Goal: Task Accomplishment & Management: Complete application form

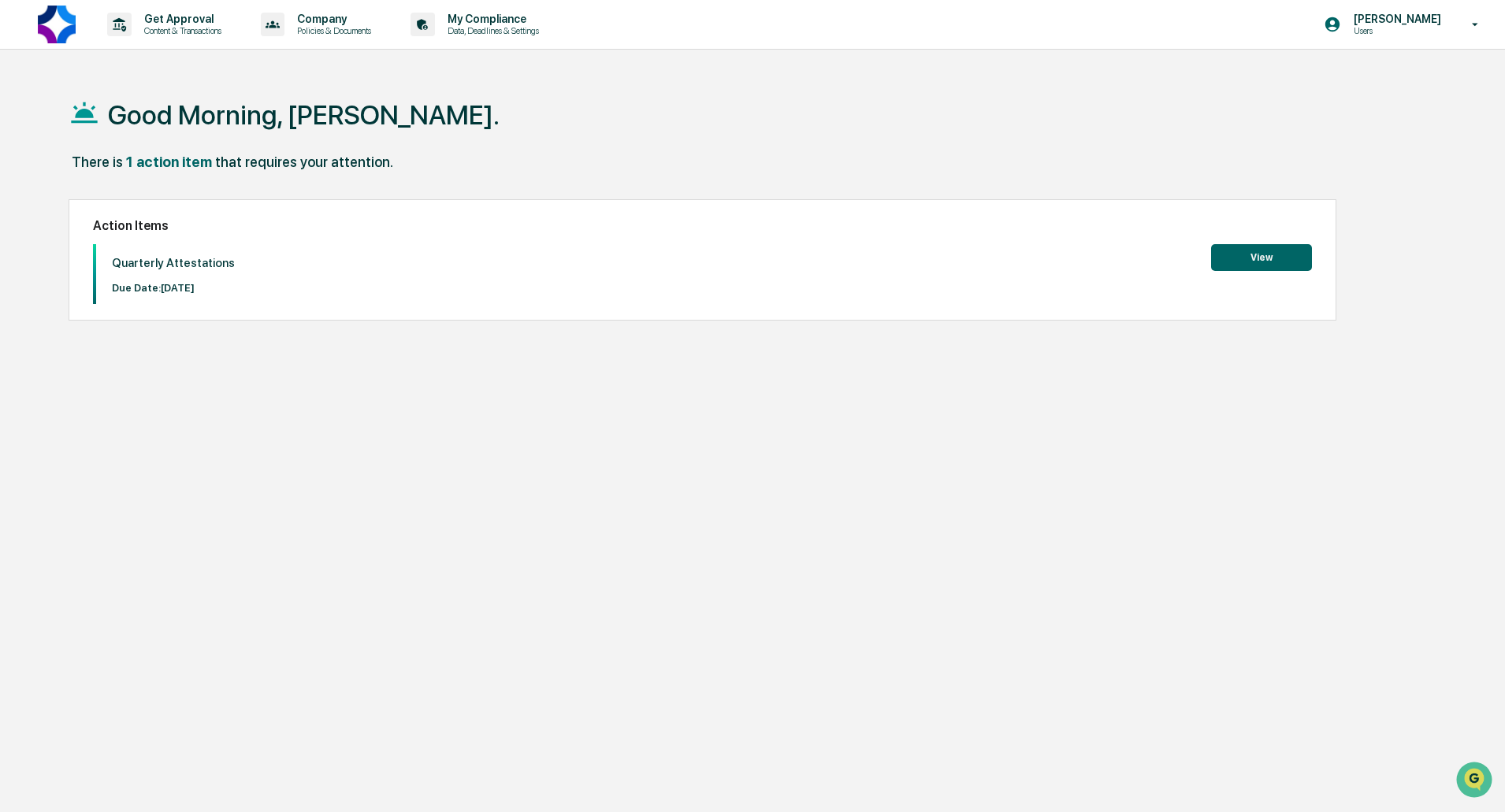
click at [1266, 258] on button "View" at bounding box center [1261, 257] width 101 height 27
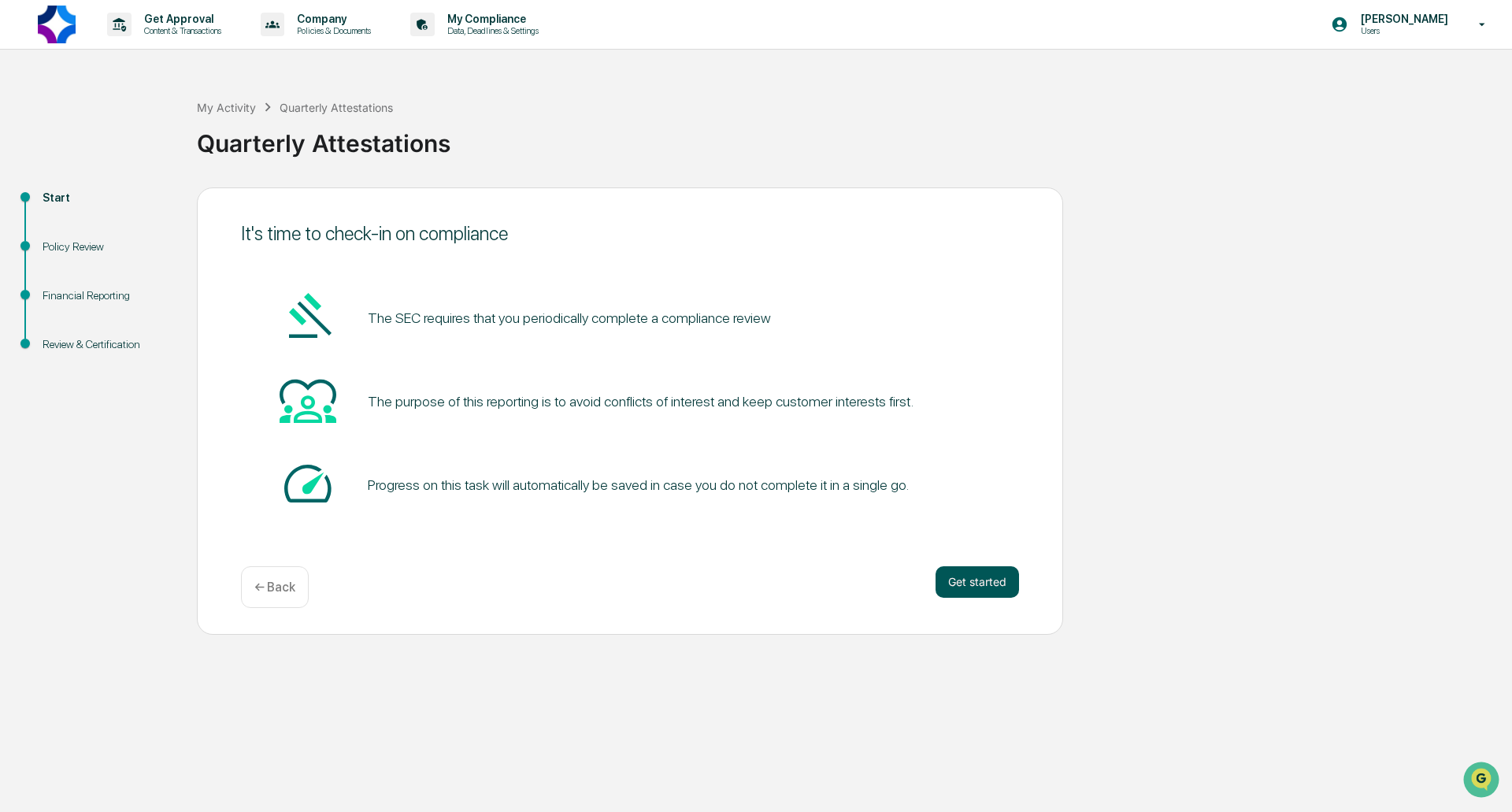
click at [964, 584] on button "Get started" at bounding box center [976, 582] width 83 height 31
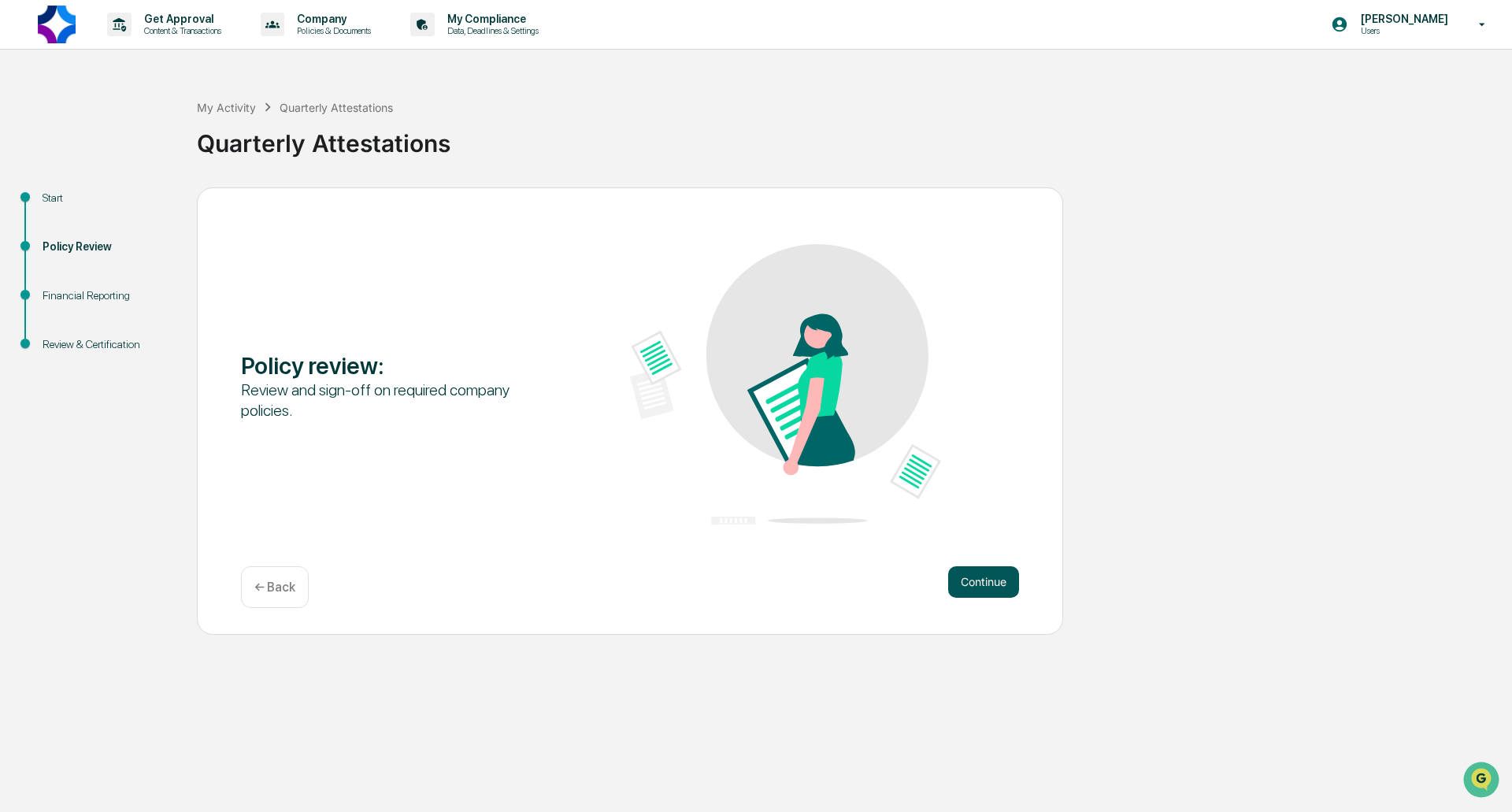
click at [965, 584] on button "Continue" at bounding box center [983, 582] width 71 height 31
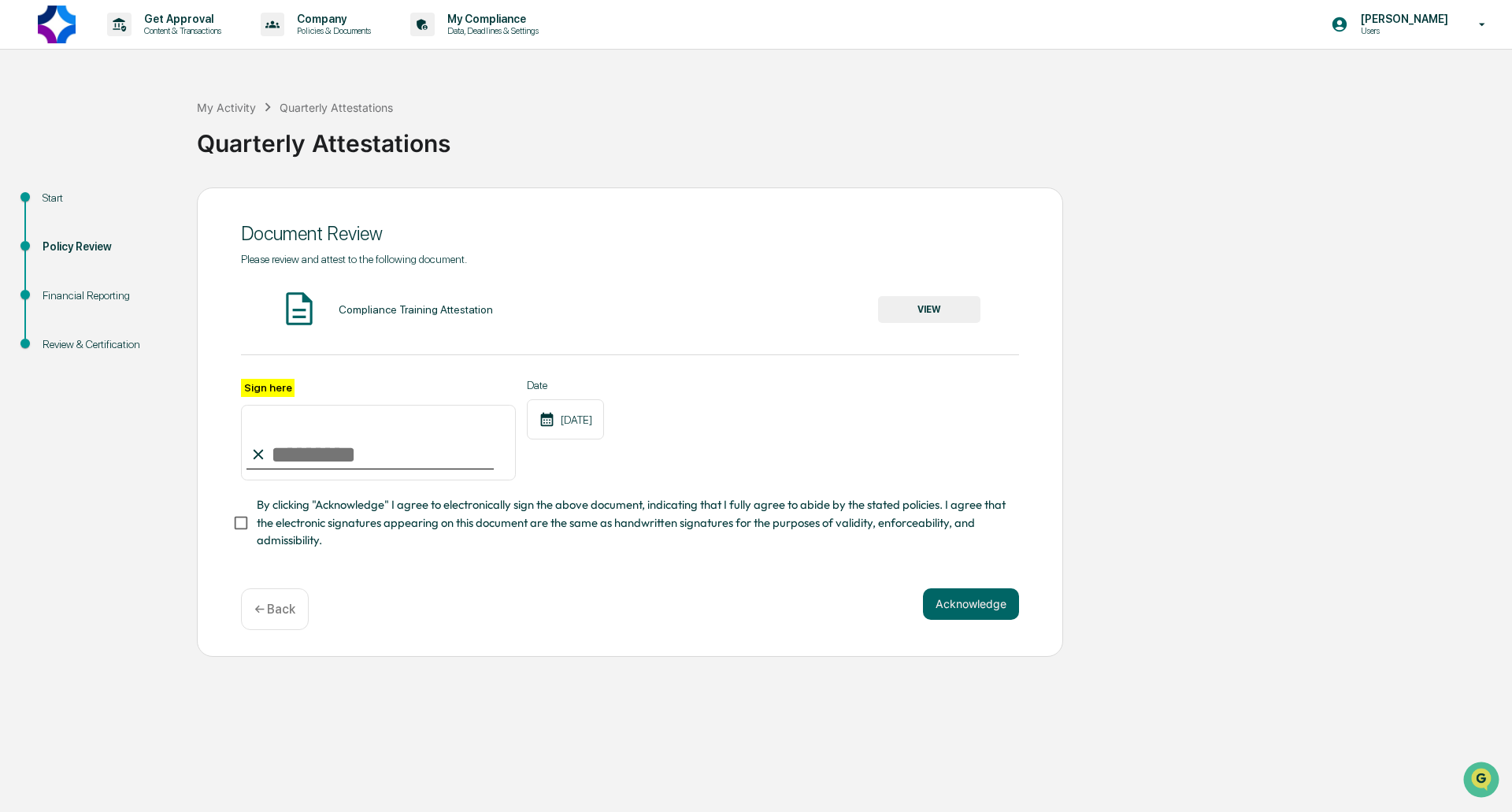
click at [907, 307] on button "VIEW" at bounding box center [929, 310] width 103 height 27
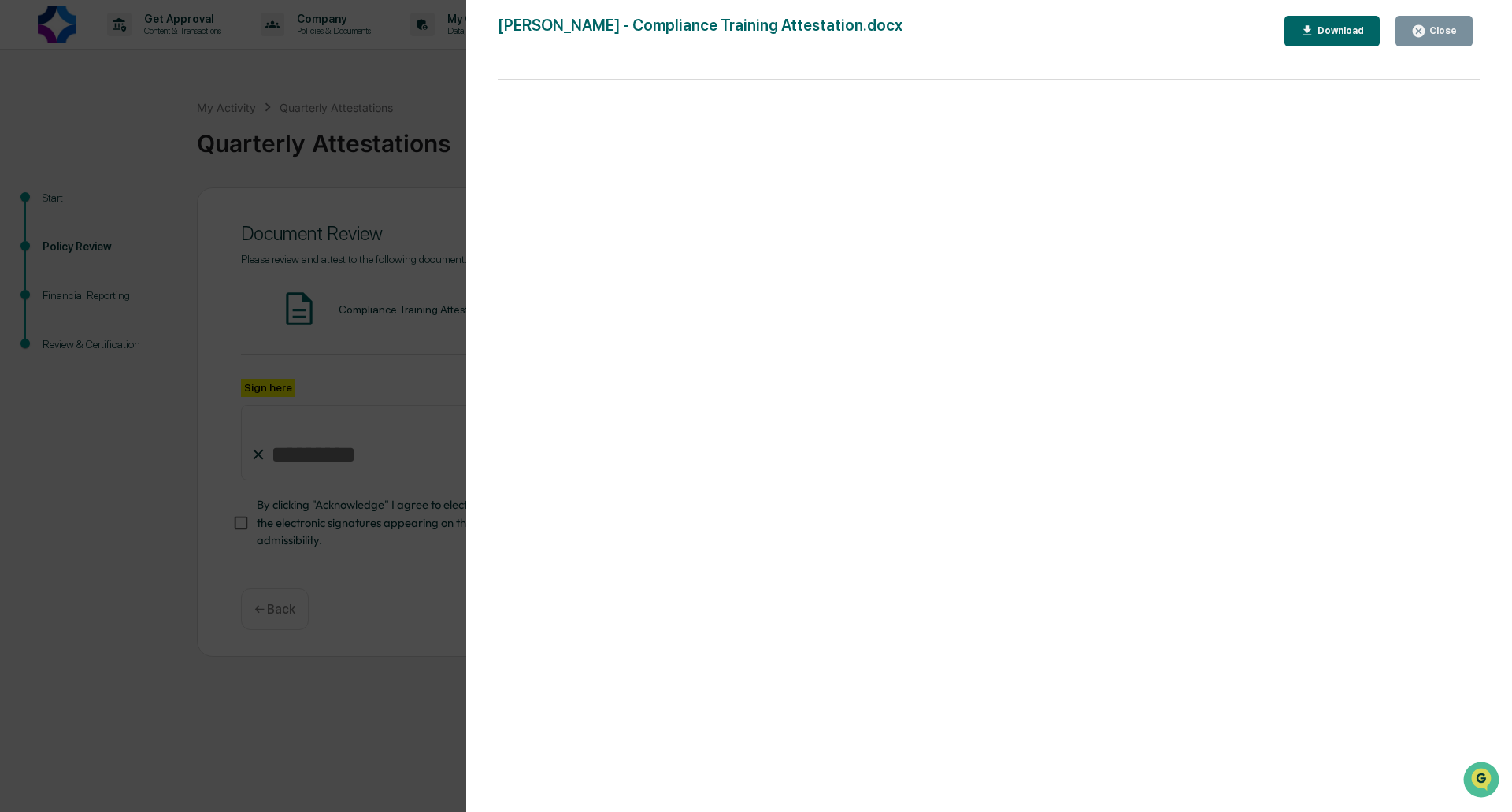
click at [1424, 29] on icon "button" at bounding box center [1418, 30] width 15 height 15
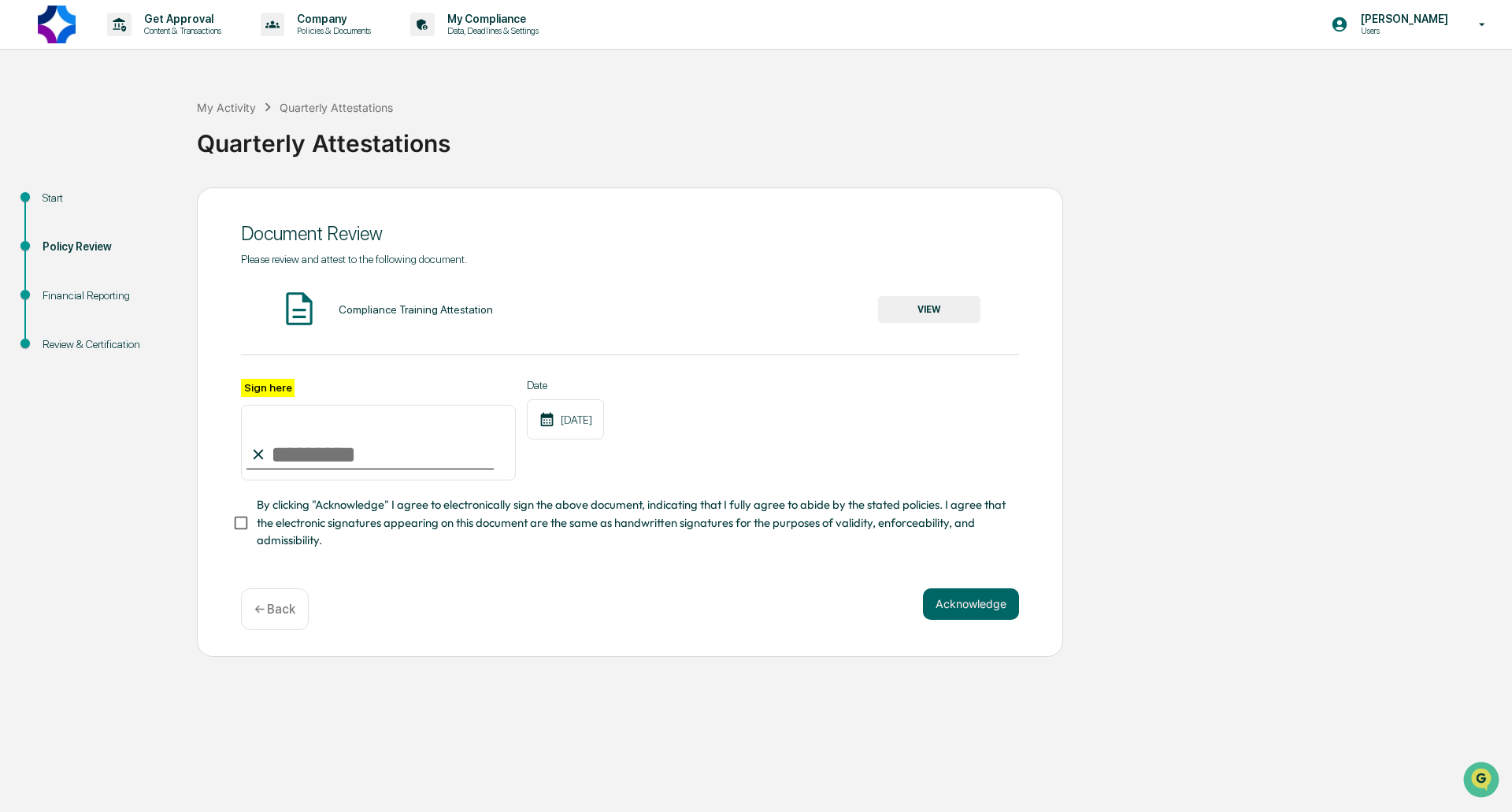
click at [311, 457] on input "Sign here" at bounding box center [379, 442] width 275 height 76
type input "**********"
click at [576, 426] on div "10/09/2025" at bounding box center [565, 419] width 77 height 40
click at [604, 453] on div "Date 10/09/2025" at bounding box center [565, 430] width 77 height 103
click at [956, 615] on button "Acknowledge" at bounding box center [971, 604] width 96 height 31
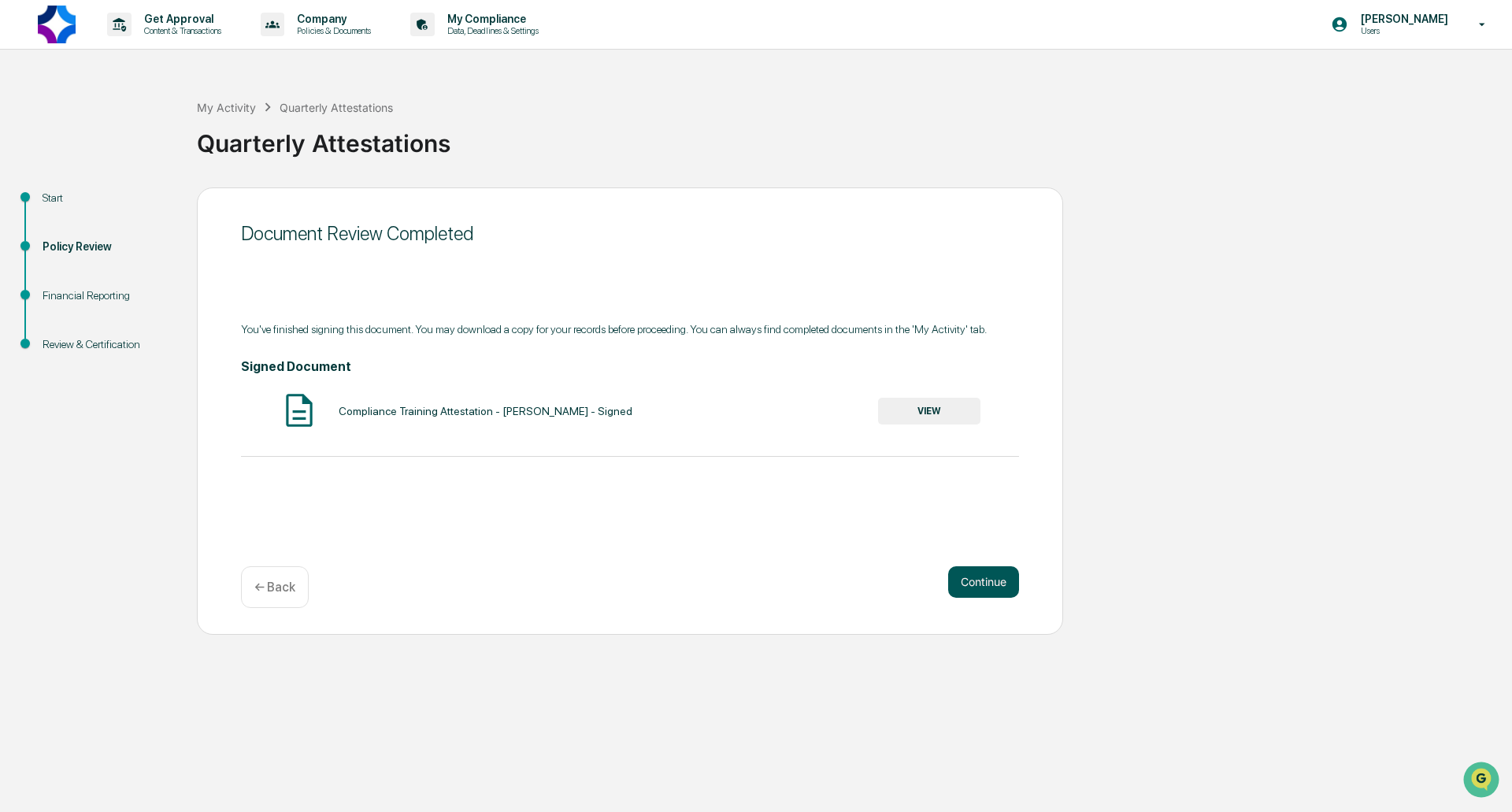
click at [970, 576] on button "Continue" at bounding box center [983, 582] width 71 height 31
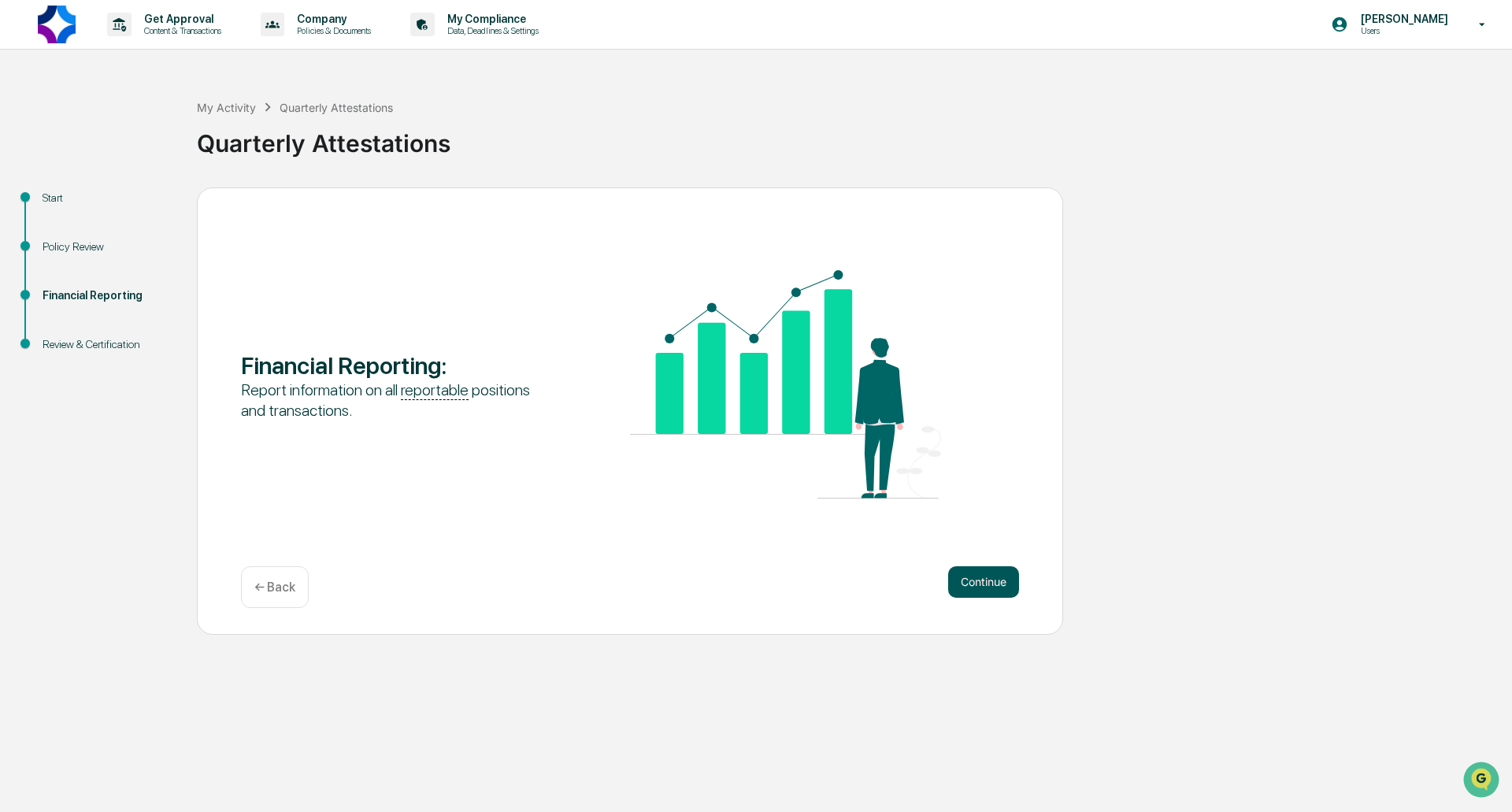
click at [978, 575] on button "Continue" at bounding box center [983, 582] width 71 height 31
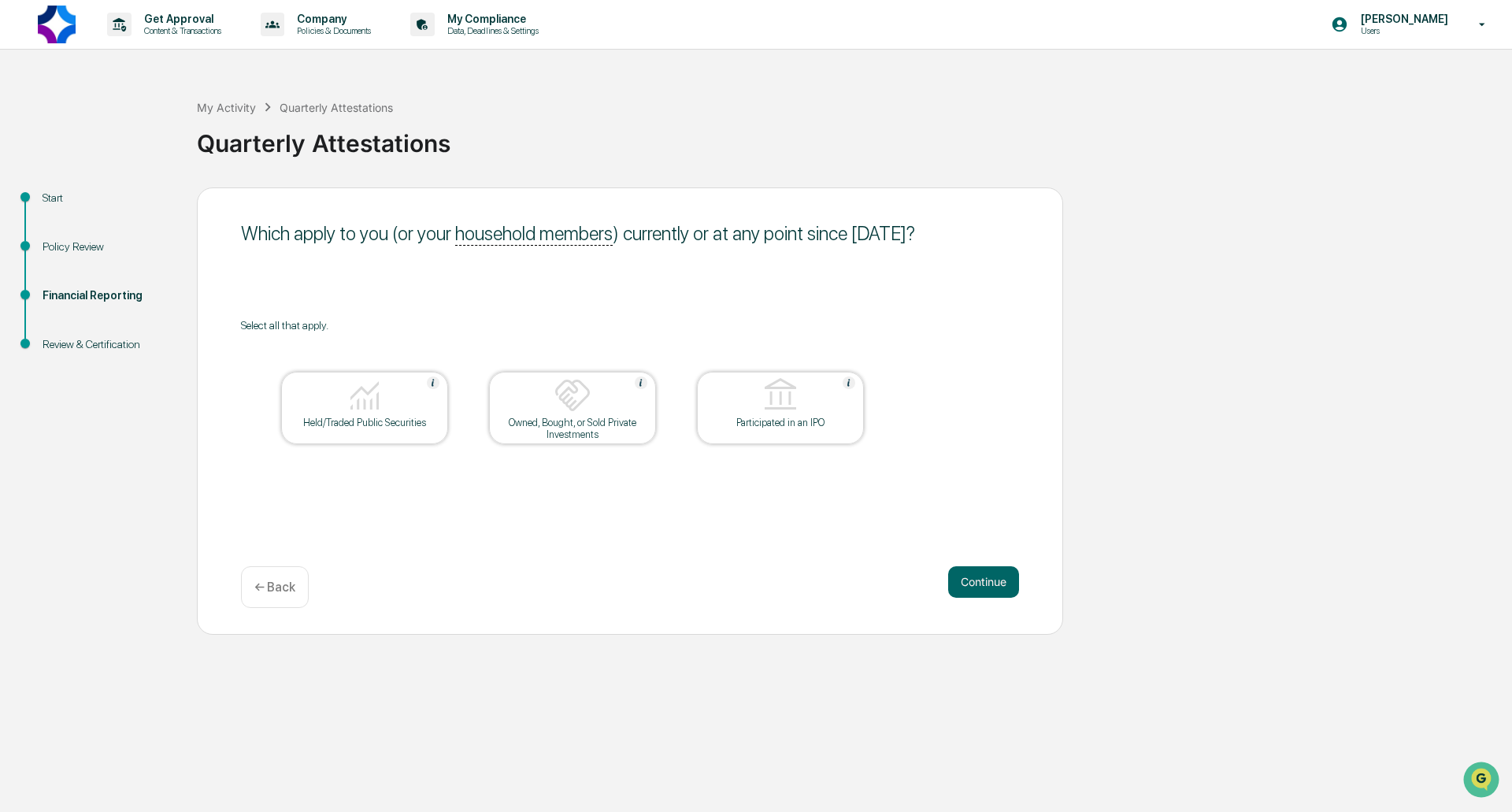
click at [398, 410] on div at bounding box center [364, 396] width 157 height 40
click at [599, 415] on div at bounding box center [572, 396] width 157 height 40
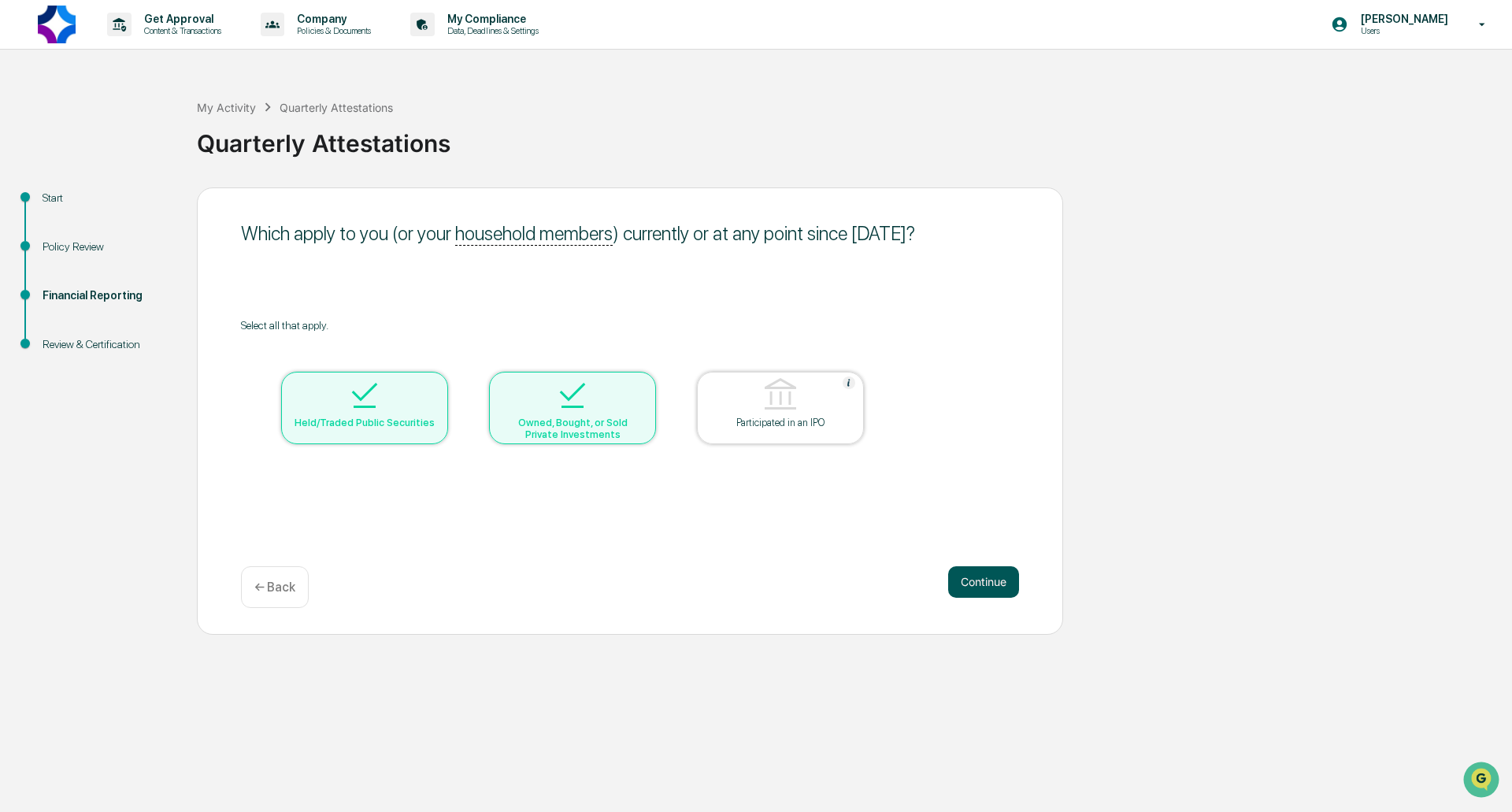
click at [981, 582] on button "Continue" at bounding box center [983, 582] width 71 height 31
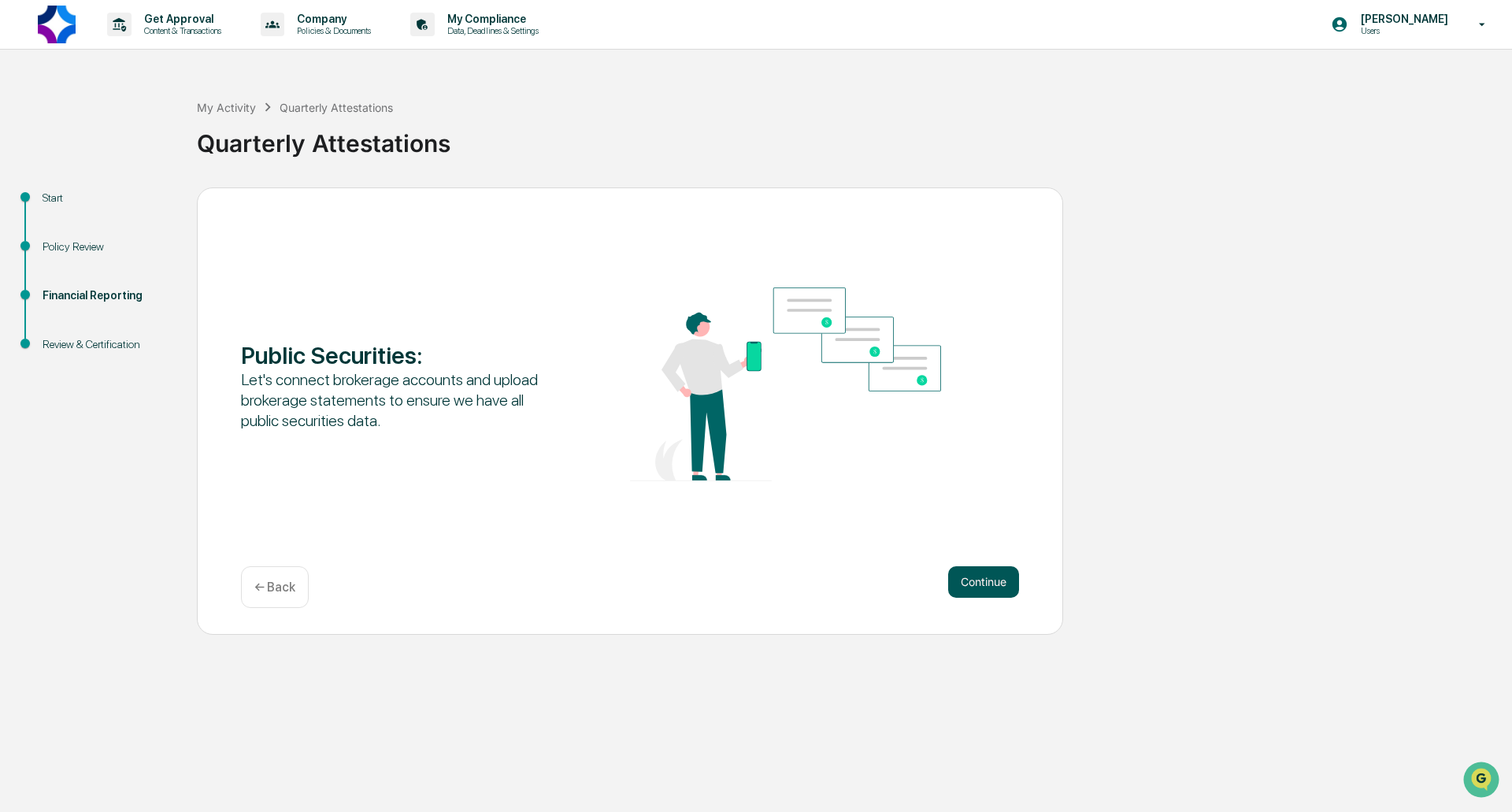
click at [977, 590] on button "Continue" at bounding box center [983, 582] width 71 height 31
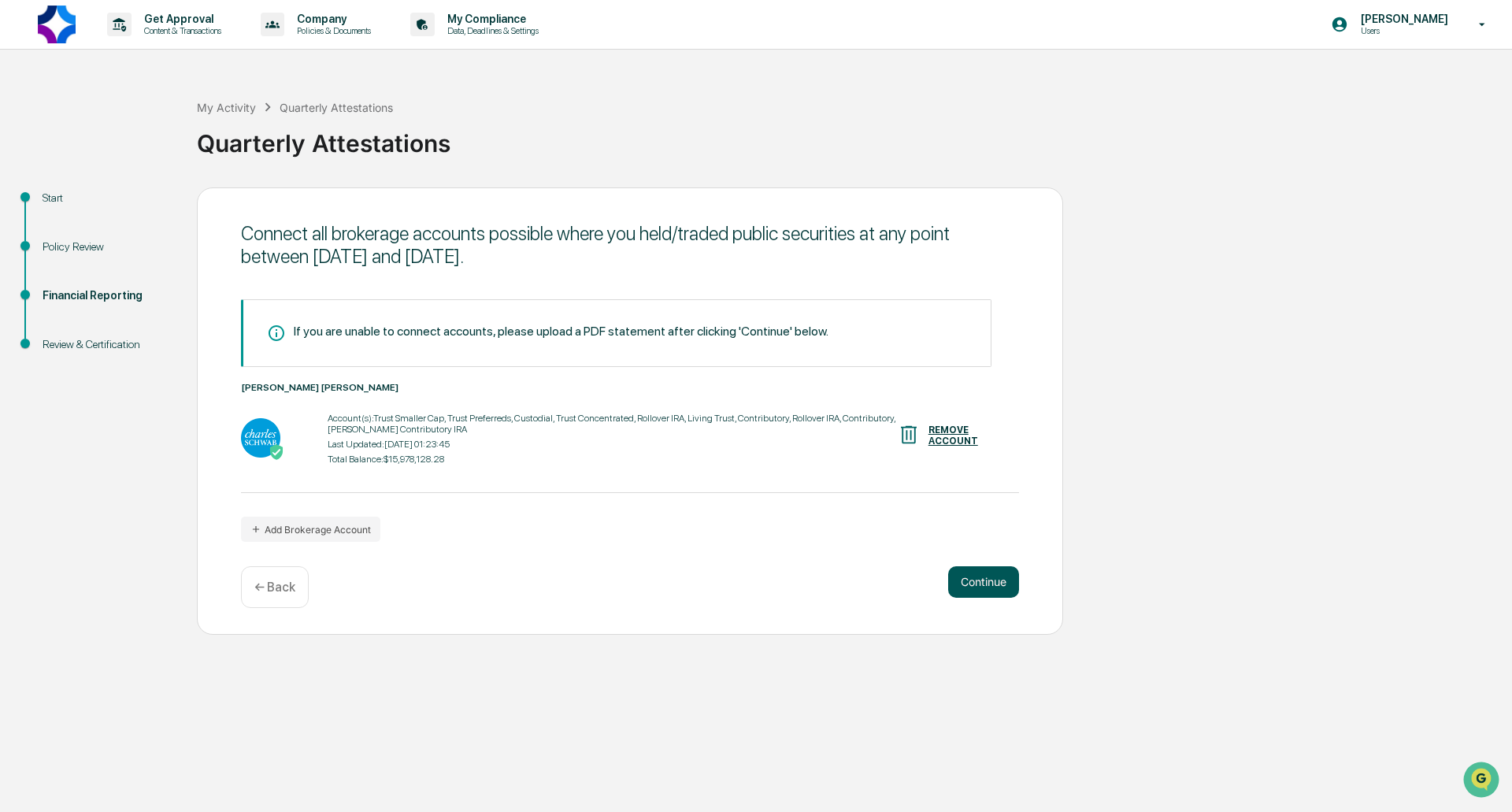
click at [971, 580] on button "Continue" at bounding box center [983, 582] width 71 height 31
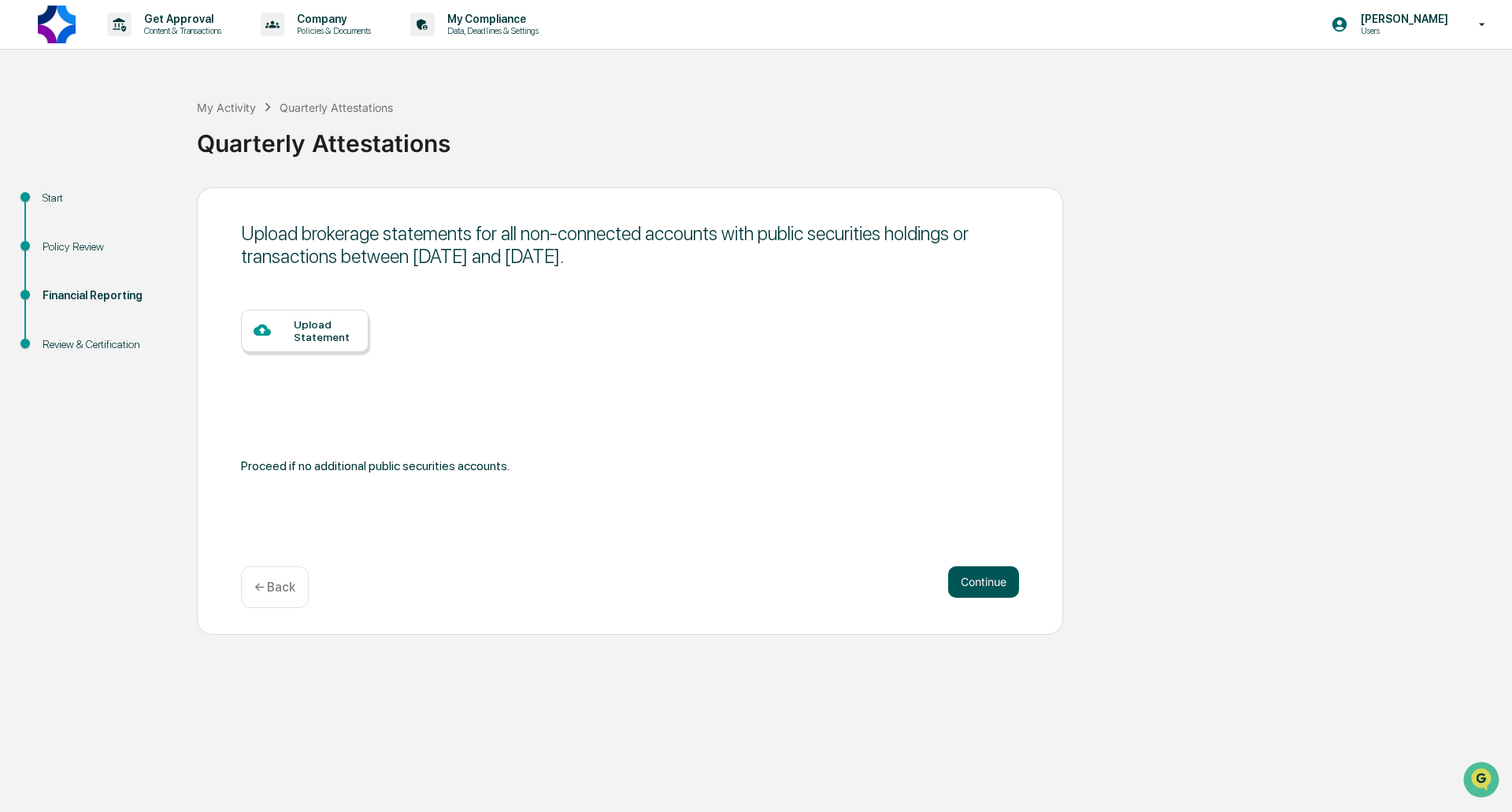
click at [969, 573] on button "Continue" at bounding box center [983, 582] width 71 height 31
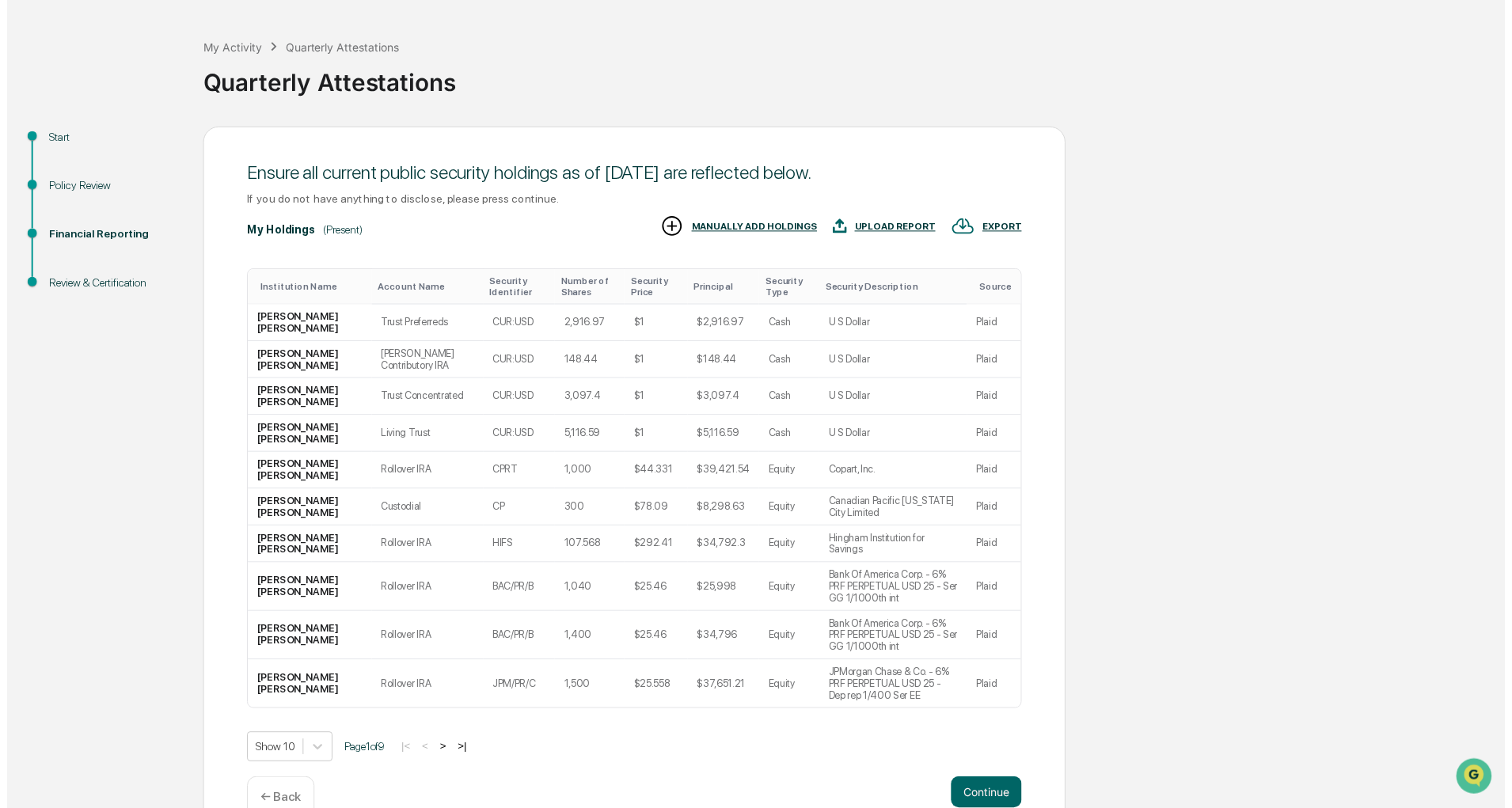
scroll to position [62, 0]
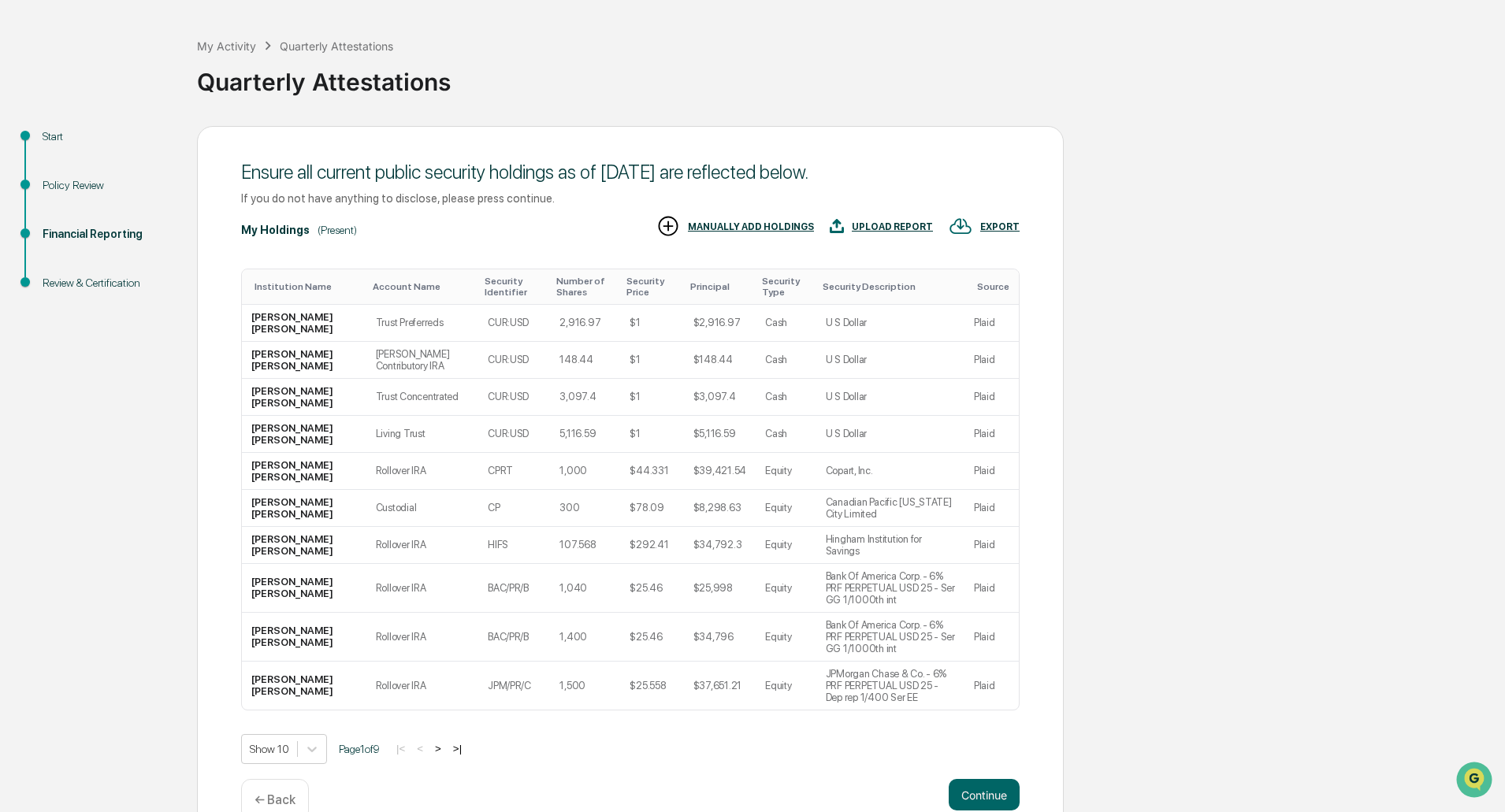
click at [996, 227] on div "EXPORT" at bounding box center [1000, 227] width 39 height 11
click at [1016, 273] on p "csv (excel)" at bounding box center [1017, 269] width 55 height 17
click at [841, 745] on div at bounding box center [756, 406] width 1513 height 812
click at [960, 779] on button "Continue" at bounding box center [984, 794] width 71 height 31
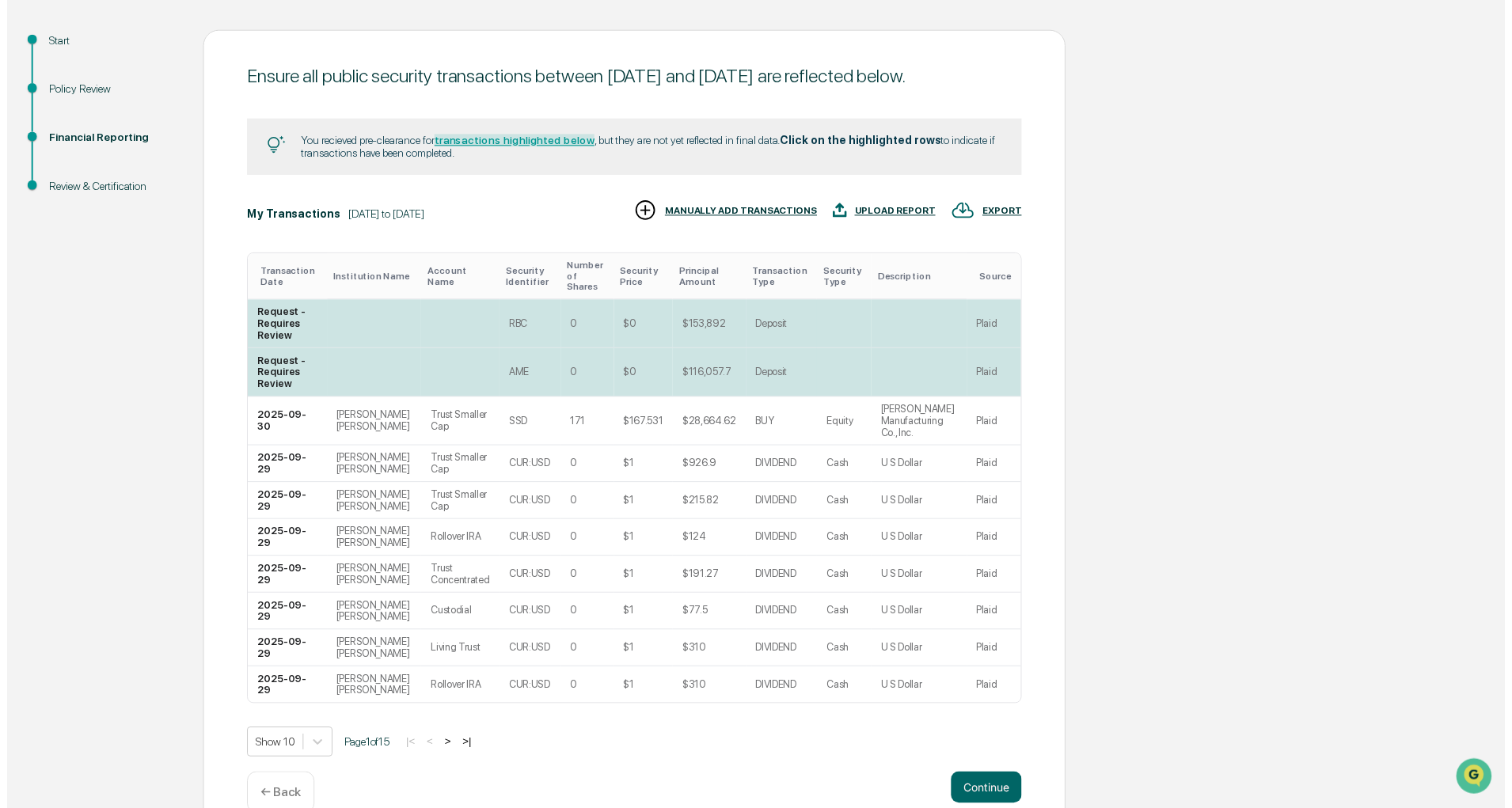
scroll to position [202, 0]
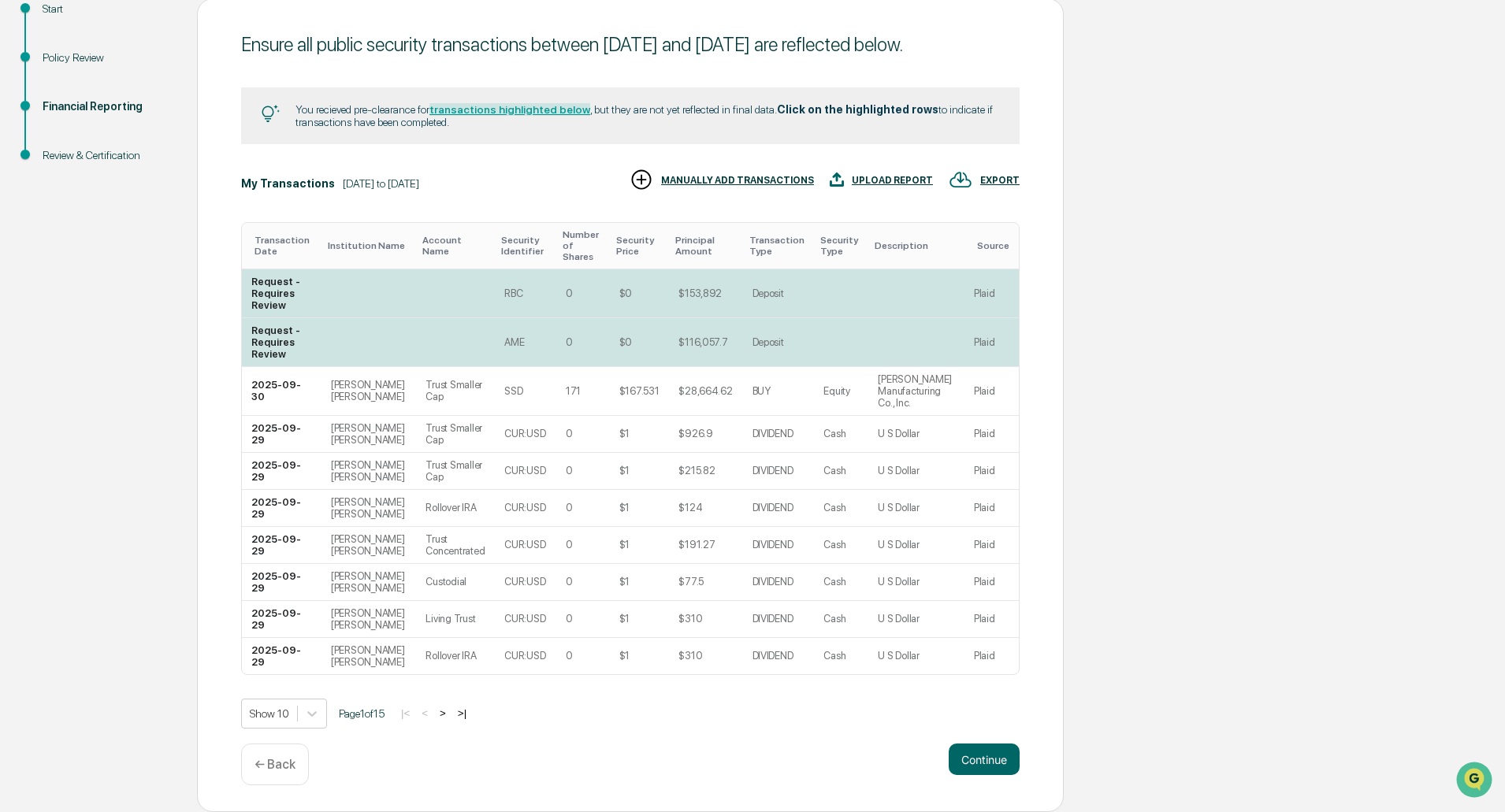
click at [1007, 186] on div "EXPORT" at bounding box center [1000, 180] width 39 height 11
click at [1004, 230] on p "csv (excel)" at bounding box center [1017, 233] width 55 height 17
click at [1093, 737] on div at bounding box center [756, 406] width 1513 height 812
click at [972, 755] on button "Continue" at bounding box center [984, 758] width 71 height 31
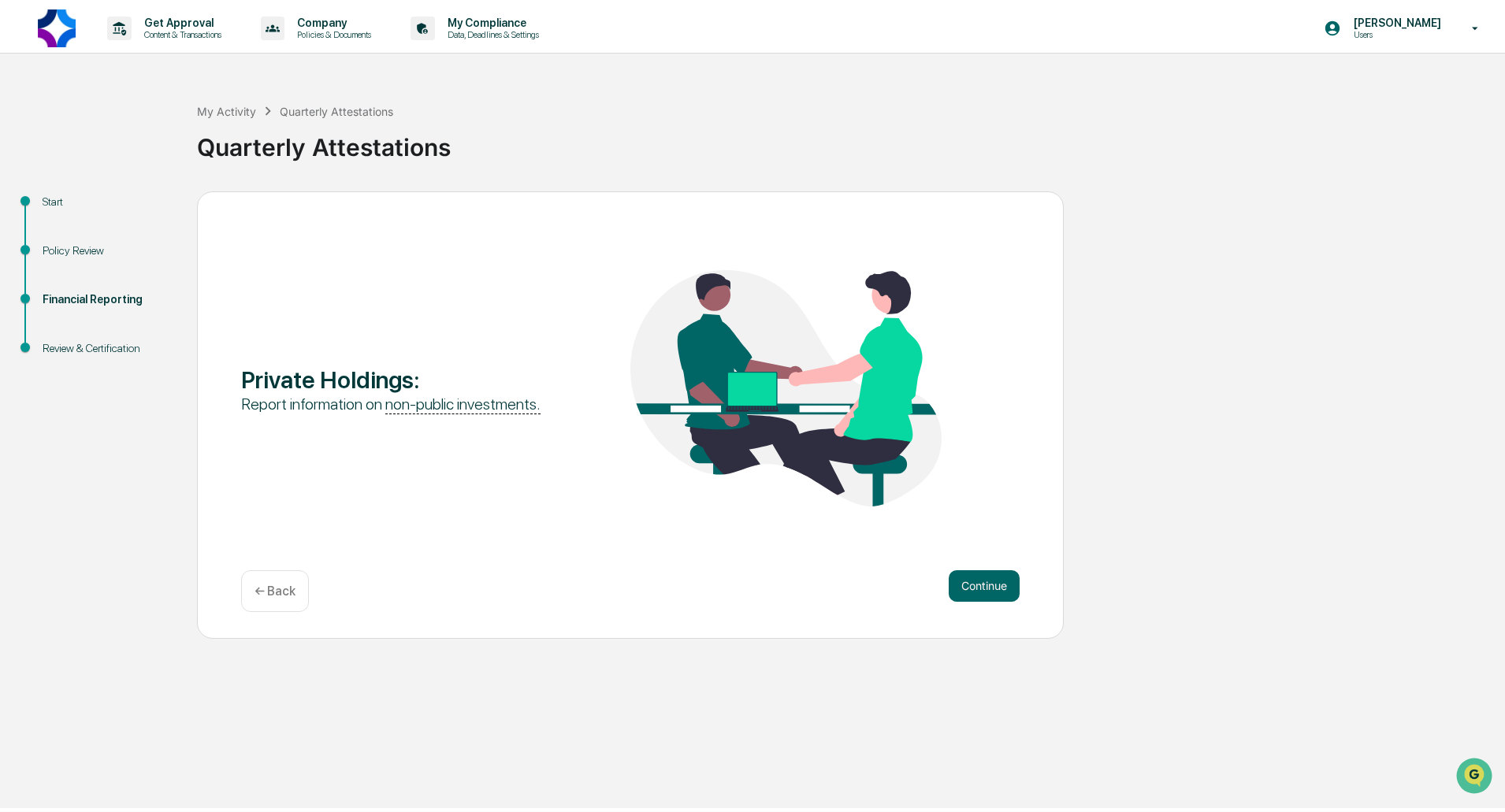
scroll to position [0, 0]
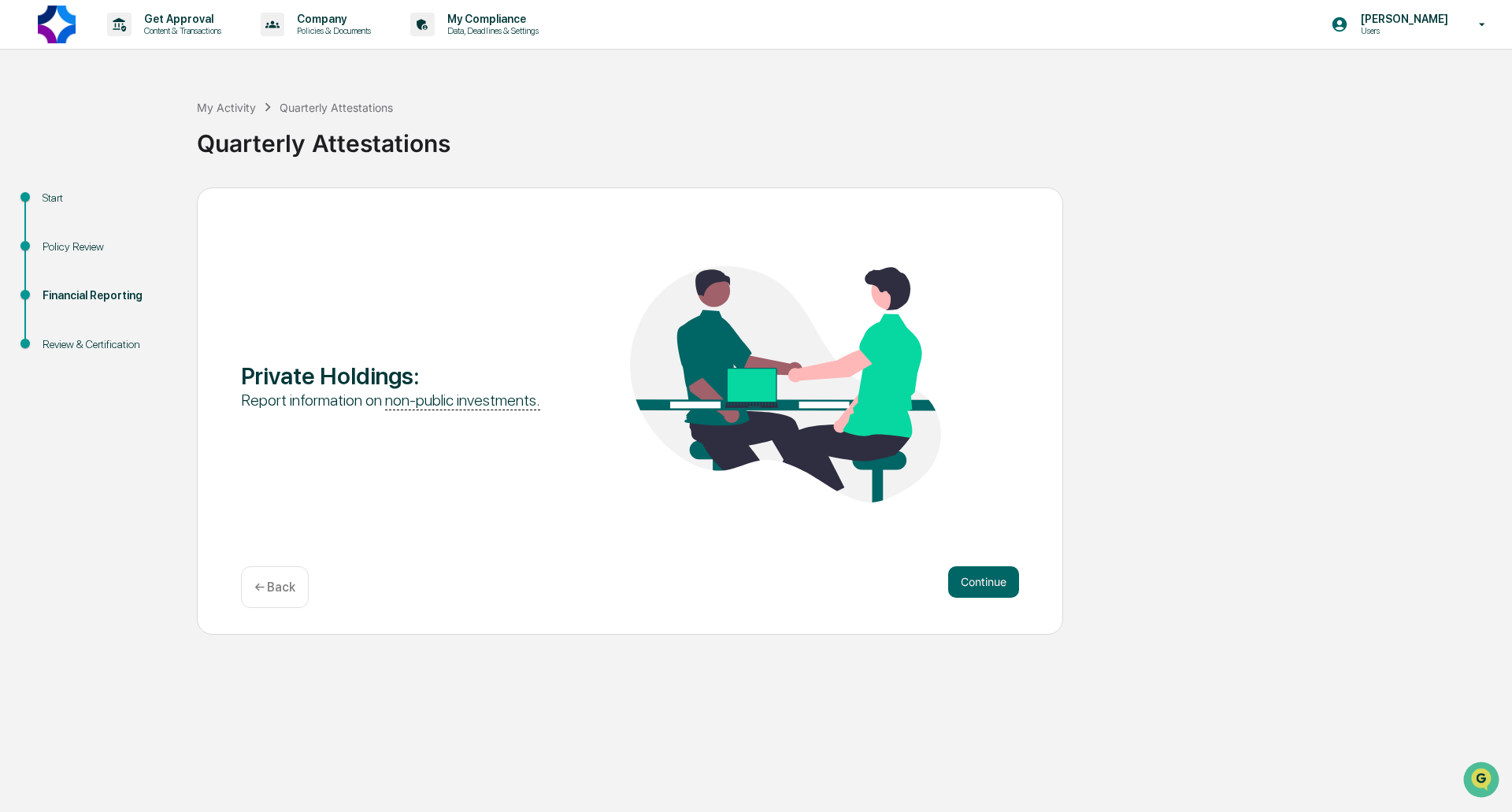
click at [256, 583] on p "← Back" at bounding box center [275, 587] width 41 height 15
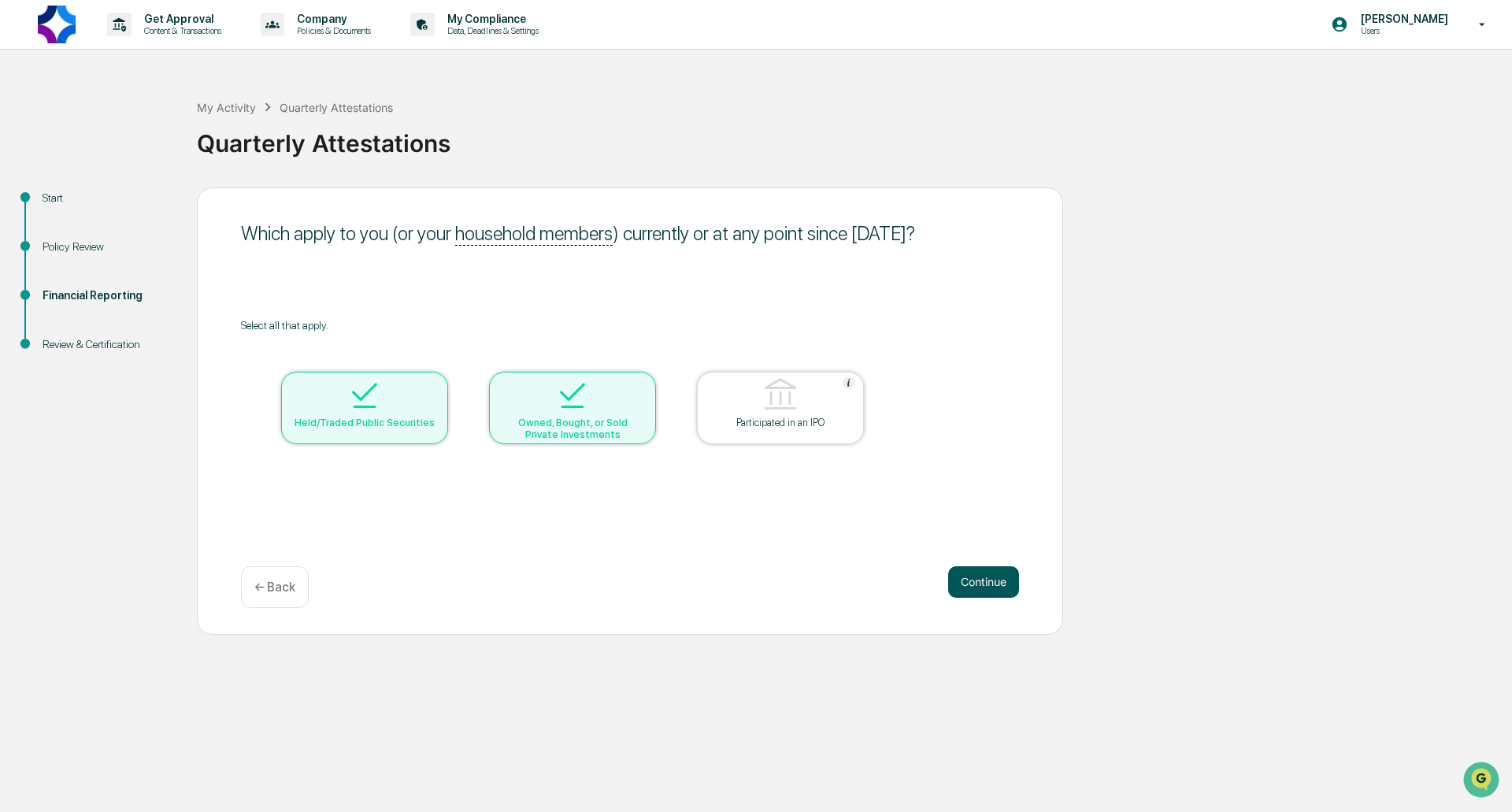
click at [956, 576] on button "Continue" at bounding box center [983, 582] width 71 height 31
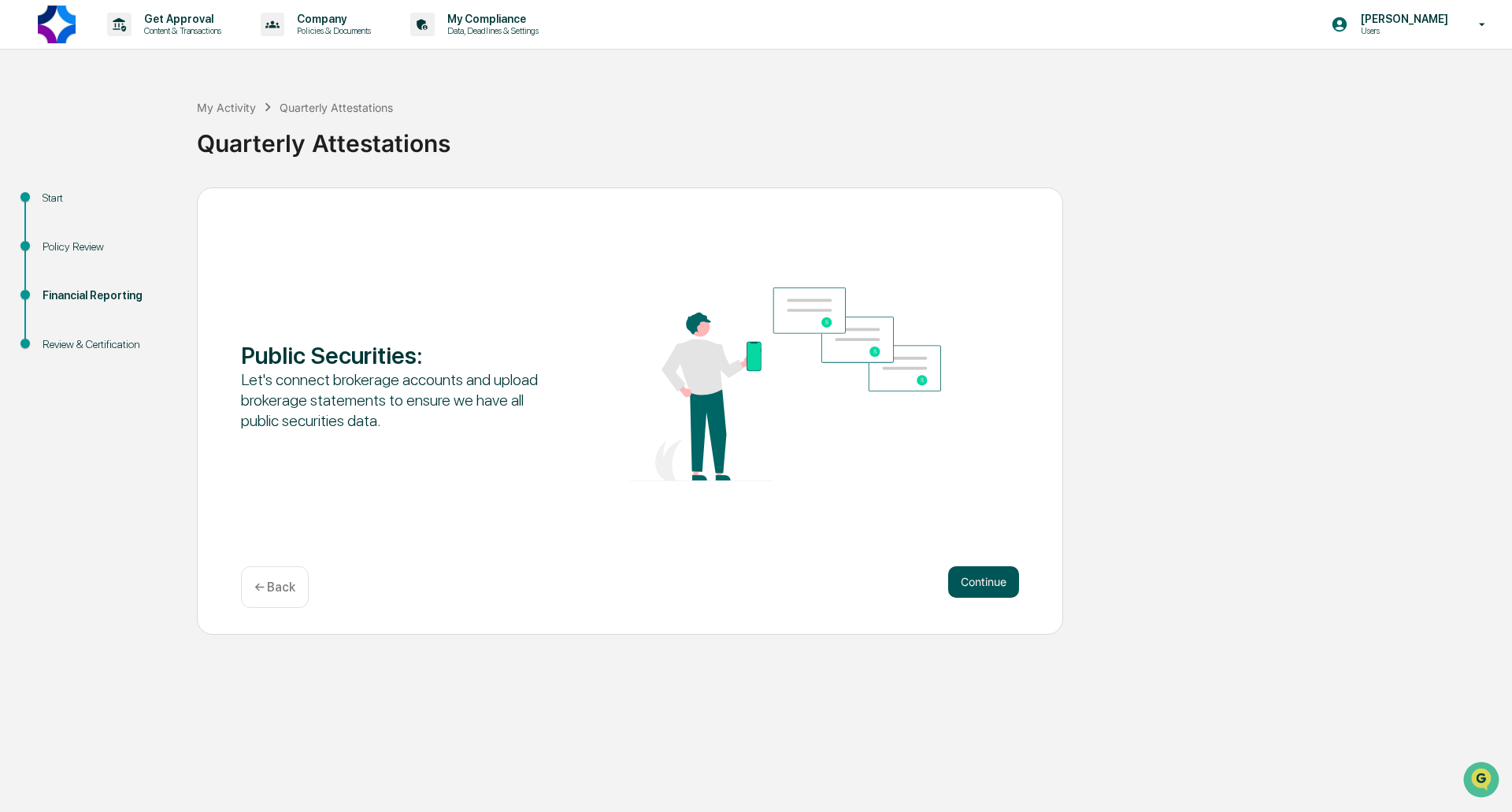
click at [978, 577] on button "Continue" at bounding box center [983, 582] width 71 height 31
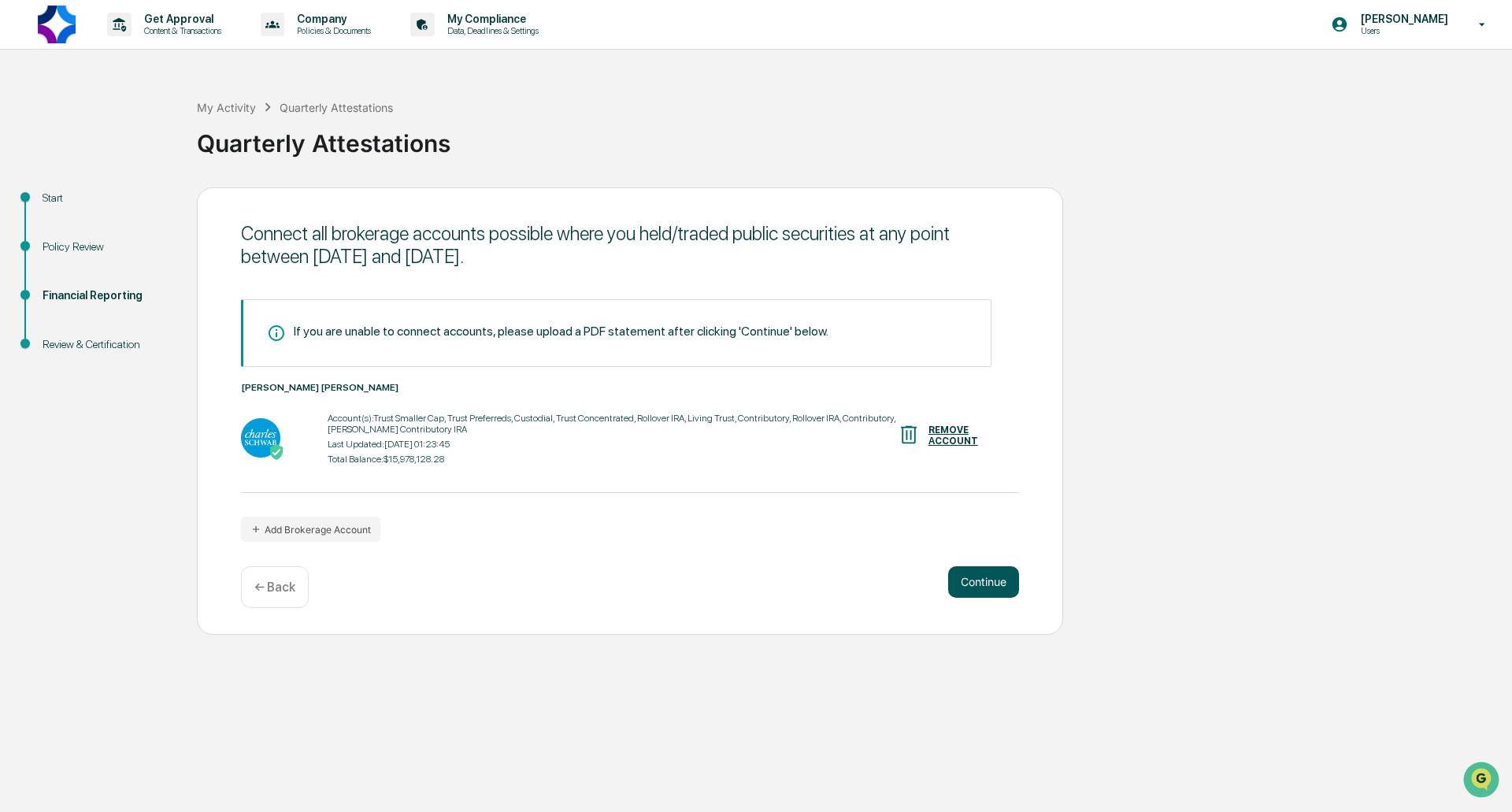
click at [977, 577] on button "Continue" at bounding box center [983, 582] width 71 height 31
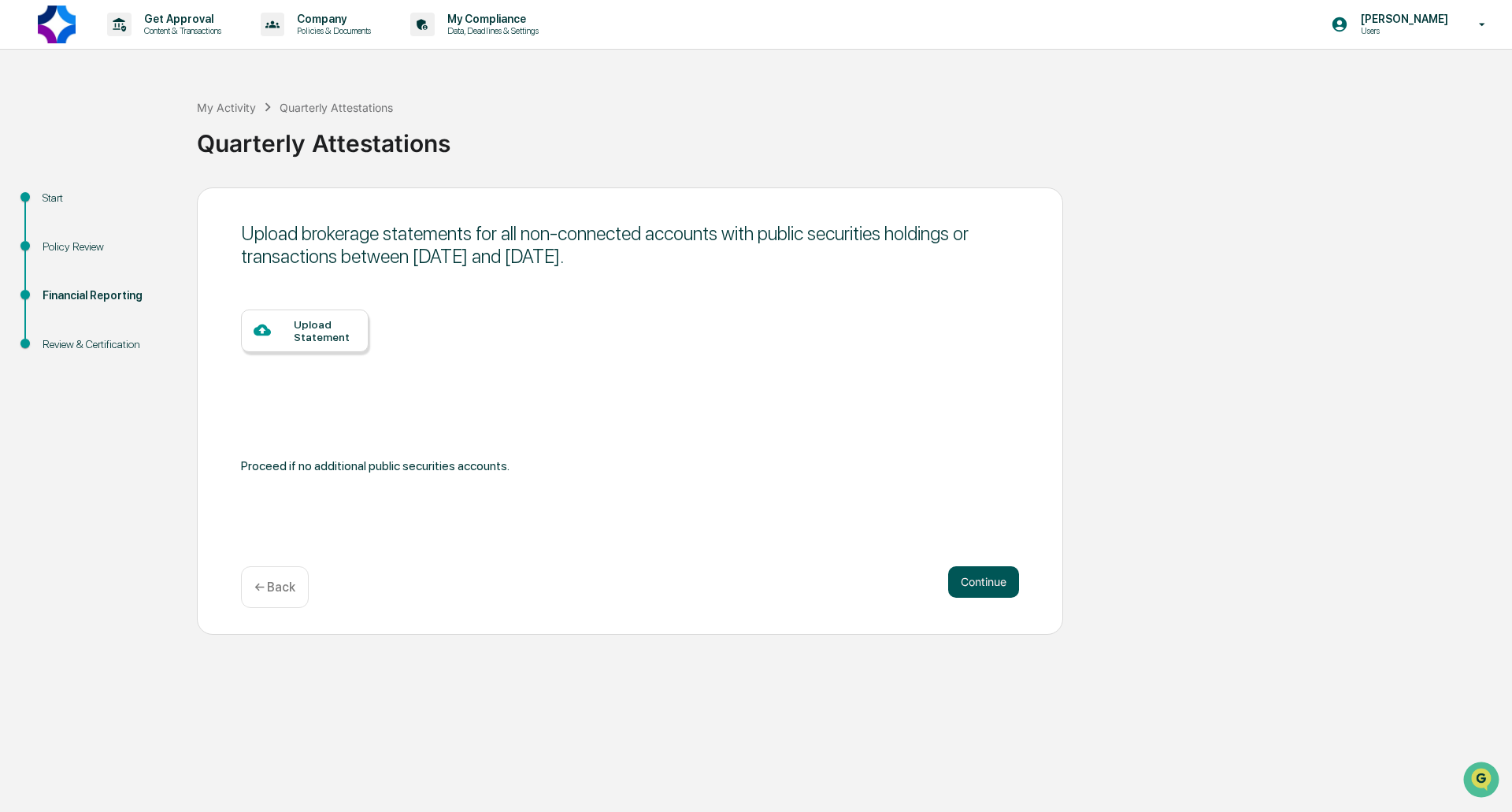
click at [977, 577] on button "Continue" at bounding box center [983, 582] width 71 height 31
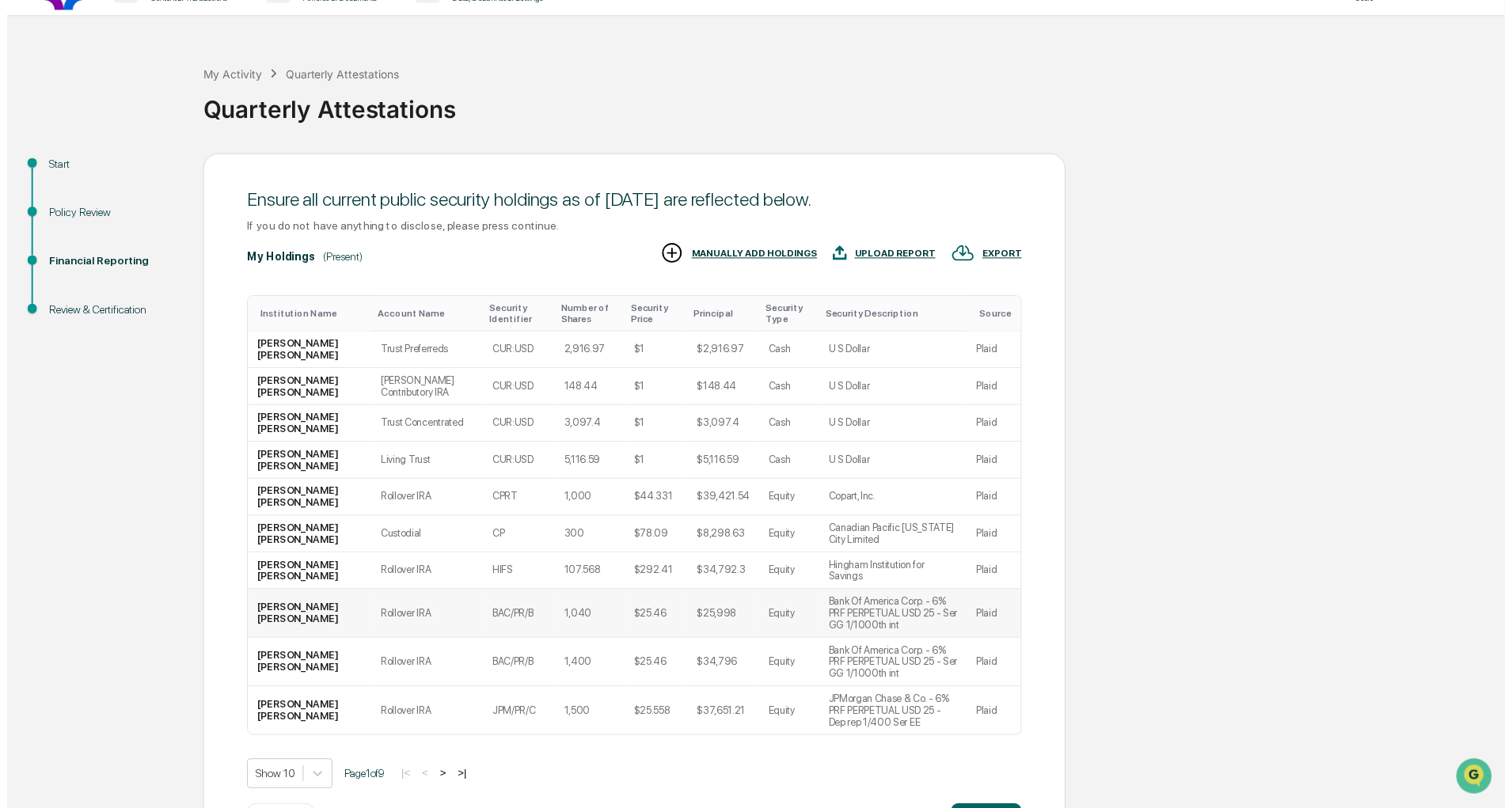
scroll to position [62, 0]
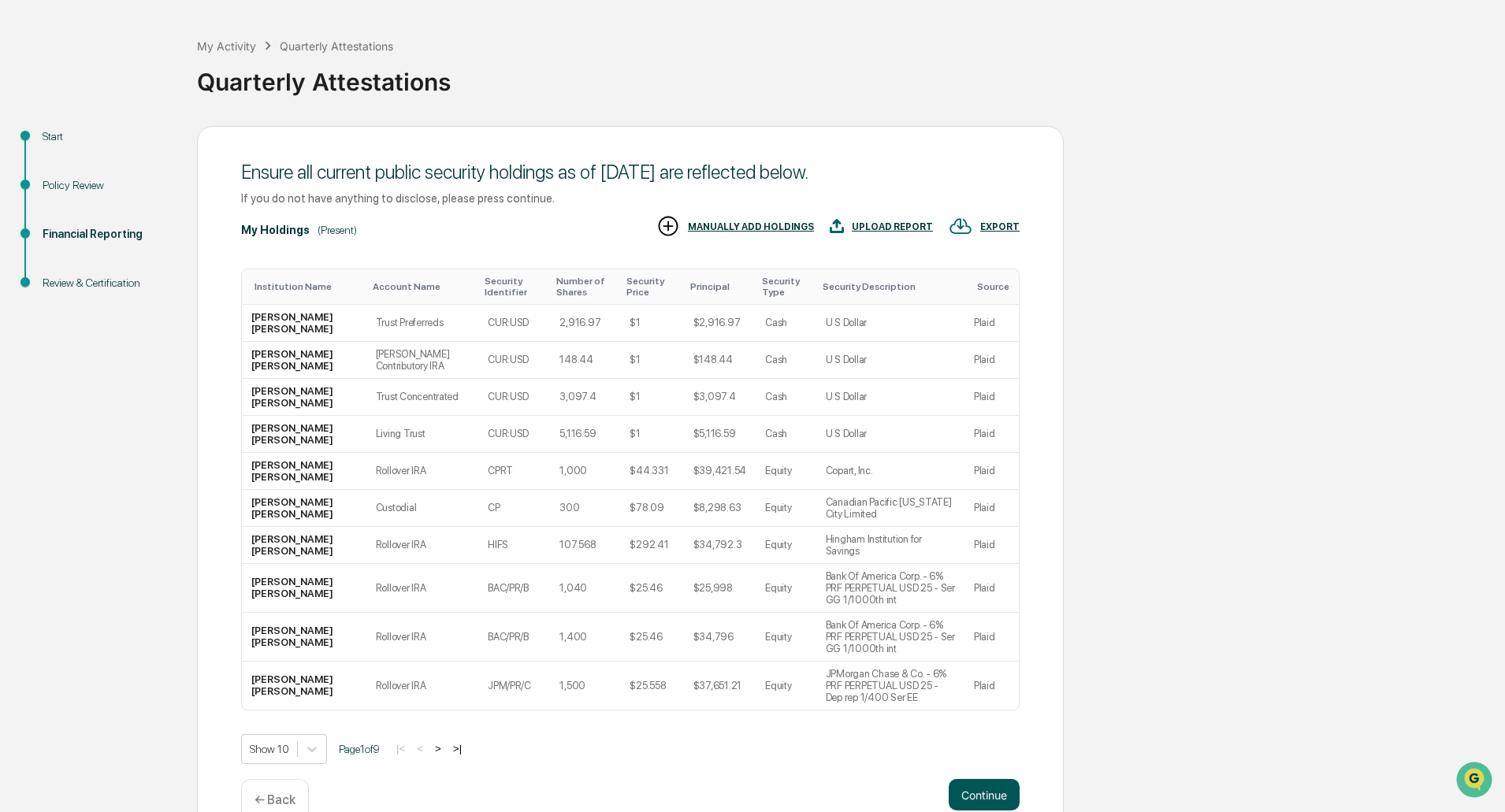
click at [972, 779] on button "Continue" at bounding box center [984, 794] width 71 height 31
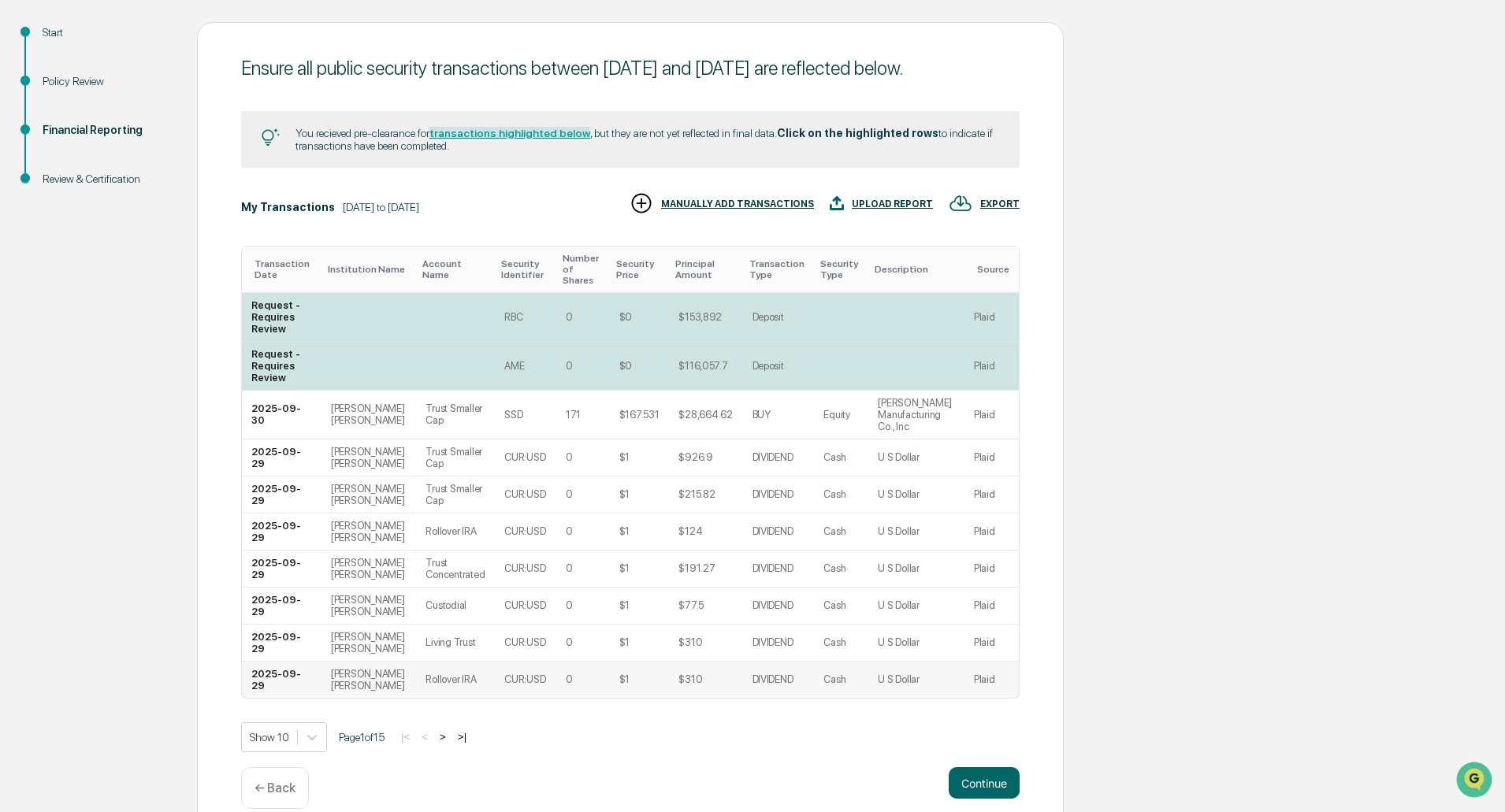
scroll to position [201, 0]
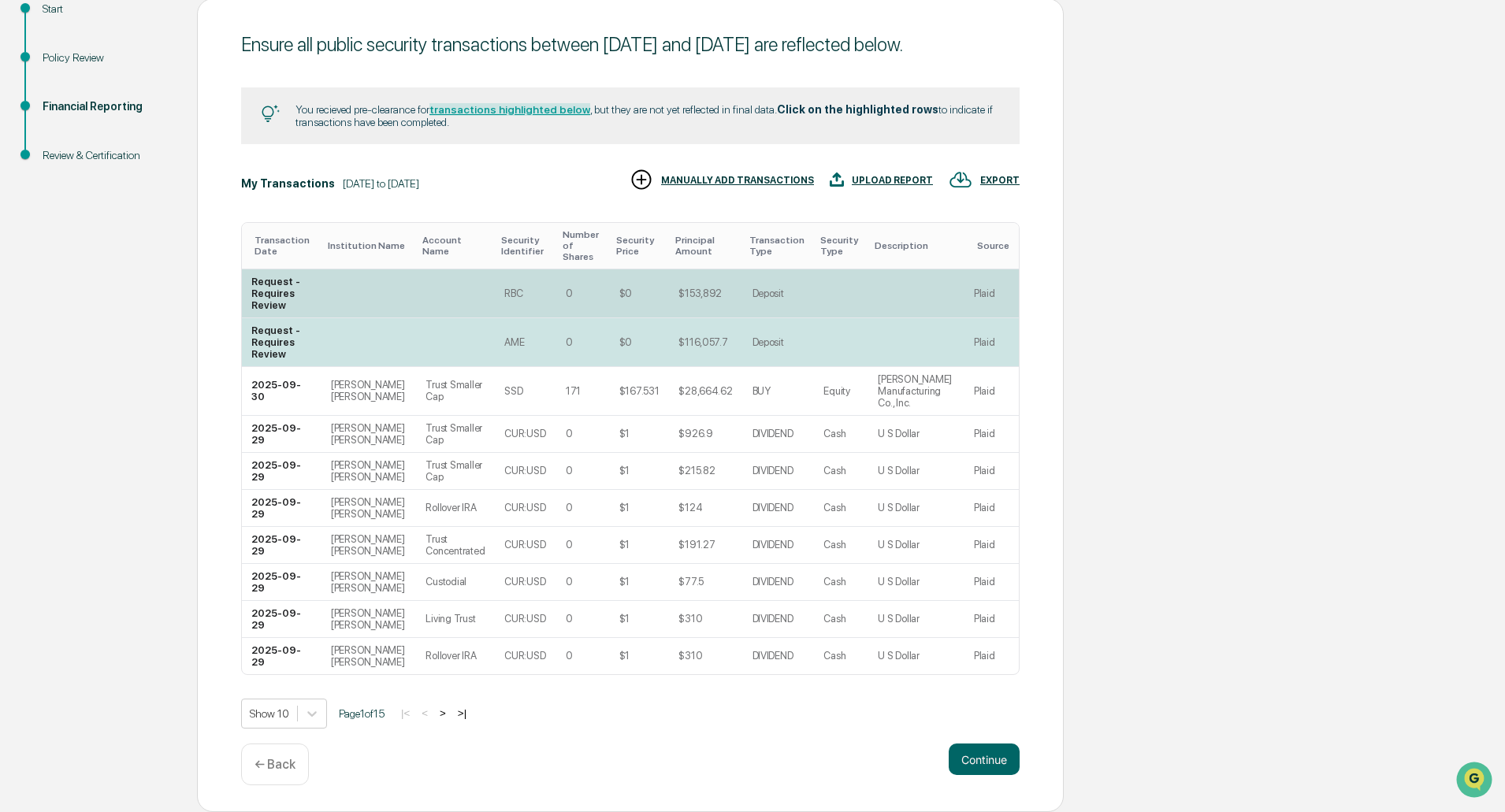
click at [921, 285] on td at bounding box center [917, 294] width 97 height 49
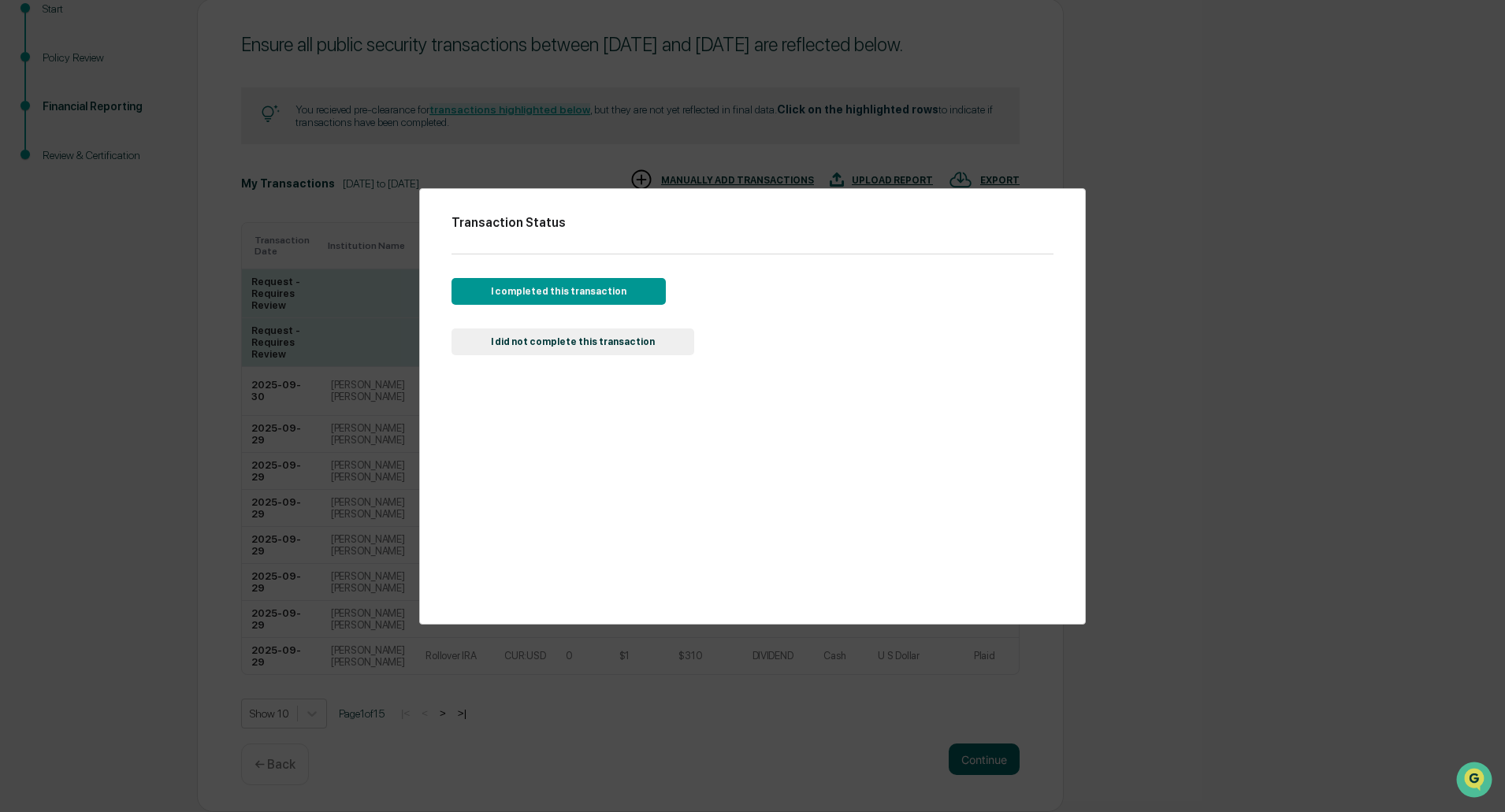
click at [591, 290] on button "I completed this transaction" at bounding box center [559, 291] width 214 height 27
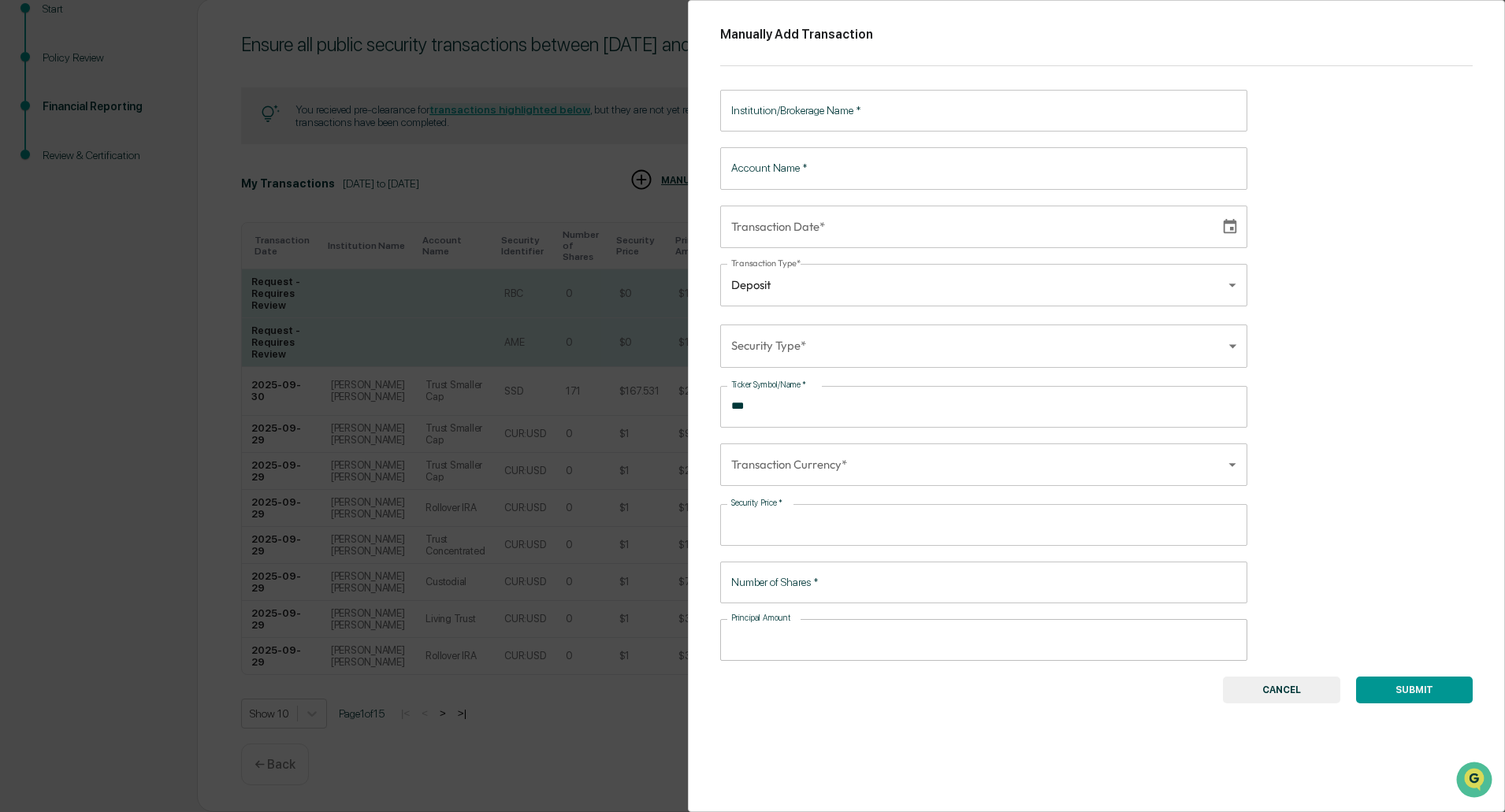
click at [1296, 684] on button "CANCEL" at bounding box center [1281, 690] width 117 height 27
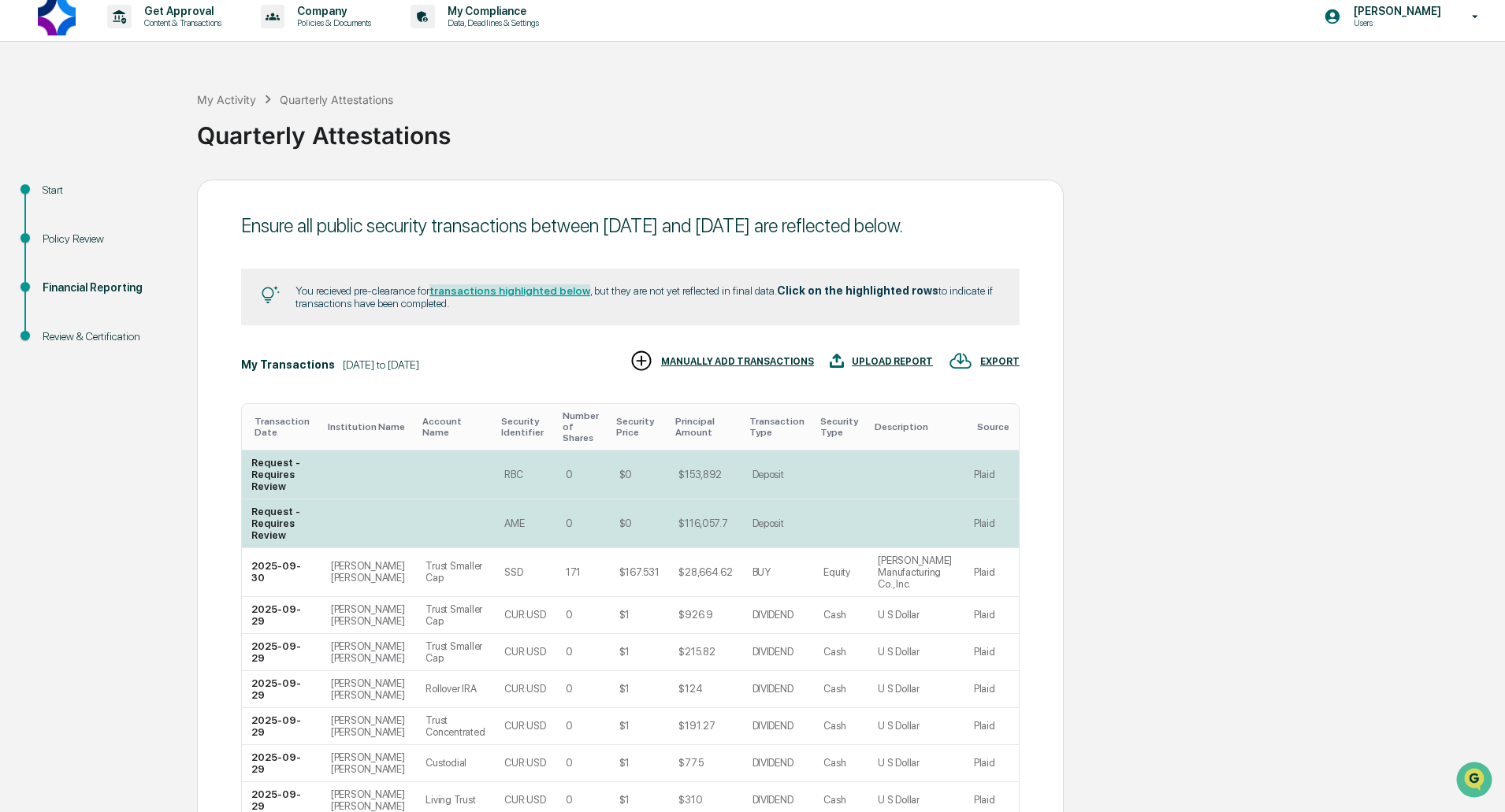
scroll to position [0, 0]
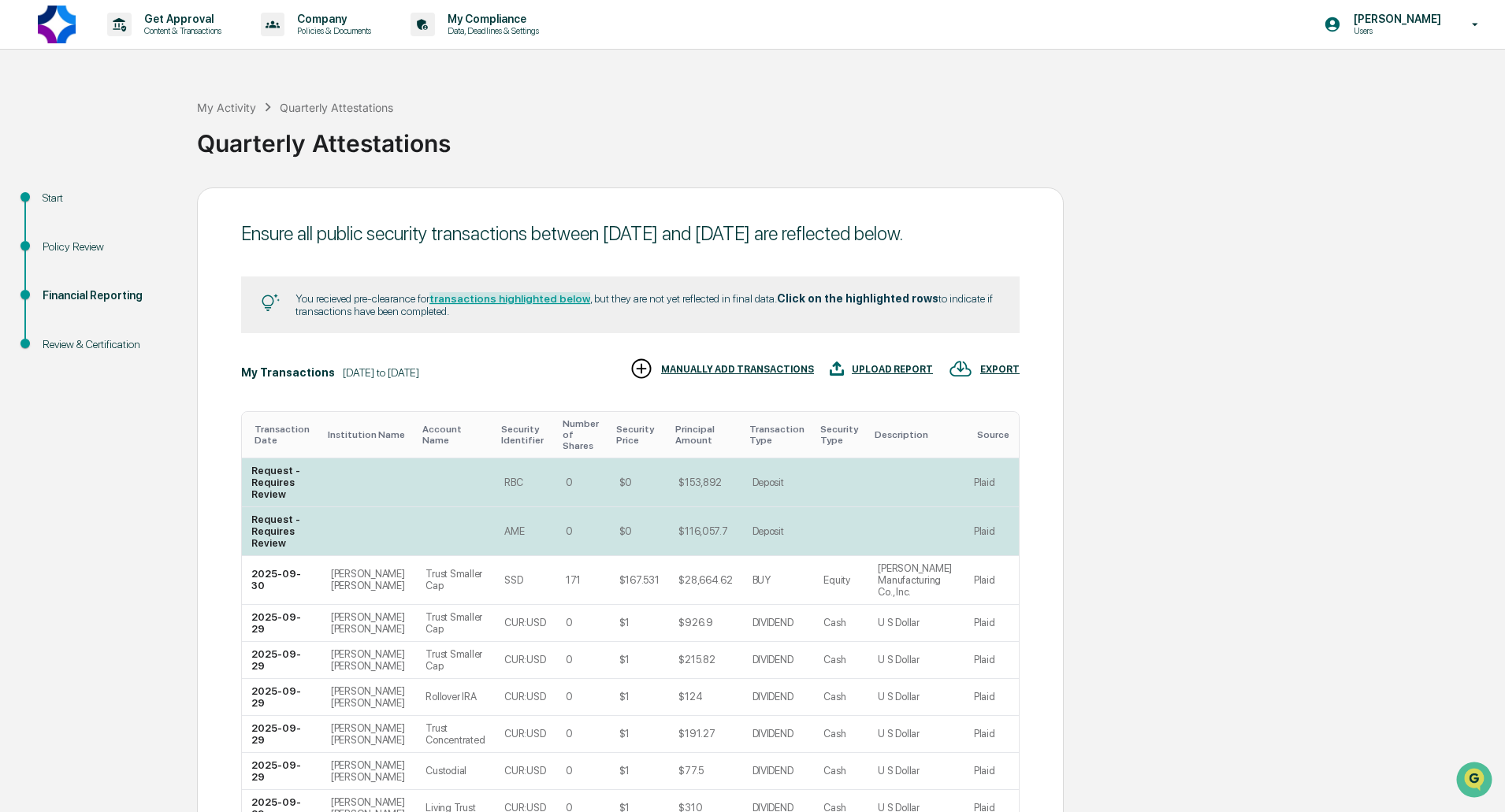
drag, startPoint x: 186, startPoint y: 23, endPoint x: 650, endPoint y: 97, distance: 469.9
click at [668, 96] on div "My Activity Quarterly Attestations Quarterly Attestations" at bounding box center [846, 131] width 1300 height 113
click at [191, 11] on div "Get Approval Content & Transactions" at bounding box center [170, 24] width 138 height 49
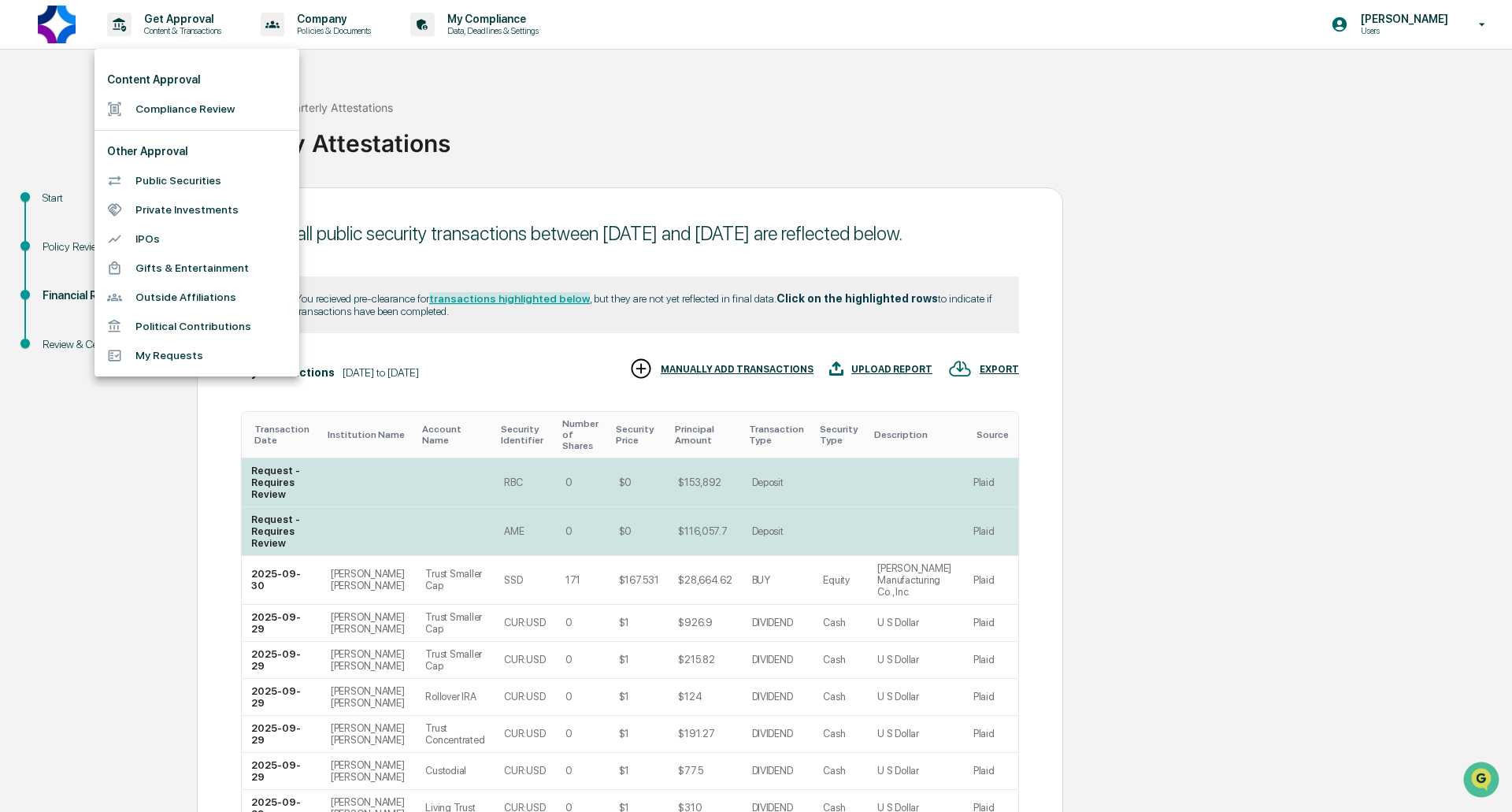
click at [695, 96] on div at bounding box center [756, 406] width 1512 height 812
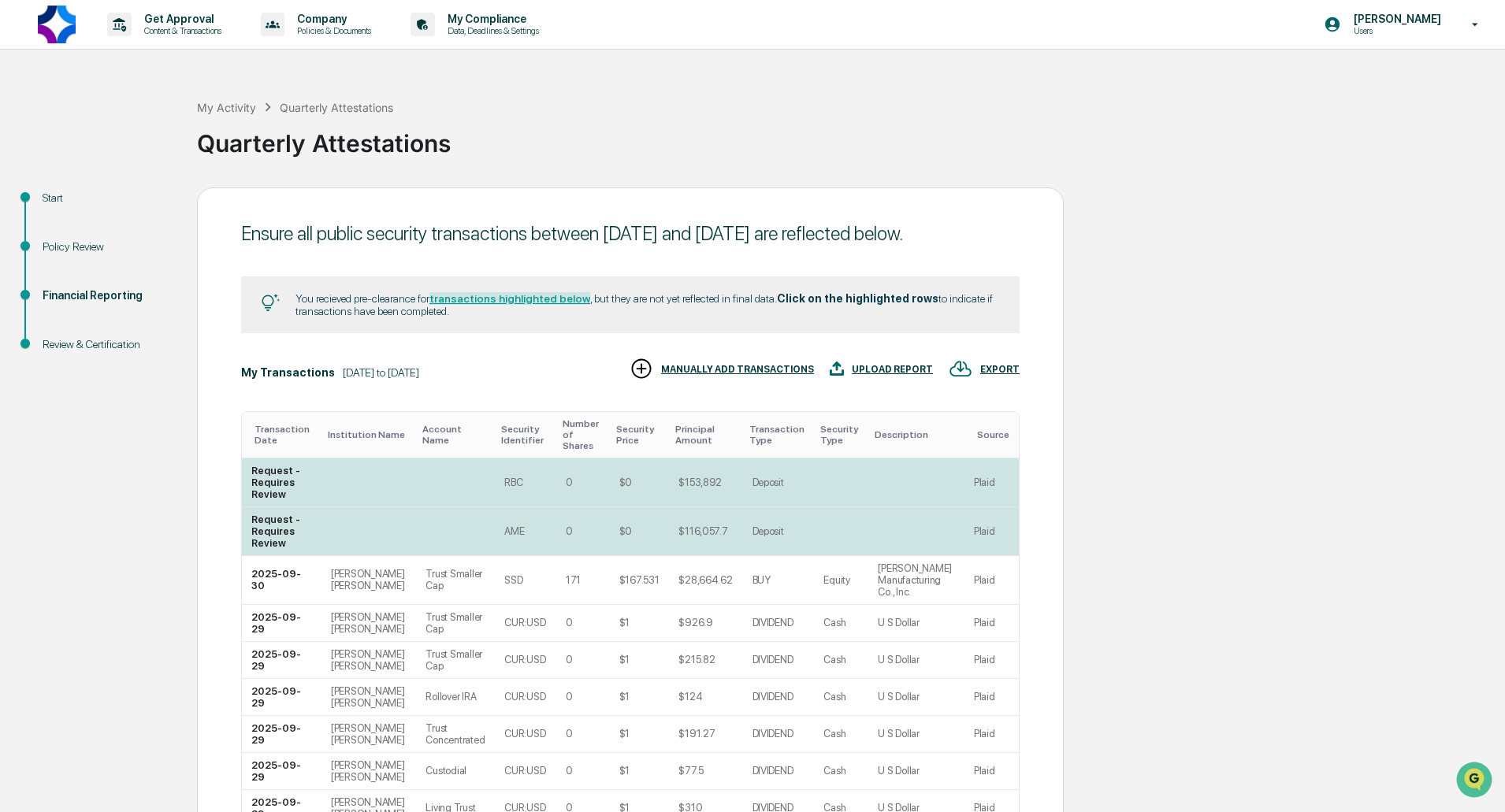
drag, startPoint x: 540, startPoint y: 24, endPoint x: 1057, endPoint y: 115, distance: 524.9
click at [1057, 115] on div "My Activity Quarterly Attestations Quarterly Attestations" at bounding box center [846, 130] width 1300 height 65
click at [819, 489] on td at bounding box center [841, 482] width 55 height 49
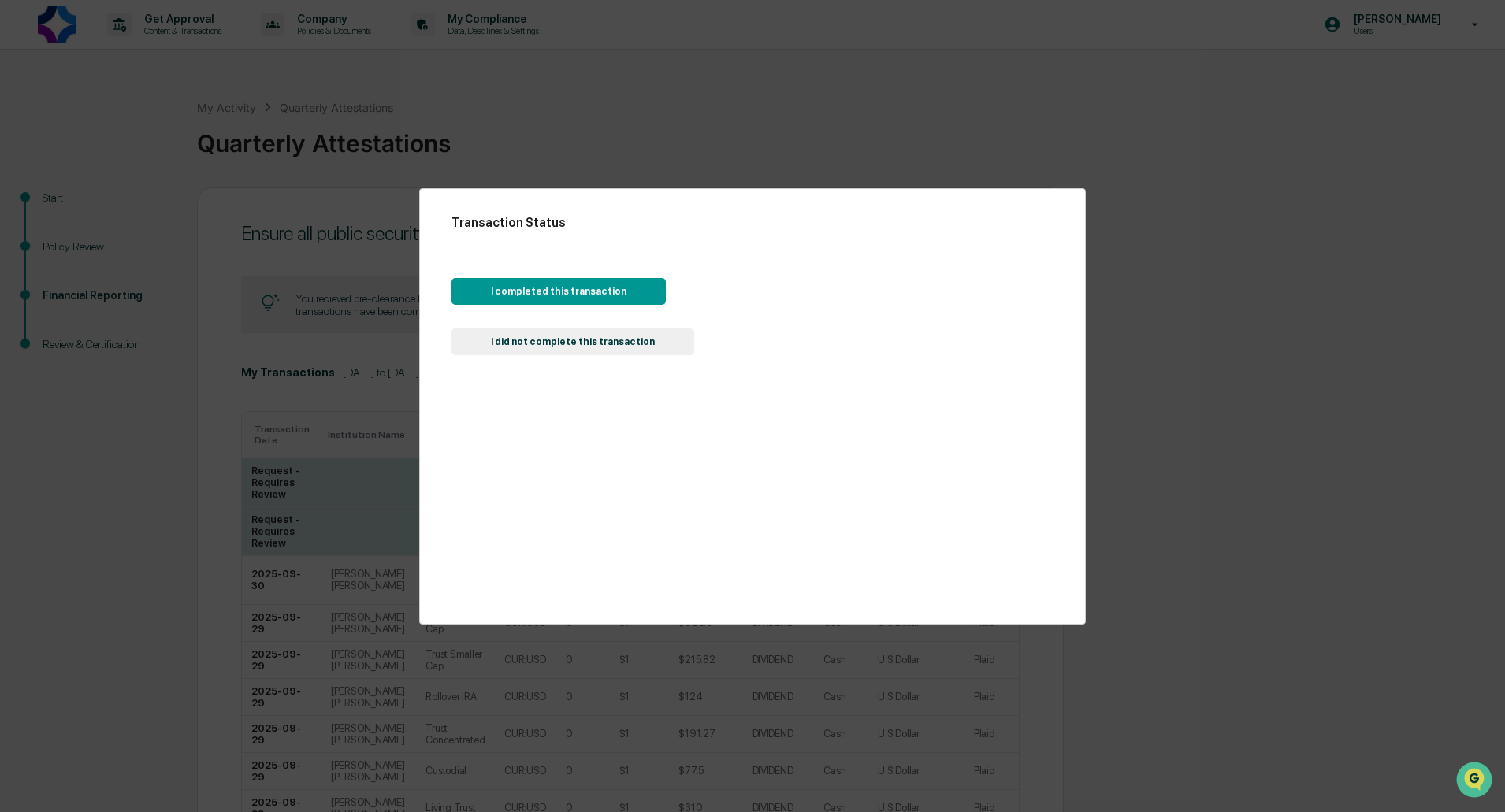
click at [628, 289] on button "I completed this transaction" at bounding box center [559, 291] width 214 height 27
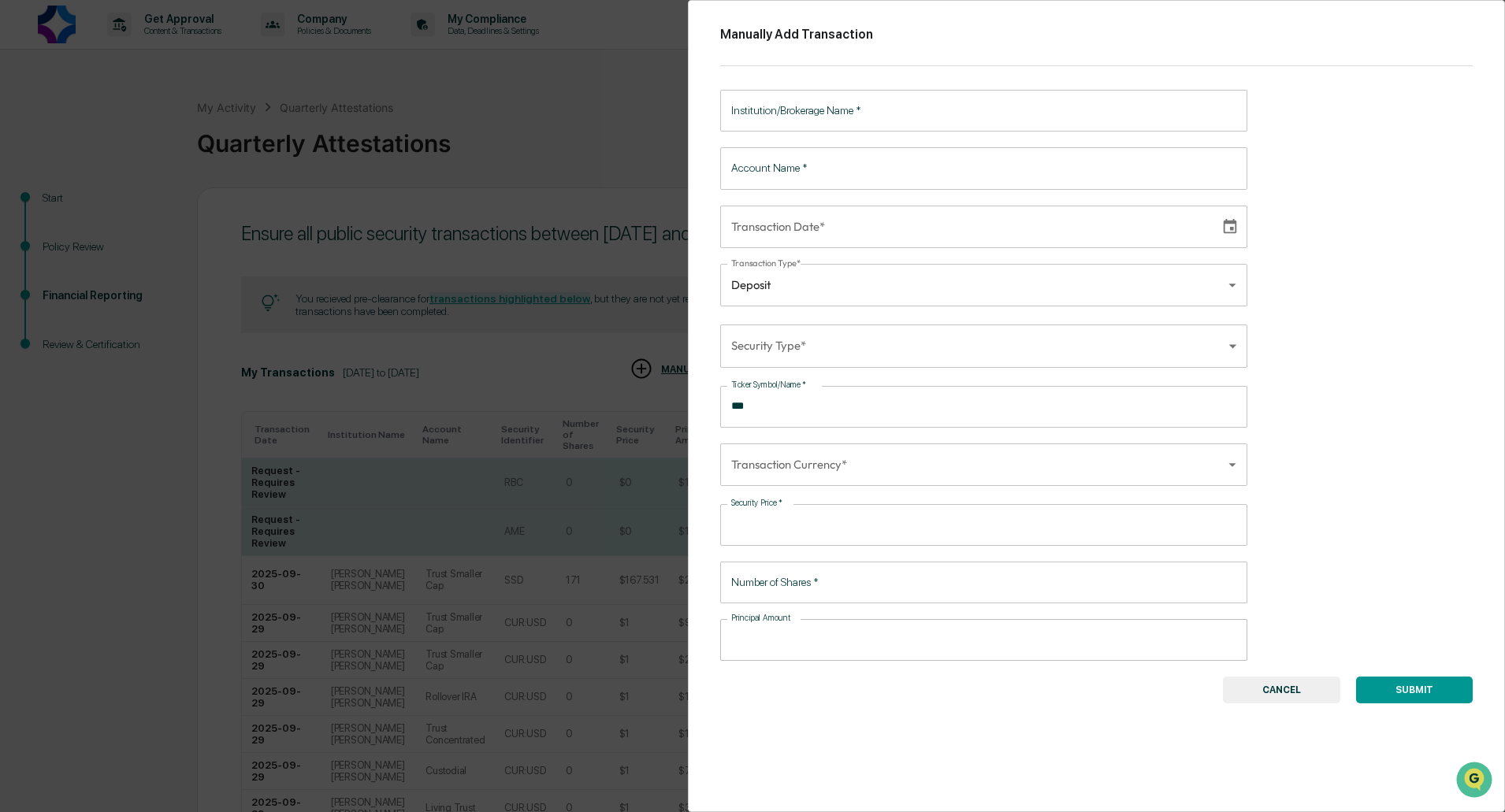
type input "**********"
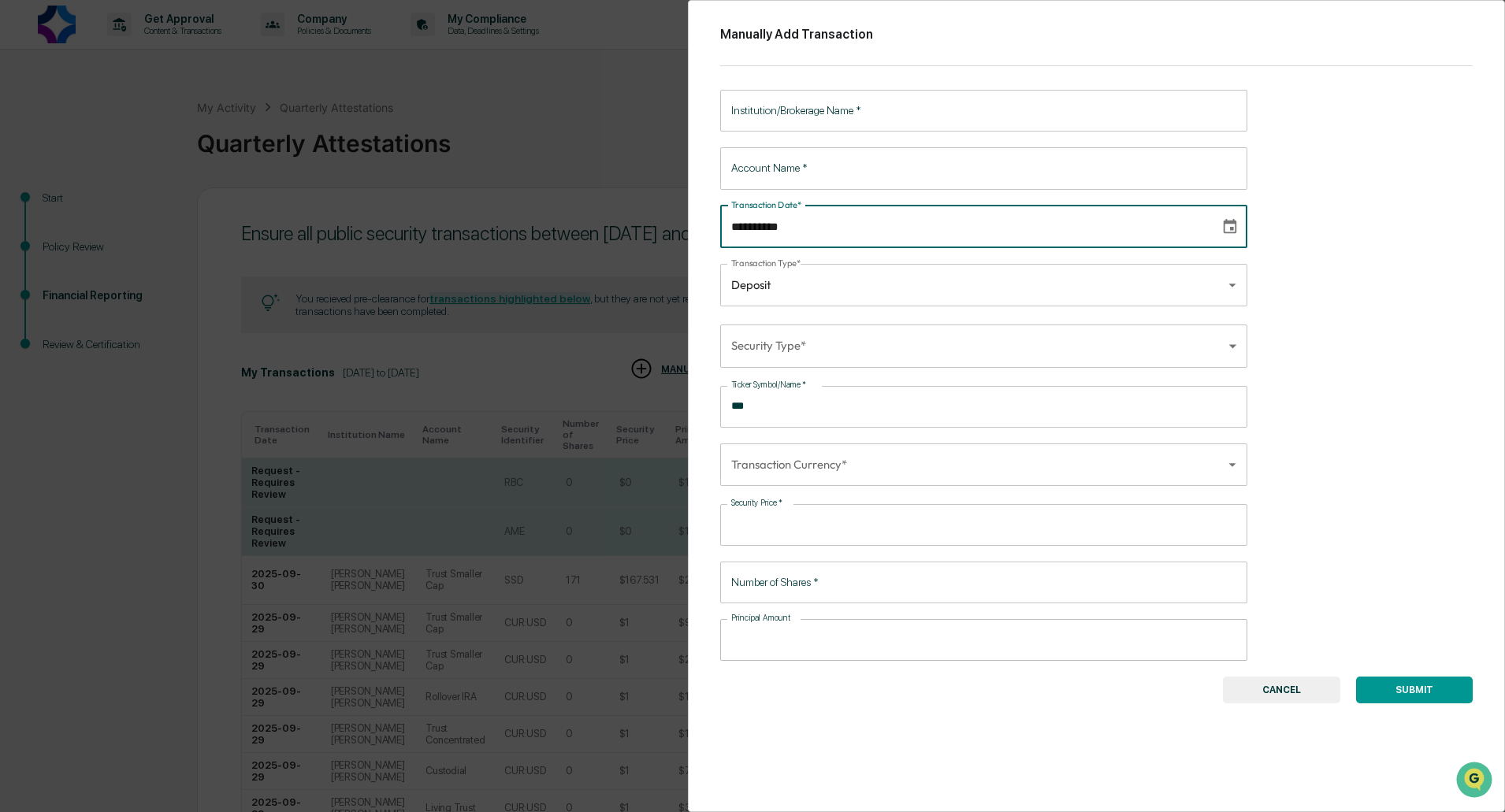
click at [845, 227] on input "**********" at bounding box center [964, 227] width 489 height 43
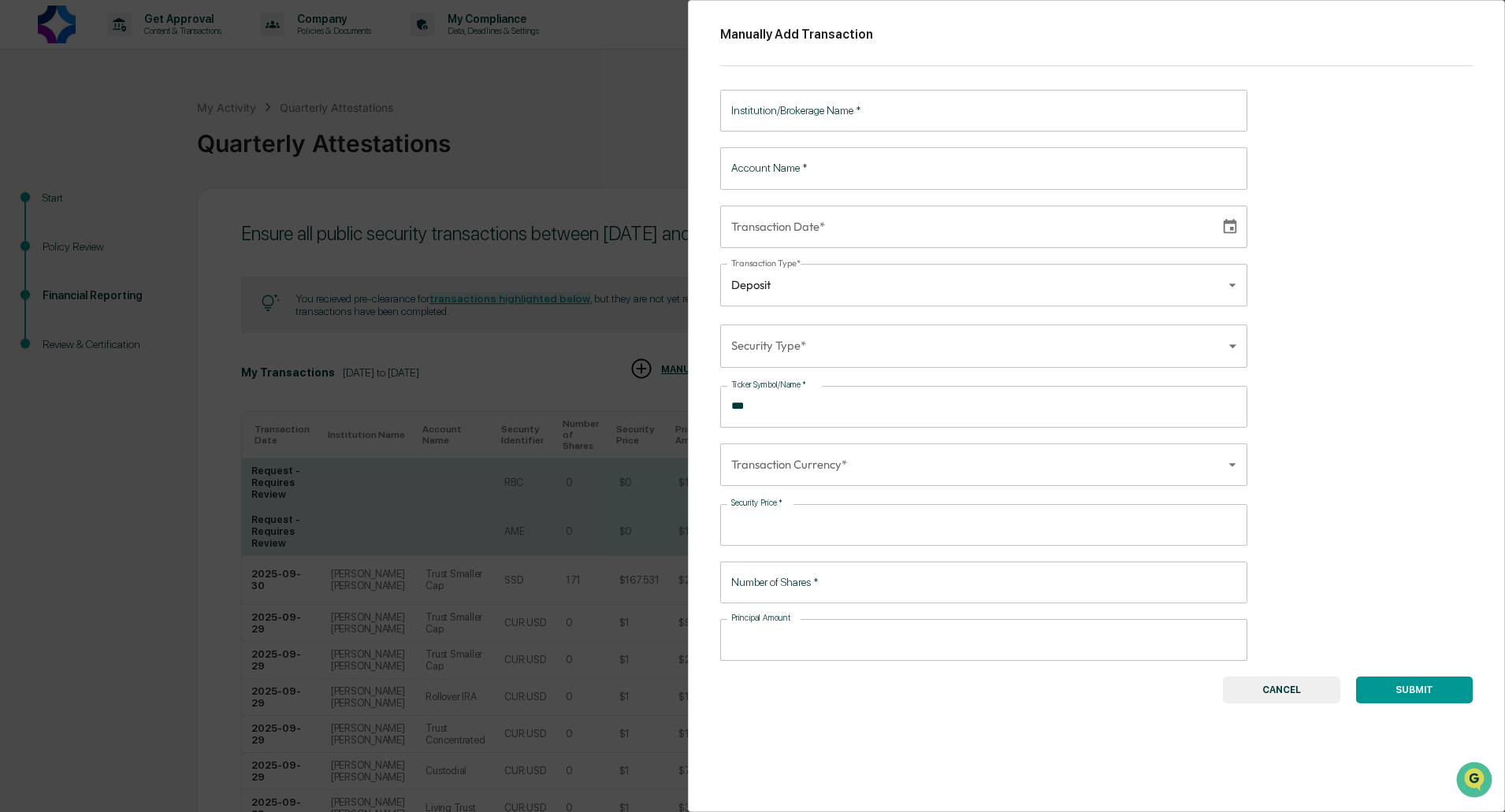
click at [1299, 687] on button "CANCEL" at bounding box center [1281, 690] width 117 height 27
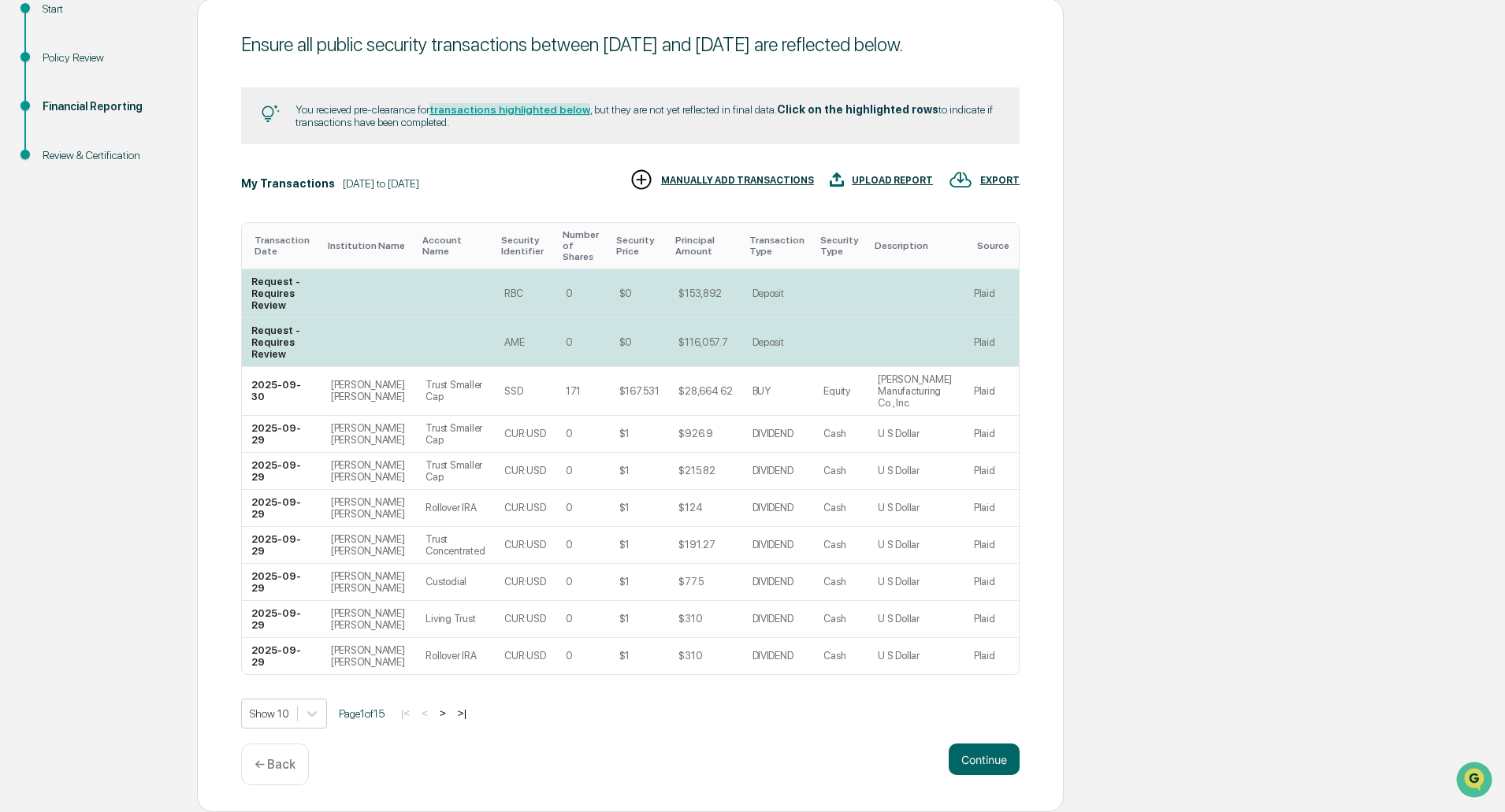
scroll to position [201, 0]
click at [416, 336] on td at bounding box center [456, 342] width 79 height 49
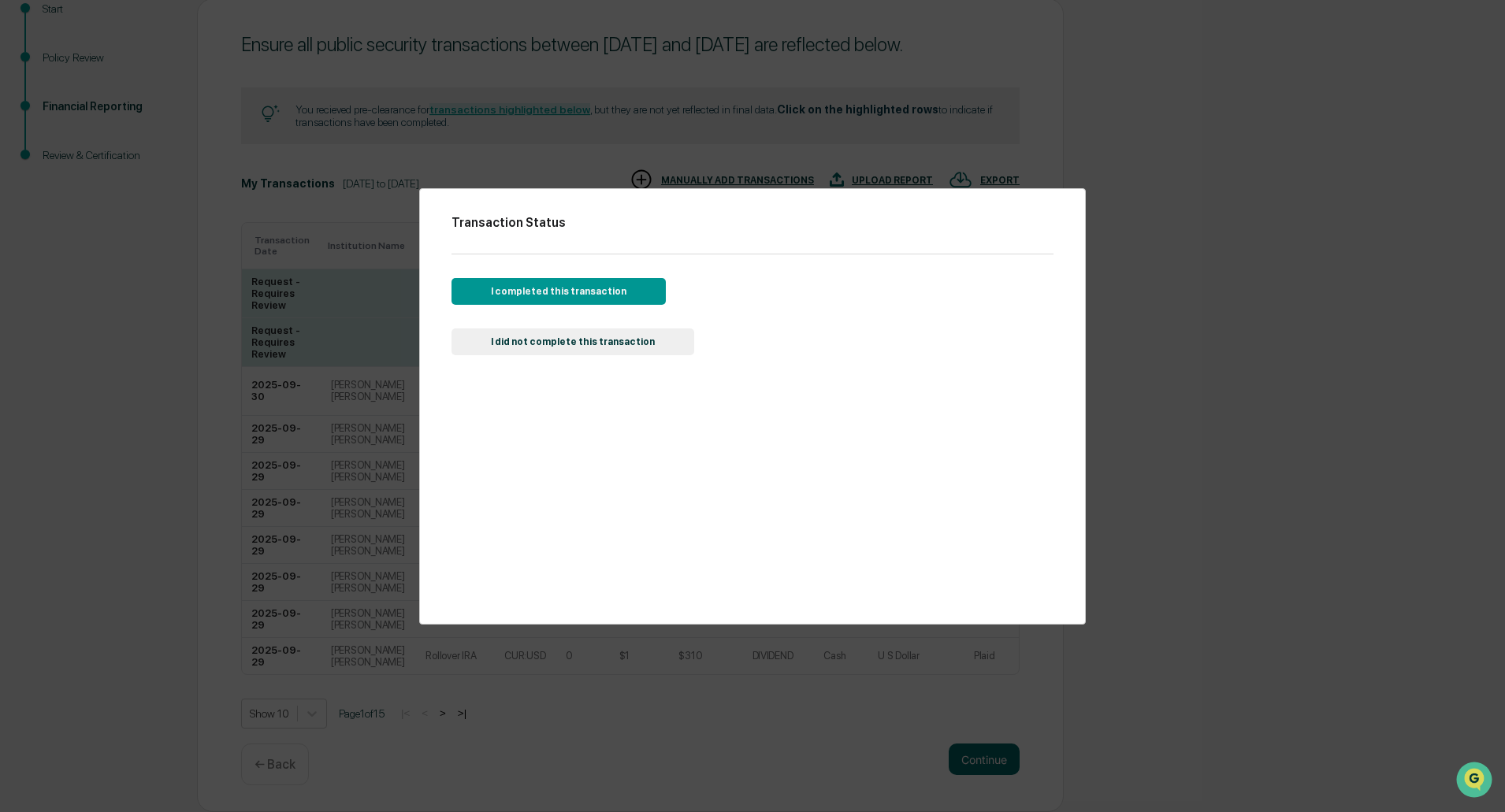
click at [539, 289] on button "I completed this transaction" at bounding box center [559, 291] width 214 height 27
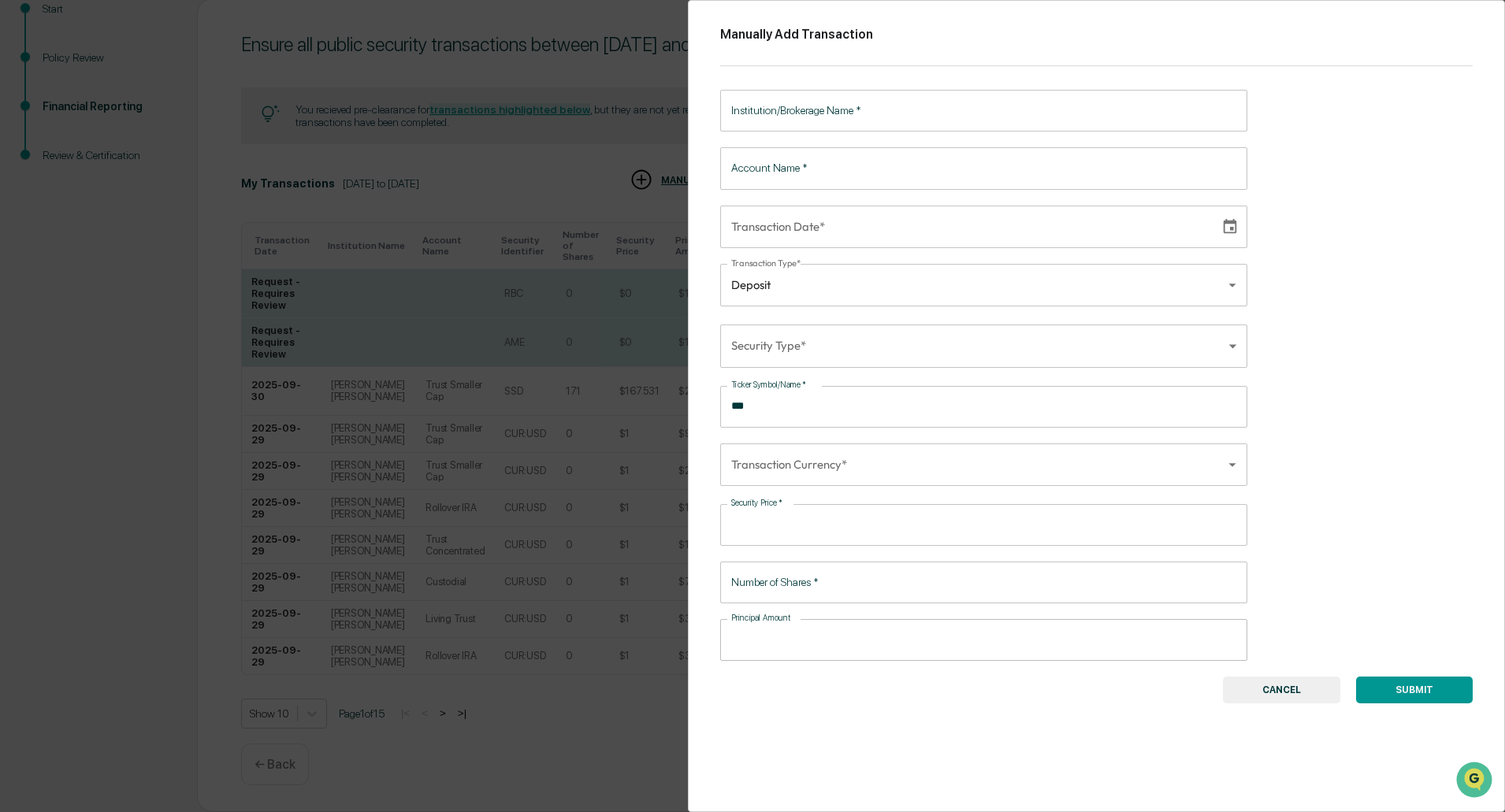
click at [855, 117] on input "Institution/Brokerage Name   *" at bounding box center [984, 111] width 527 height 42
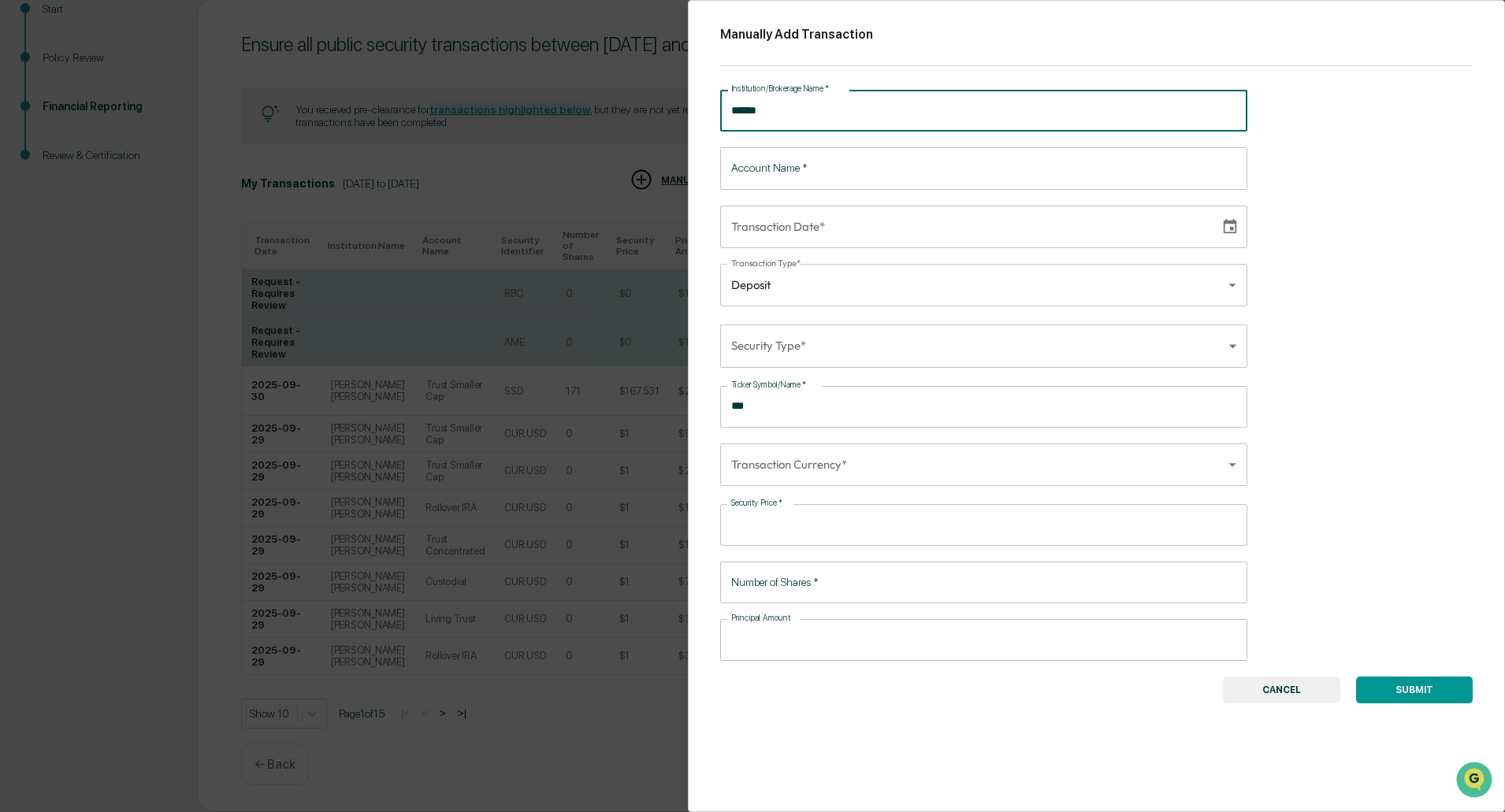
type input "******"
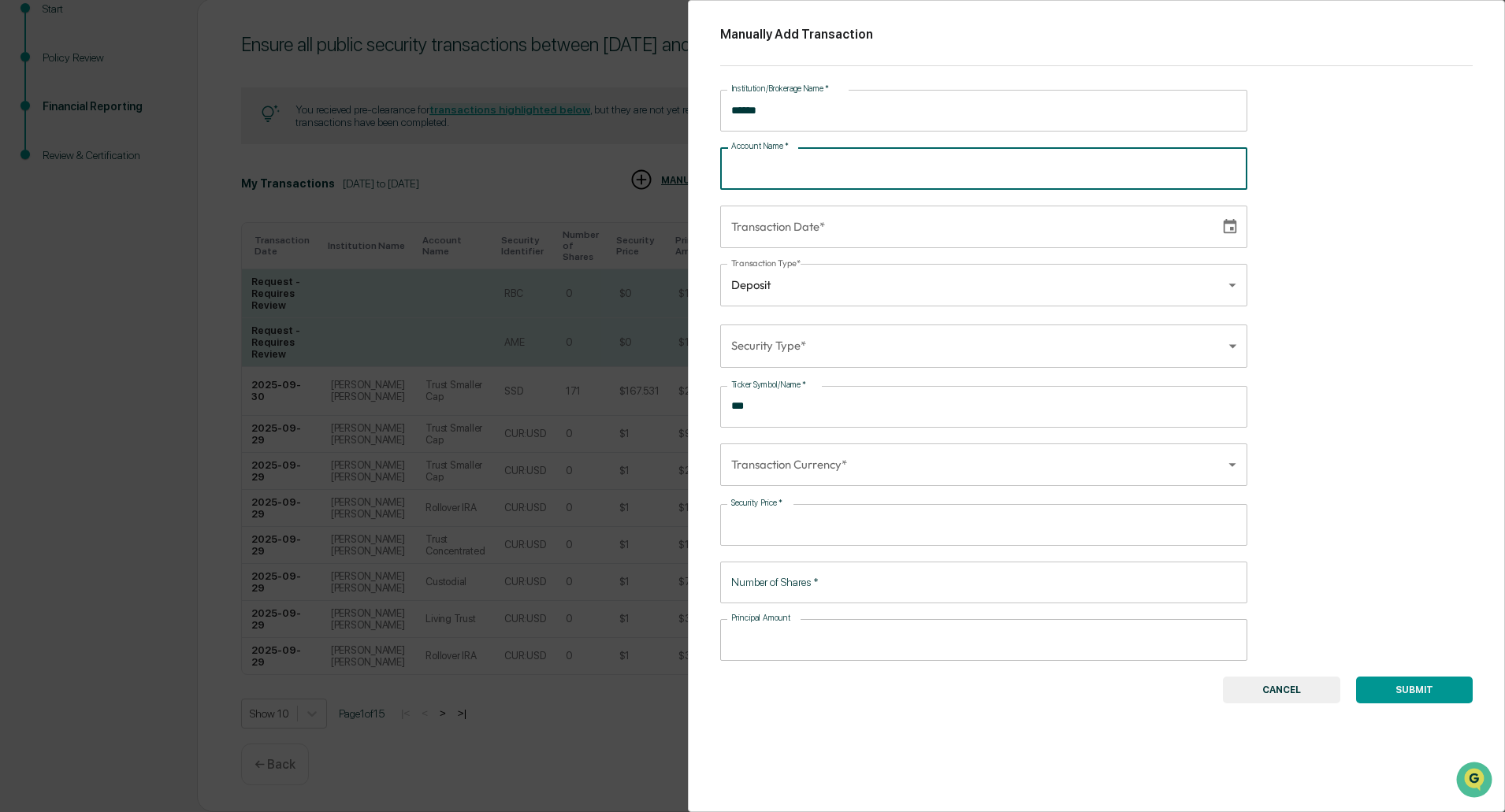
click at [849, 162] on input "Account Name   *" at bounding box center [984, 168] width 527 height 42
type input "**********"
click at [903, 220] on input "**********" at bounding box center [964, 227] width 489 height 43
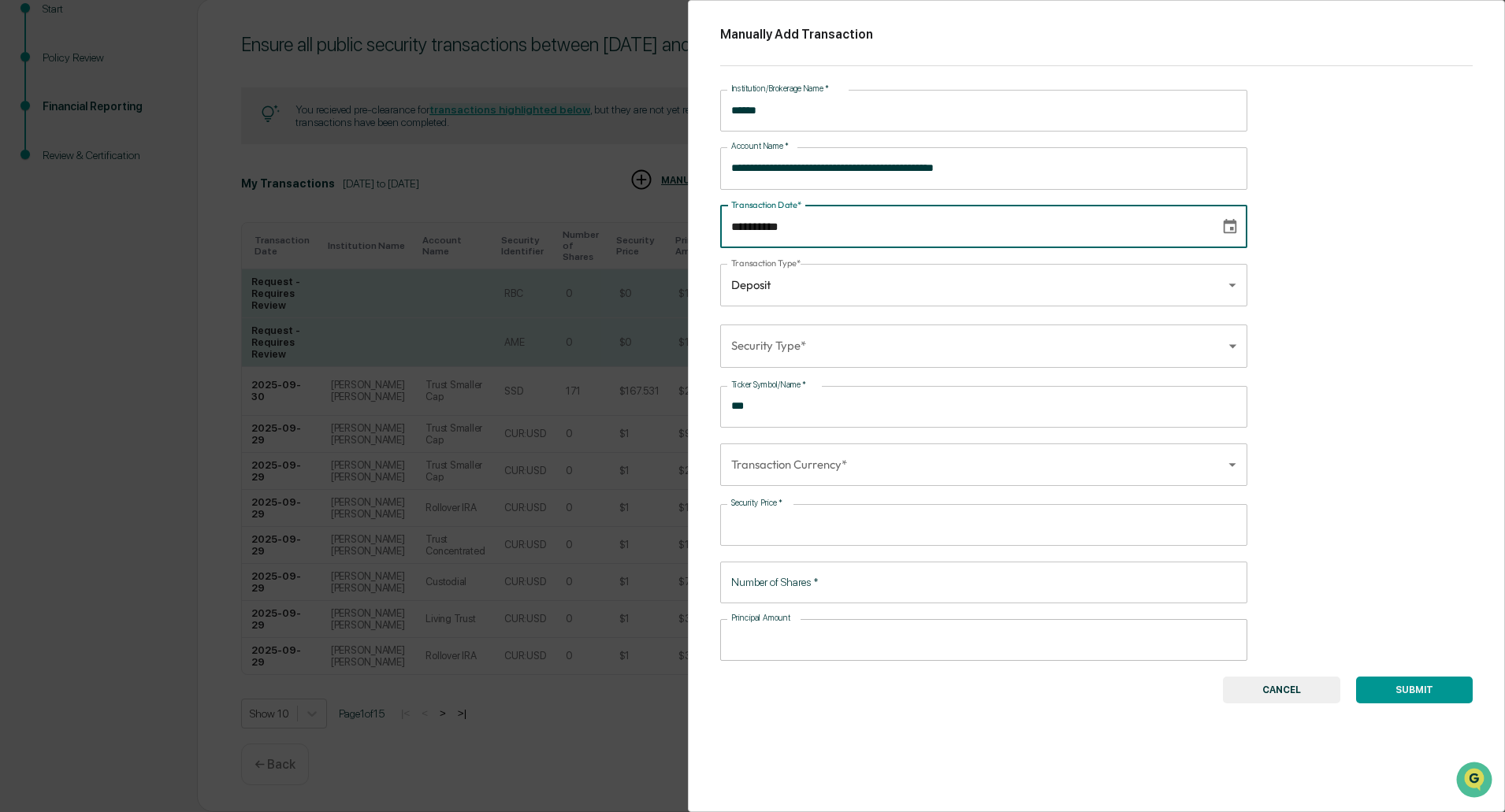
type input "**********"
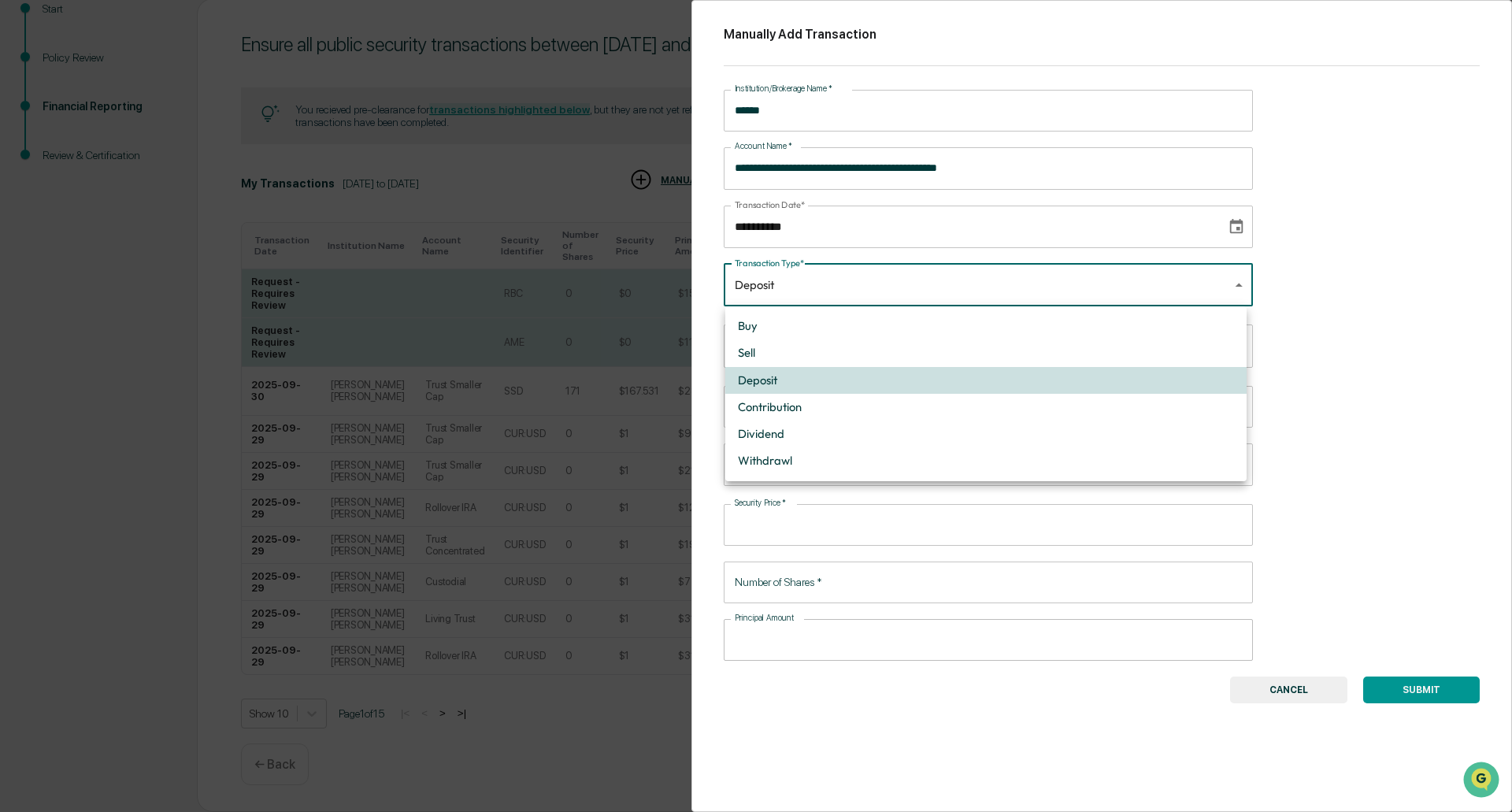
click at [898, 289] on body "Get Approval Content & Transactions Company Policies & Documents My Compliance …" at bounding box center [756, 311] width 1512 height 1001
click at [833, 380] on li "Deposit" at bounding box center [986, 381] width 522 height 27
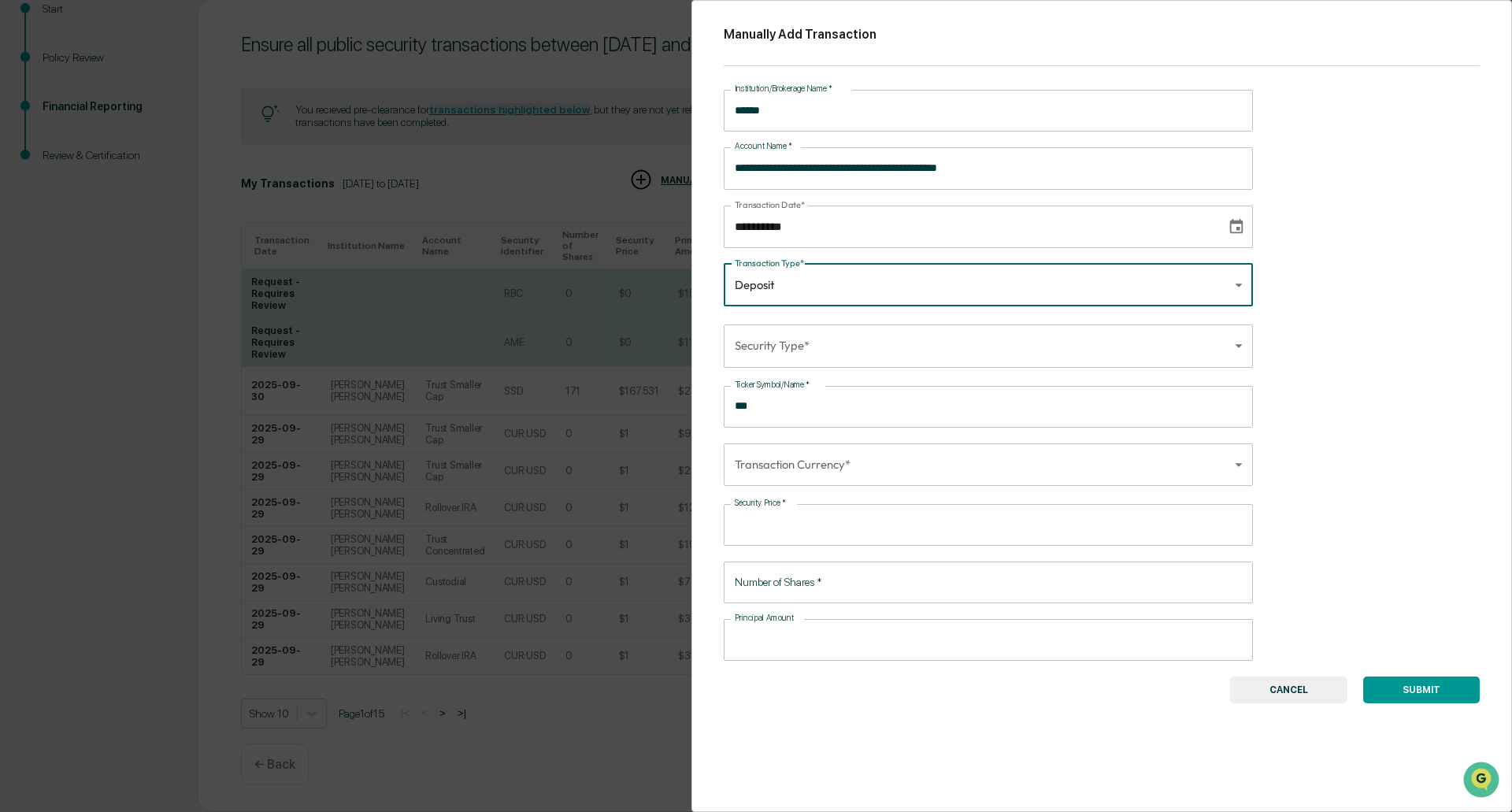
click at [836, 352] on body "Get Approval Content & Transactions Company Policies & Documents My Compliance …" at bounding box center [756, 311] width 1512 height 1001
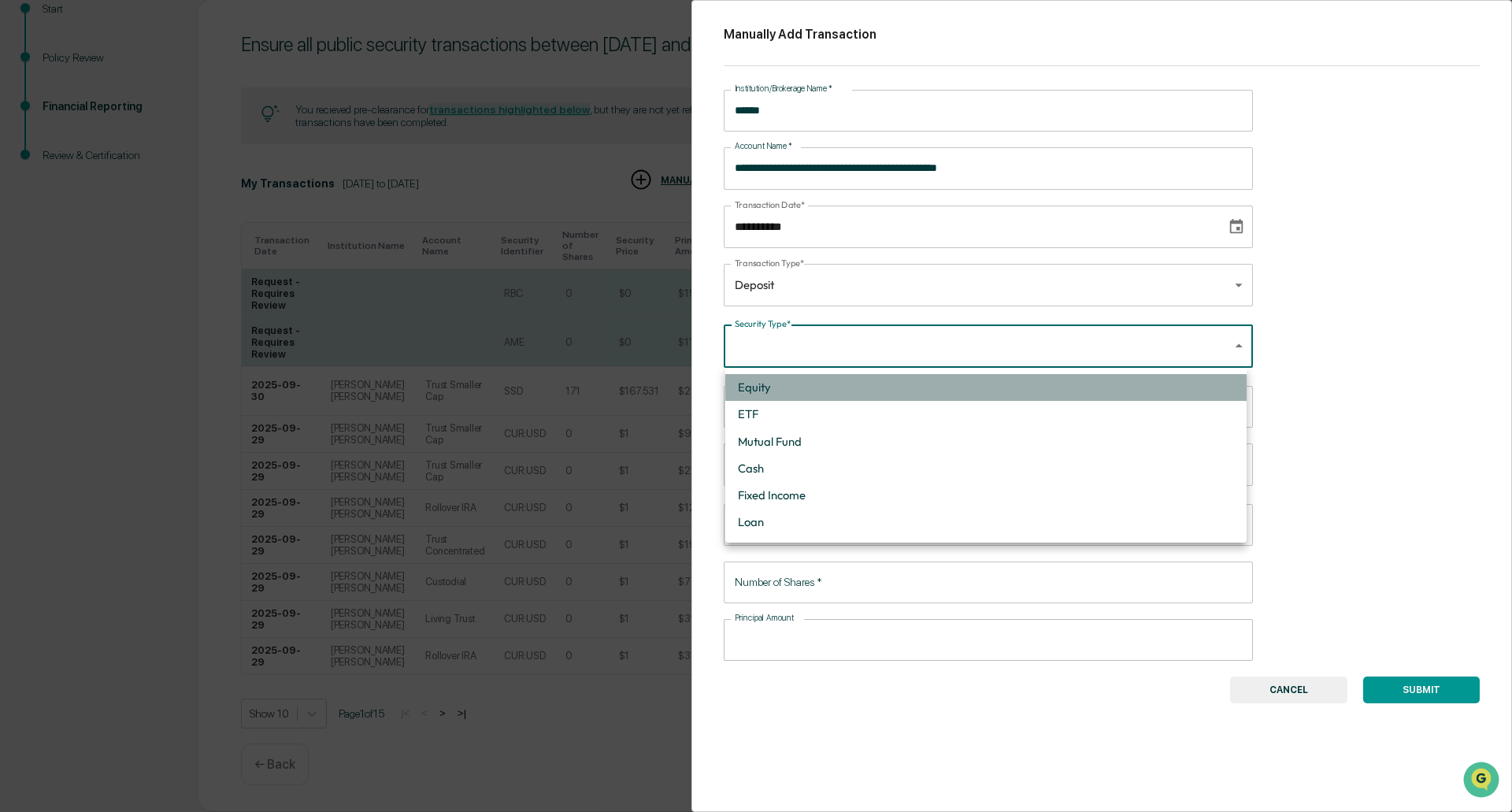
click at [839, 384] on li "Equity" at bounding box center [986, 388] width 522 height 27
type input "******"
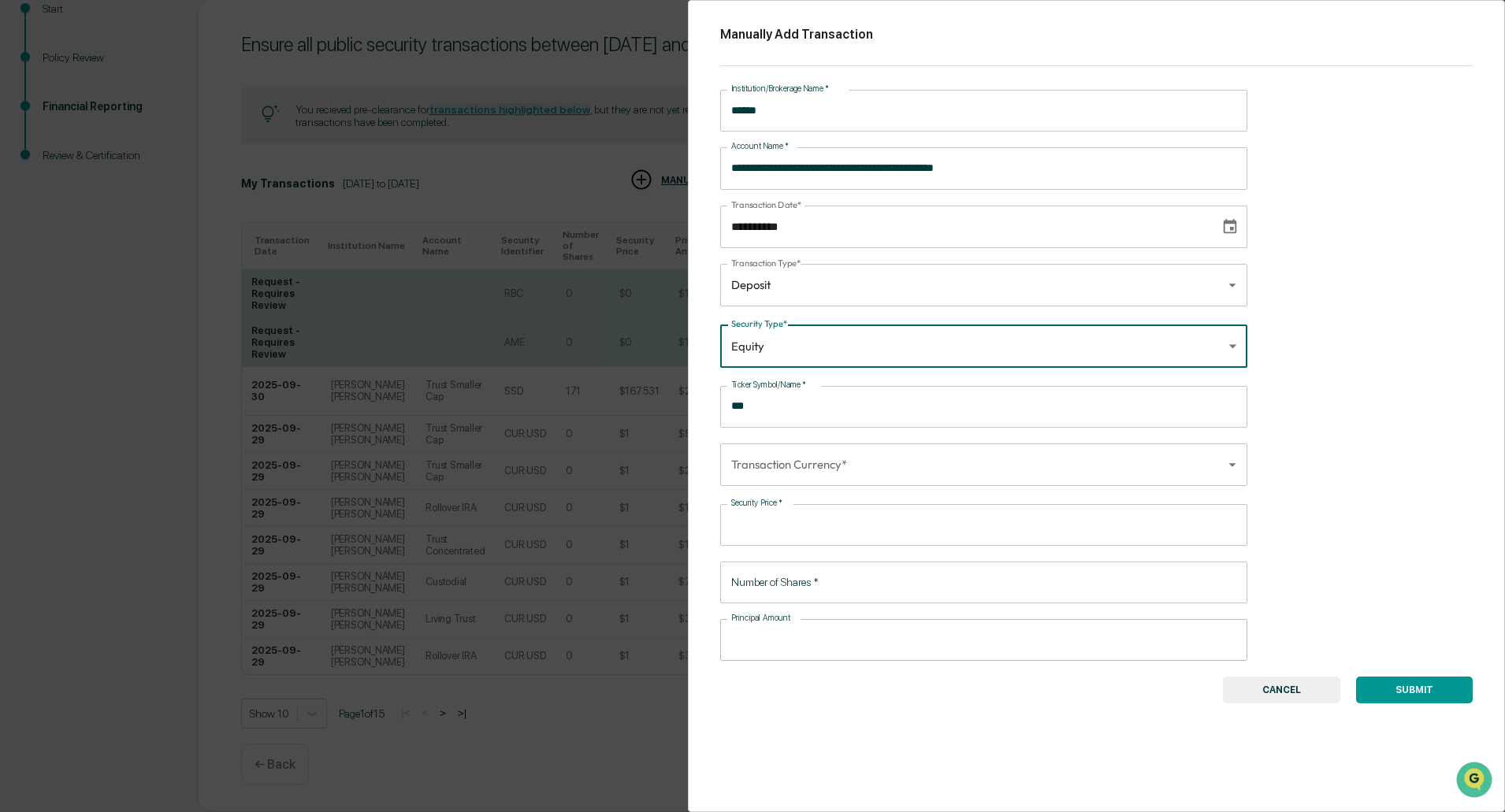
click at [895, 464] on body "Get Approval Content & Transactions Company Policies & Documents My Compliance …" at bounding box center [752, 311] width 1505 height 1001
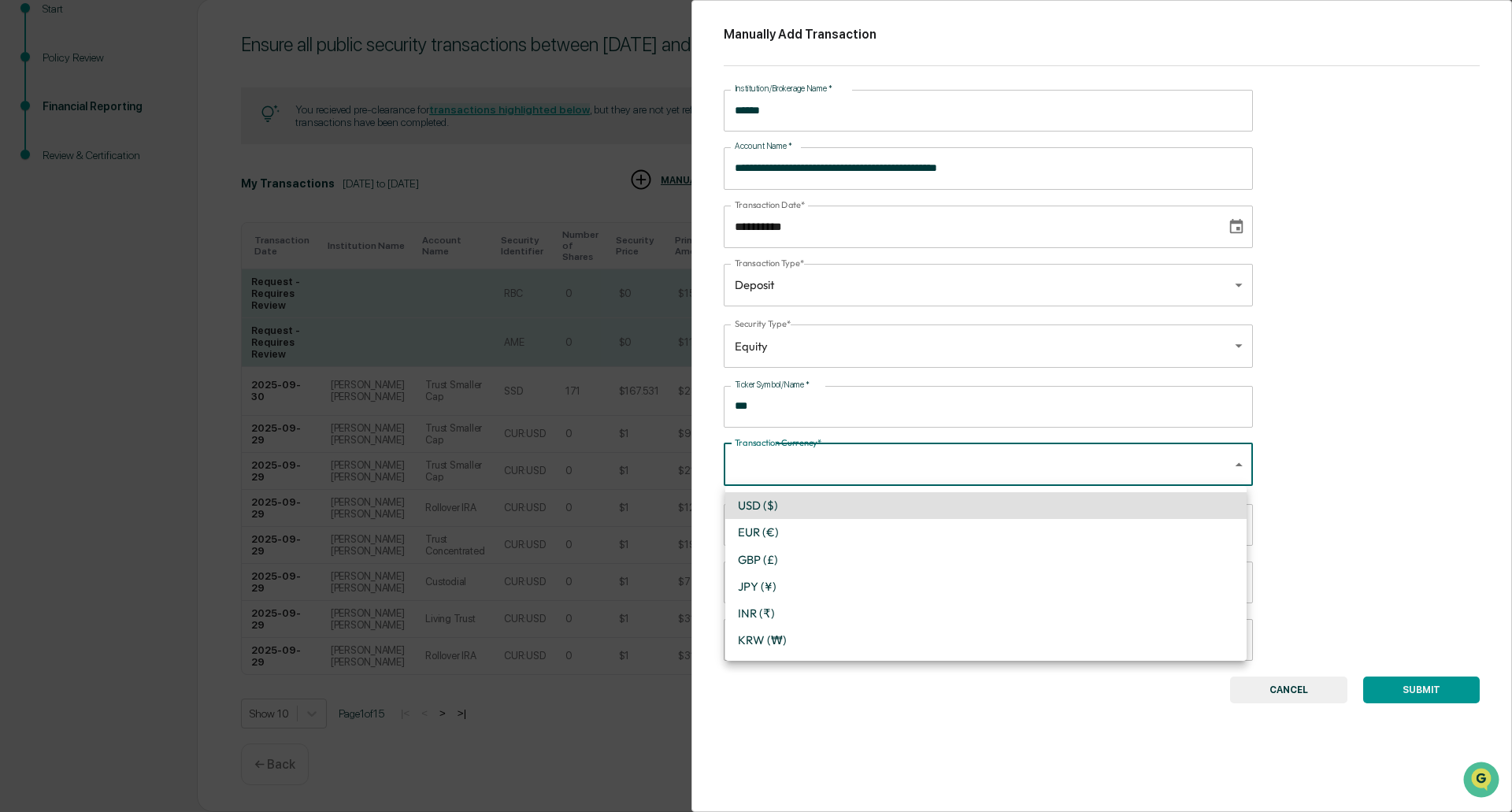
click at [892, 507] on li "USD ($)" at bounding box center [986, 506] width 522 height 27
type input "*"
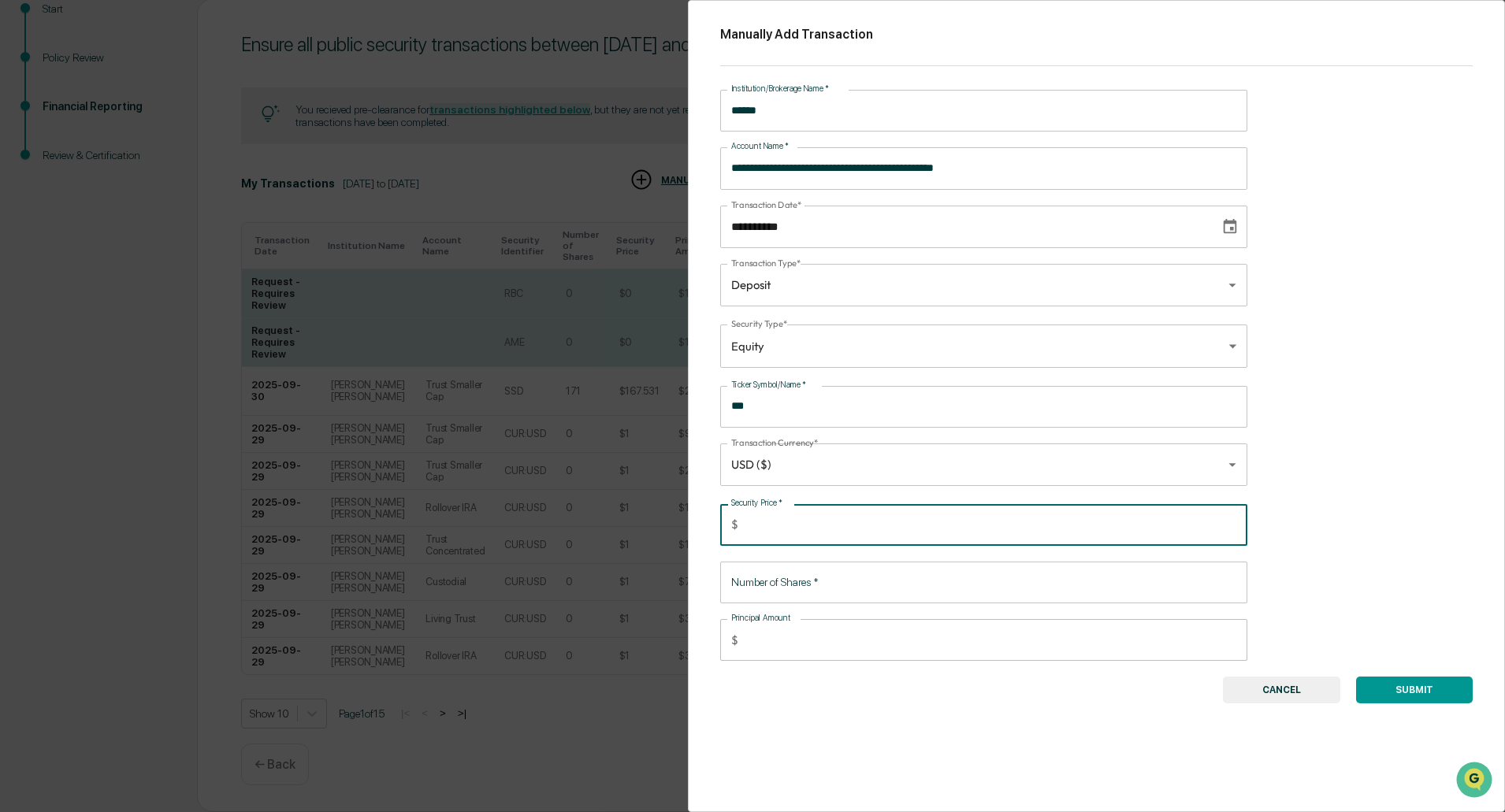
click at [870, 520] on input "Security Price   *" at bounding box center [996, 524] width 503 height 42
type input "***"
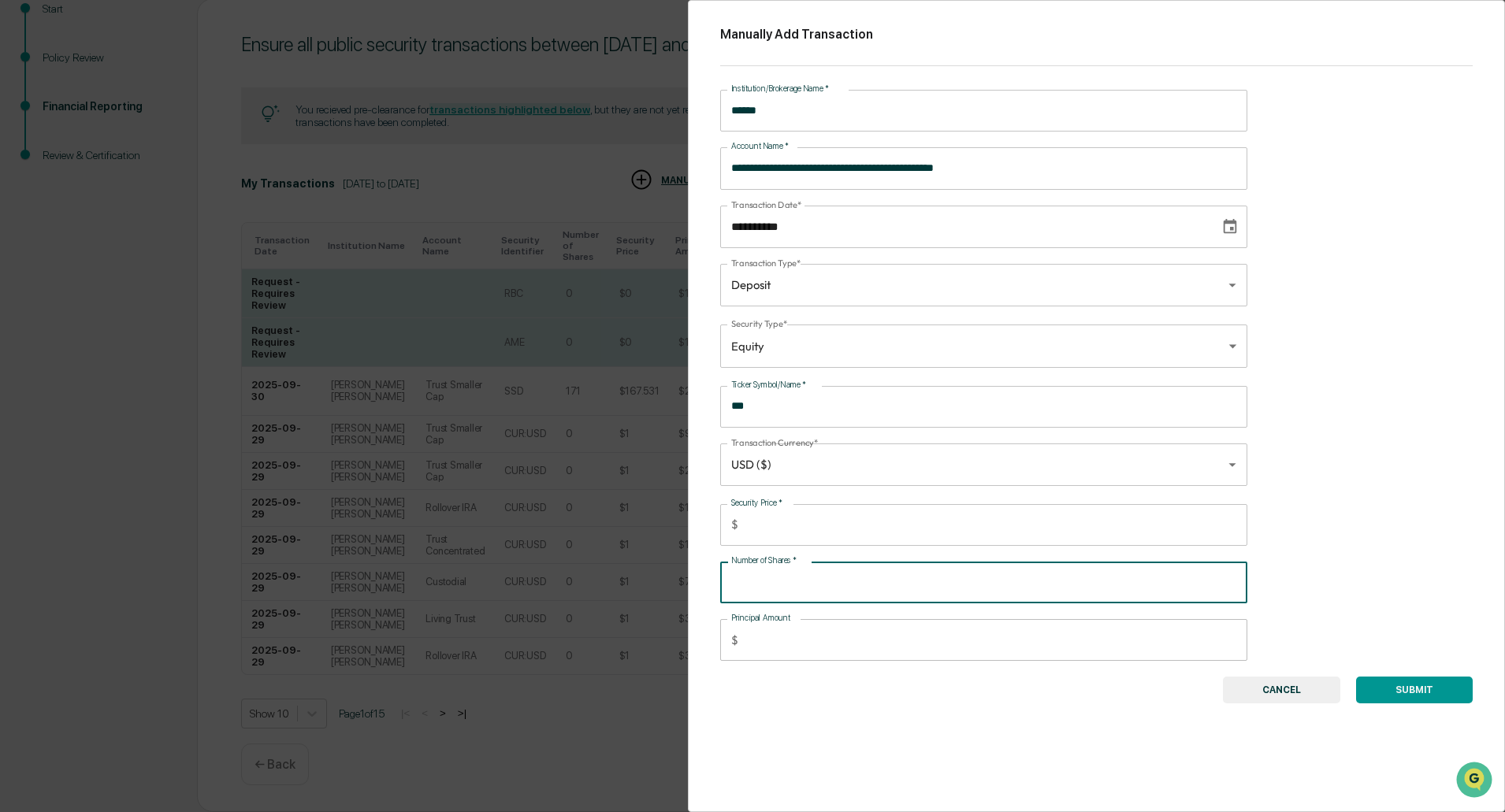
click at [957, 590] on input "Number of Shares   *" at bounding box center [984, 582] width 527 height 42
type input "*"
type input "****"
type input "**"
type input "*****"
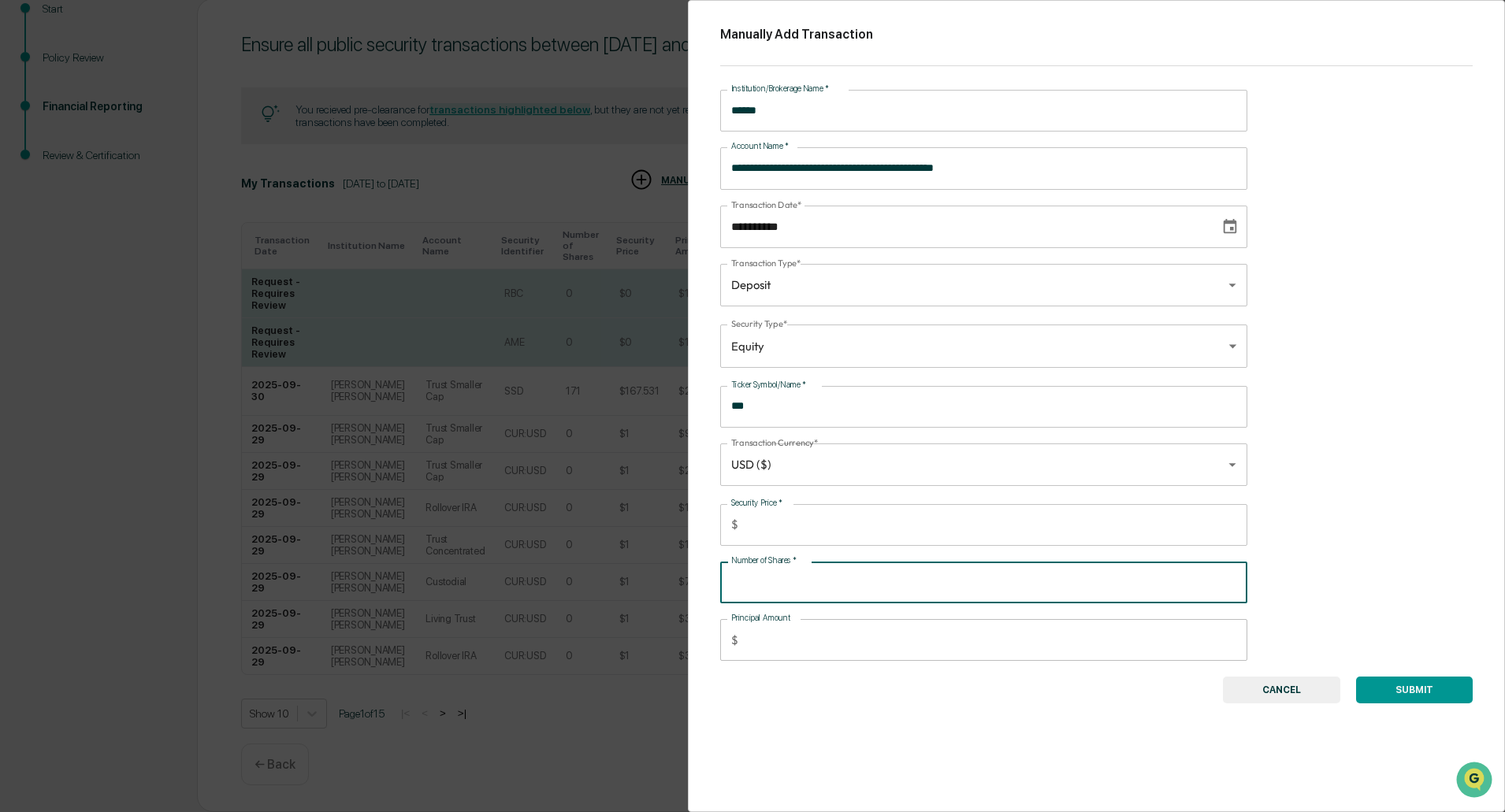
type input "***"
type input "******"
type input "***"
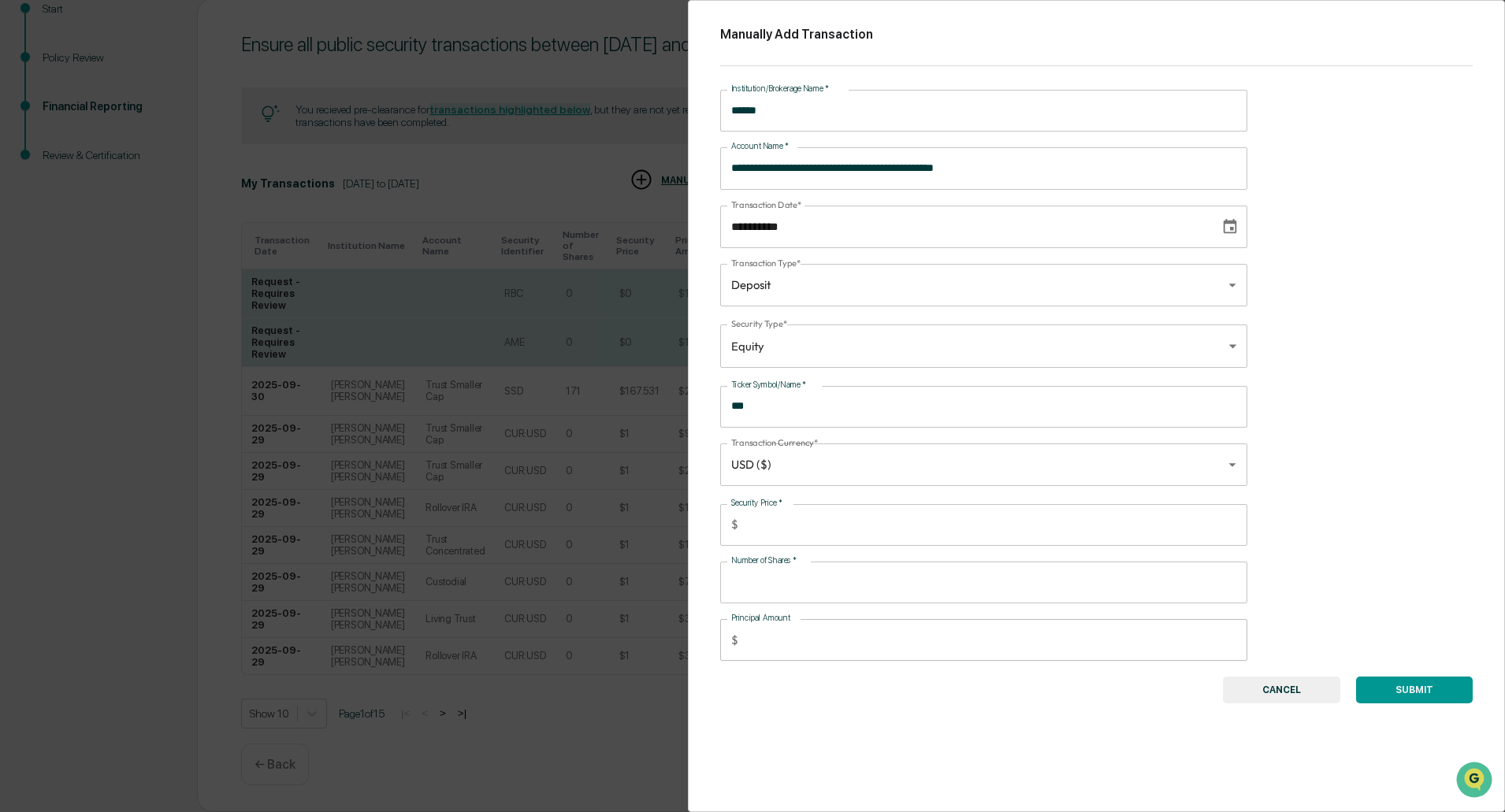
click at [980, 169] on input "**********" at bounding box center [984, 168] width 527 height 42
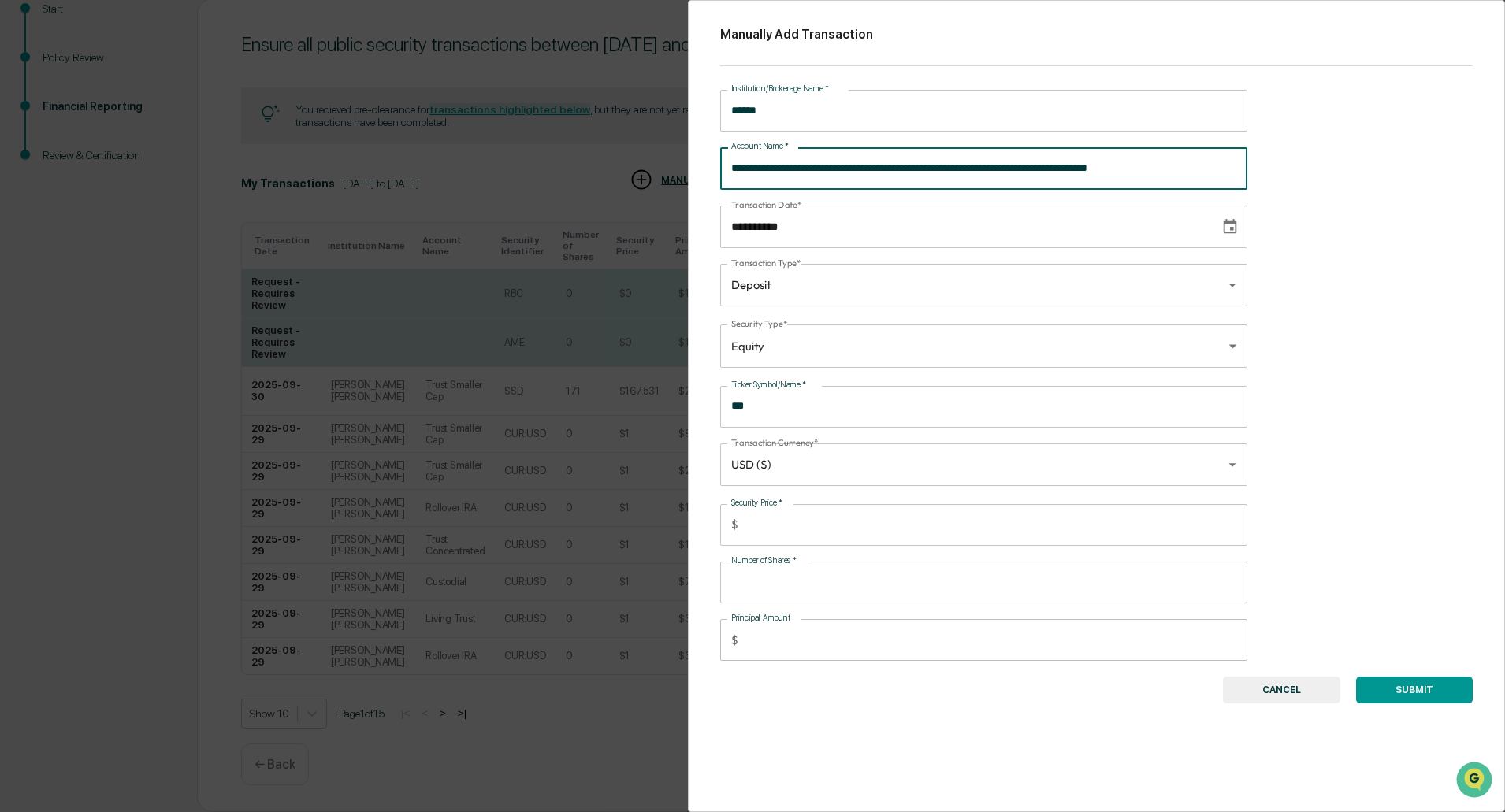
click at [1163, 175] on input "**********" at bounding box center [984, 168] width 527 height 42
click at [1163, 174] on input "**********" at bounding box center [984, 168] width 527 height 42
type input "**********"
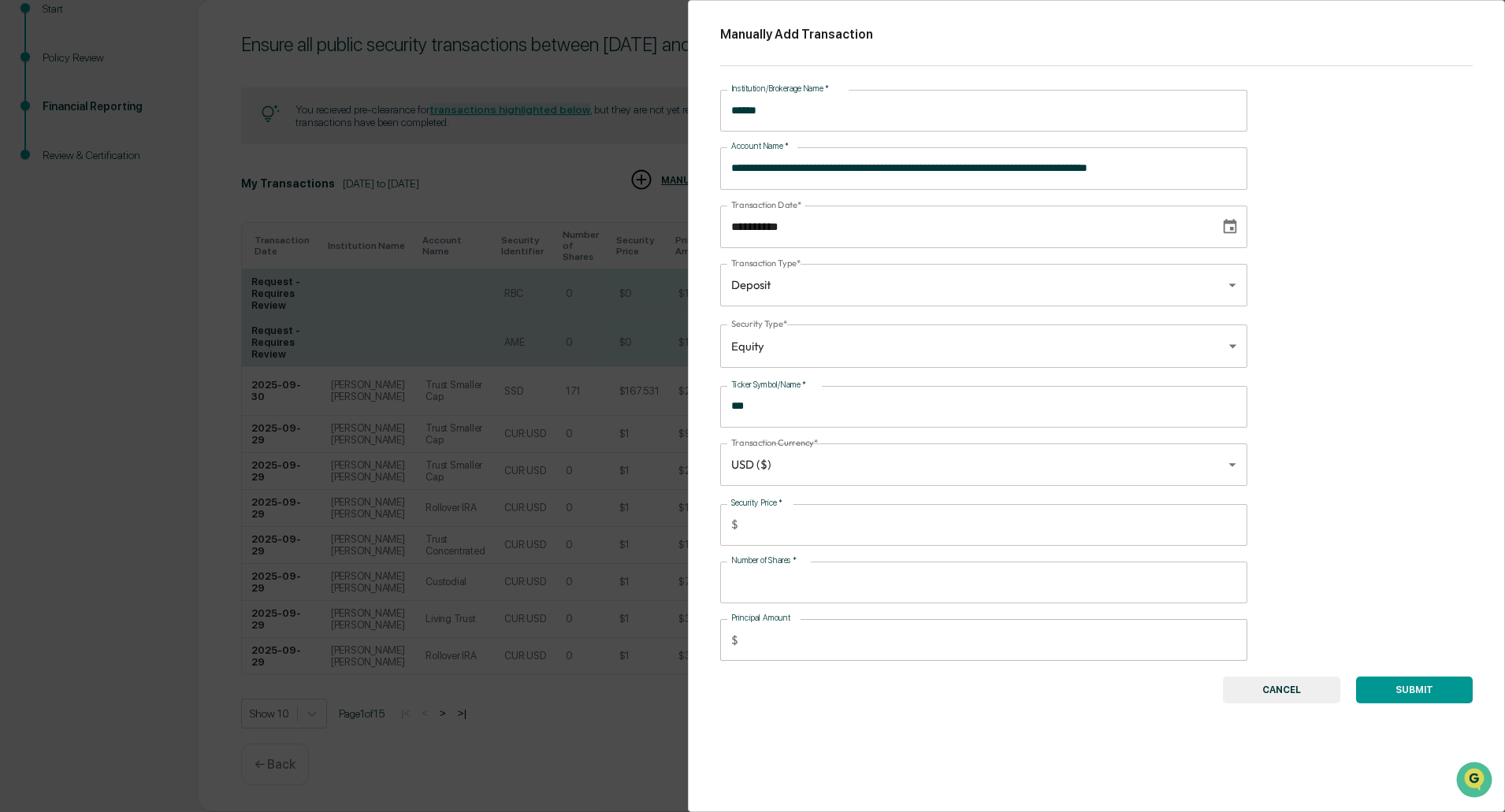
click at [1292, 695] on button "CANCEL" at bounding box center [1281, 690] width 117 height 27
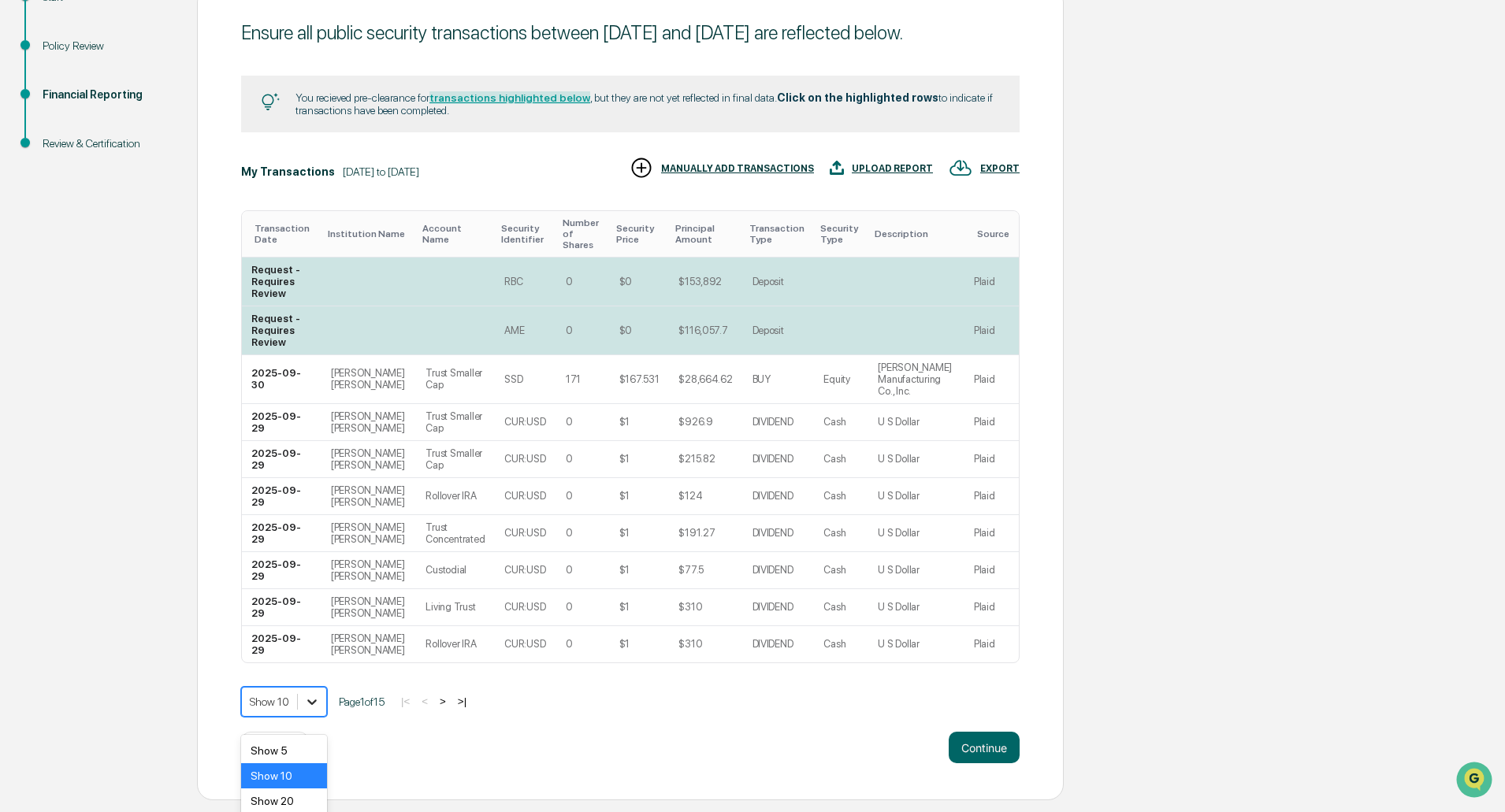
click at [319, 717] on body "Get Approval Content & Transactions Company Policies & Documents My Compliance …" at bounding box center [752, 299] width 1505 height 1001
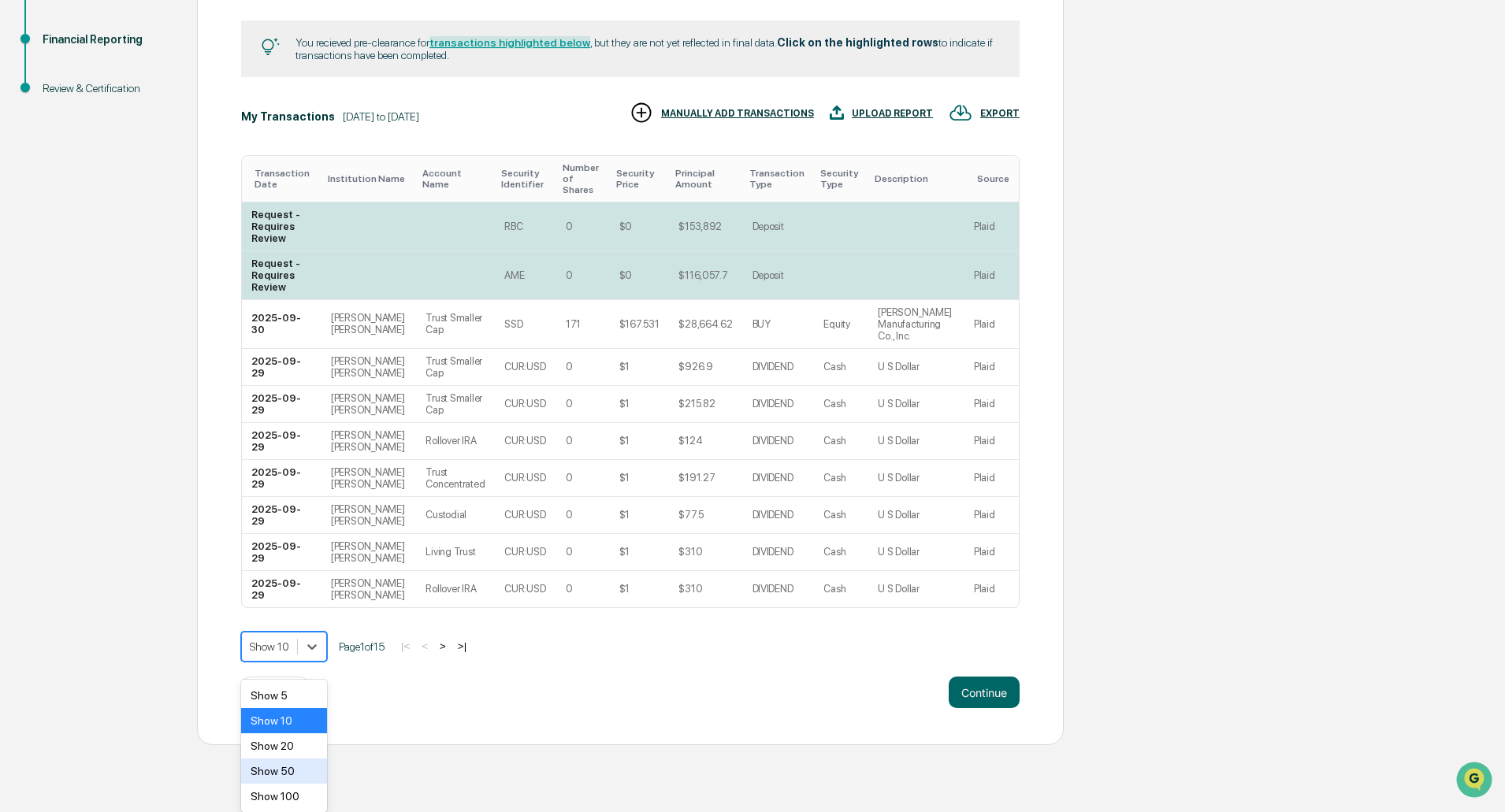
click at [297, 766] on div "Show 50" at bounding box center [284, 771] width 86 height 25
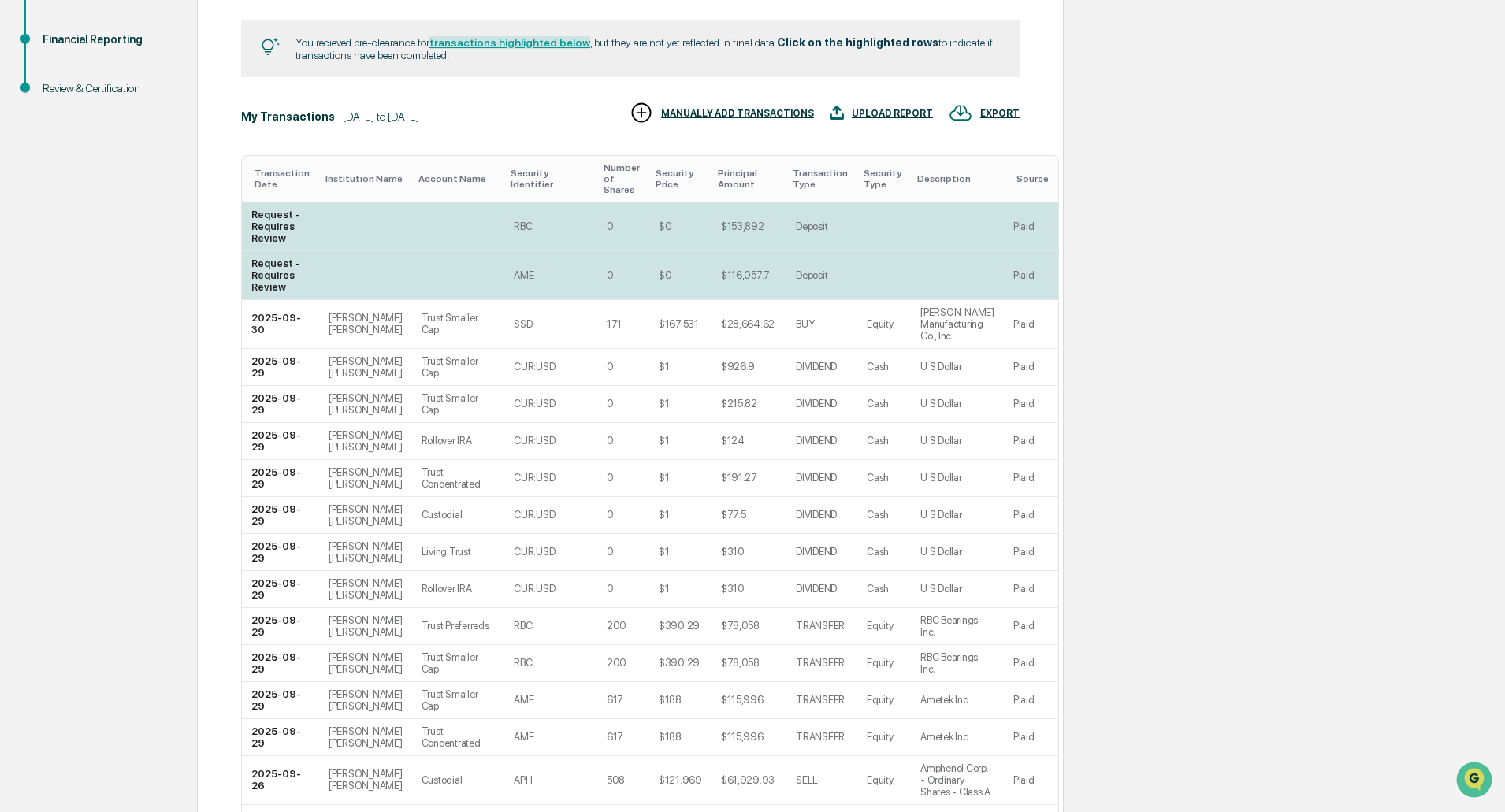
scroll to position [335, 0]
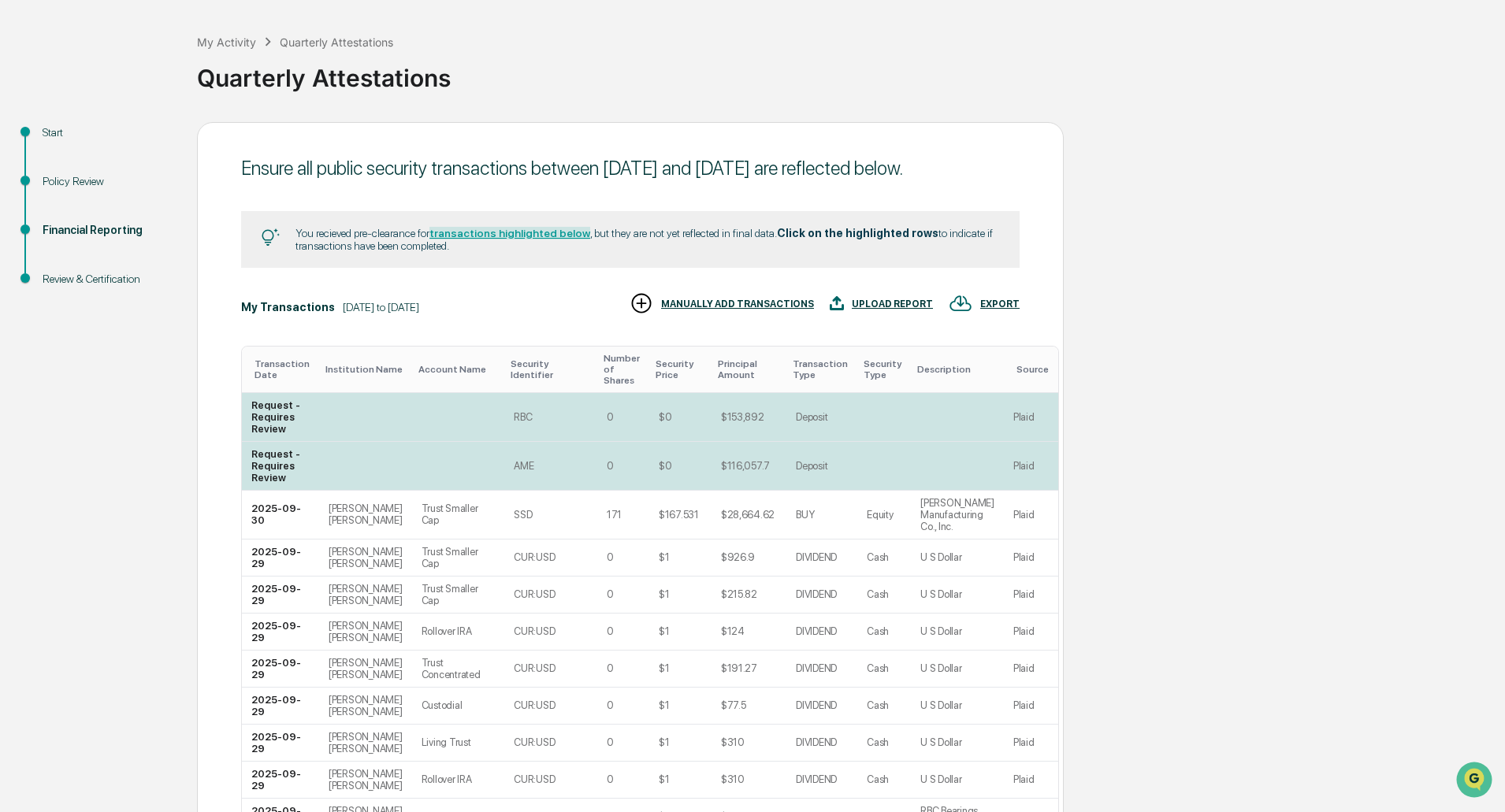
scroll to position [20, 0]
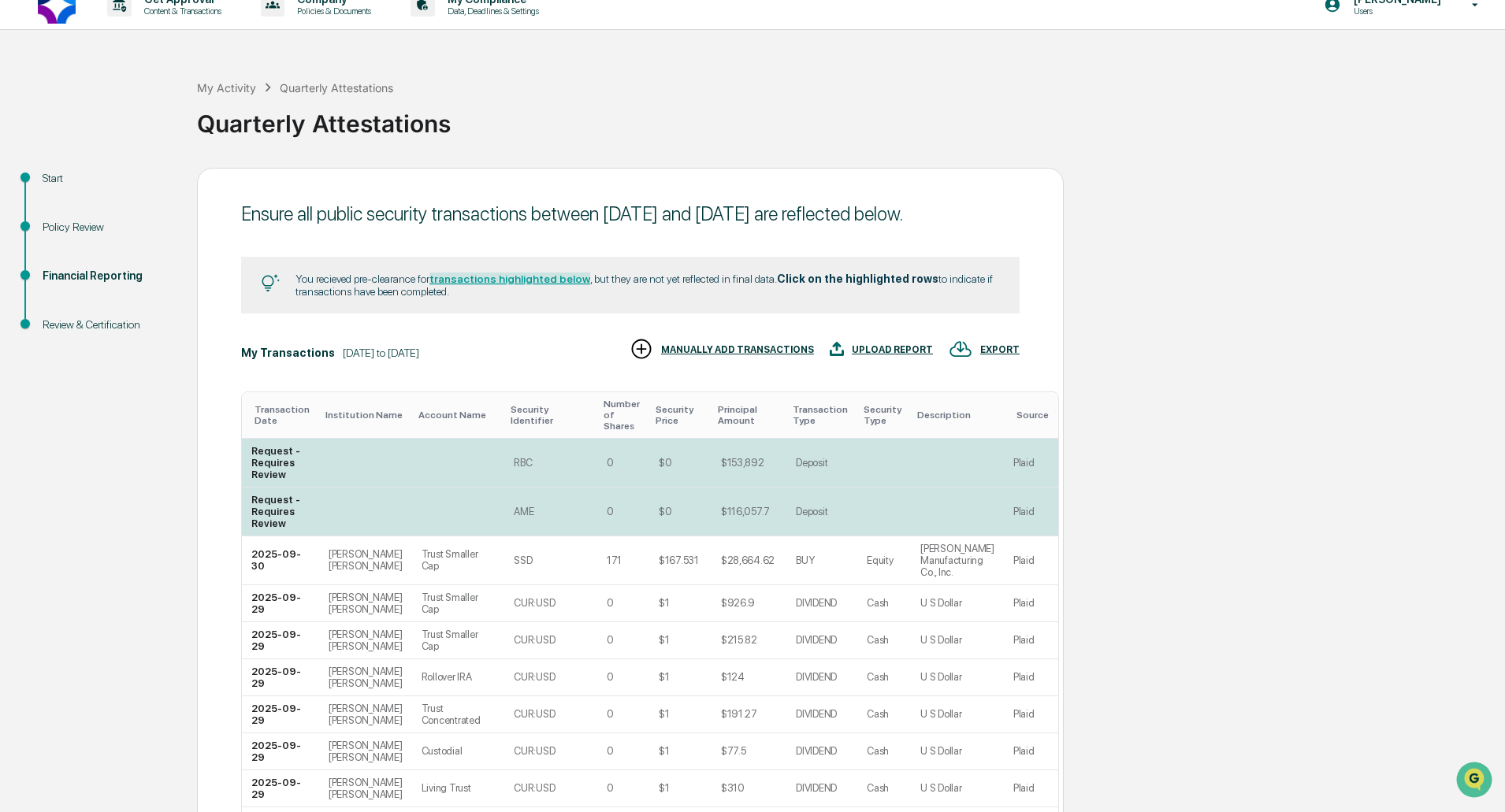
drag, startPoint x: 482, startPoint y: 323, endPoint x: 290, endPoint y: 297, distance: 193.8
click at [290, 297] on div "You recieved pre-clearance for transactions highlighted below , but they are no…" at bounding box center [630, 284] width 778 height 56
copy div "You recieved pre-clearance for transactions highlighted below , but they are no…"
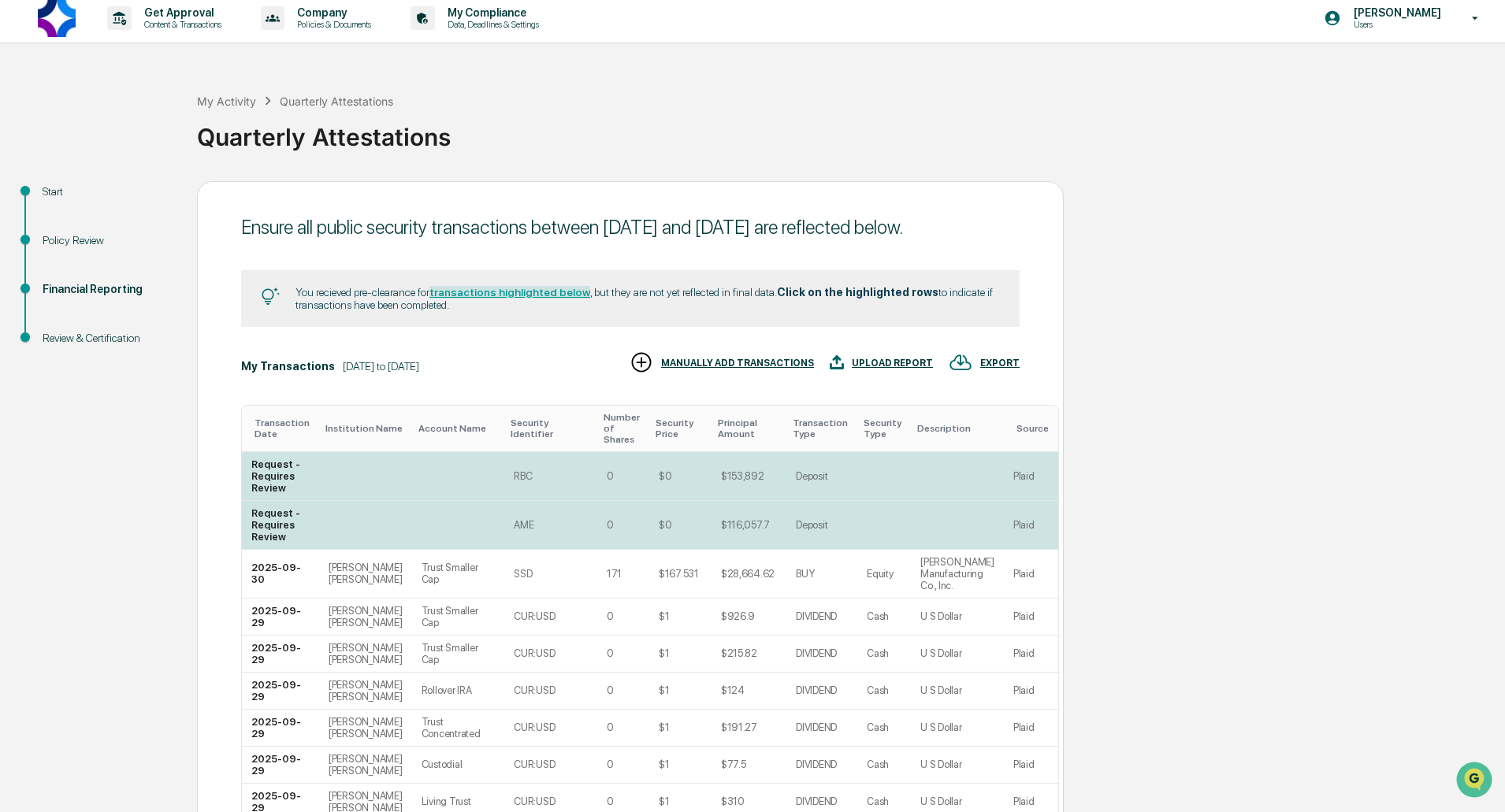
scroll to position [0, 0]
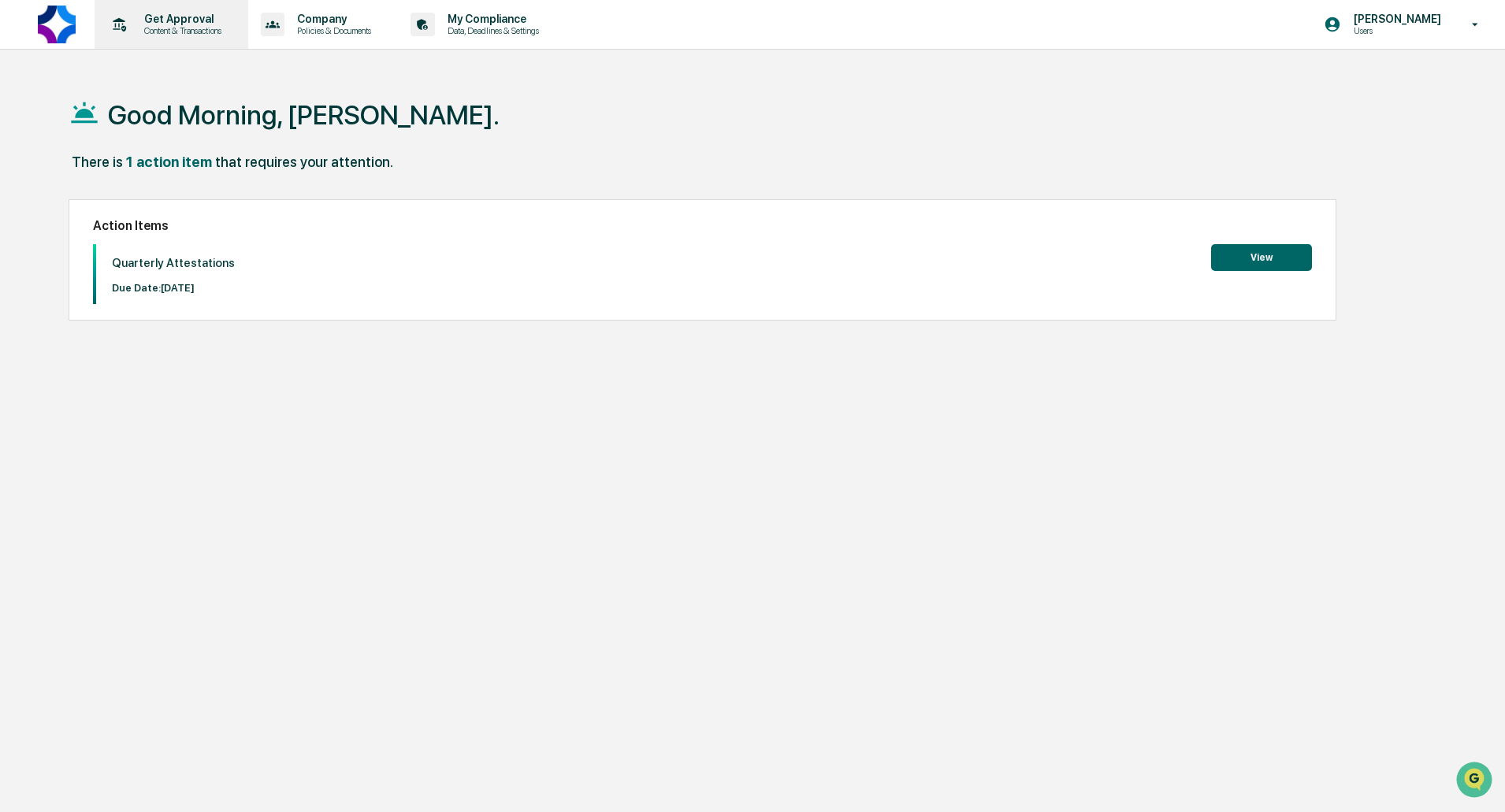
click at [172, 23] on p "Get Approval" at bounding box center [180, 19] width 97 height 13
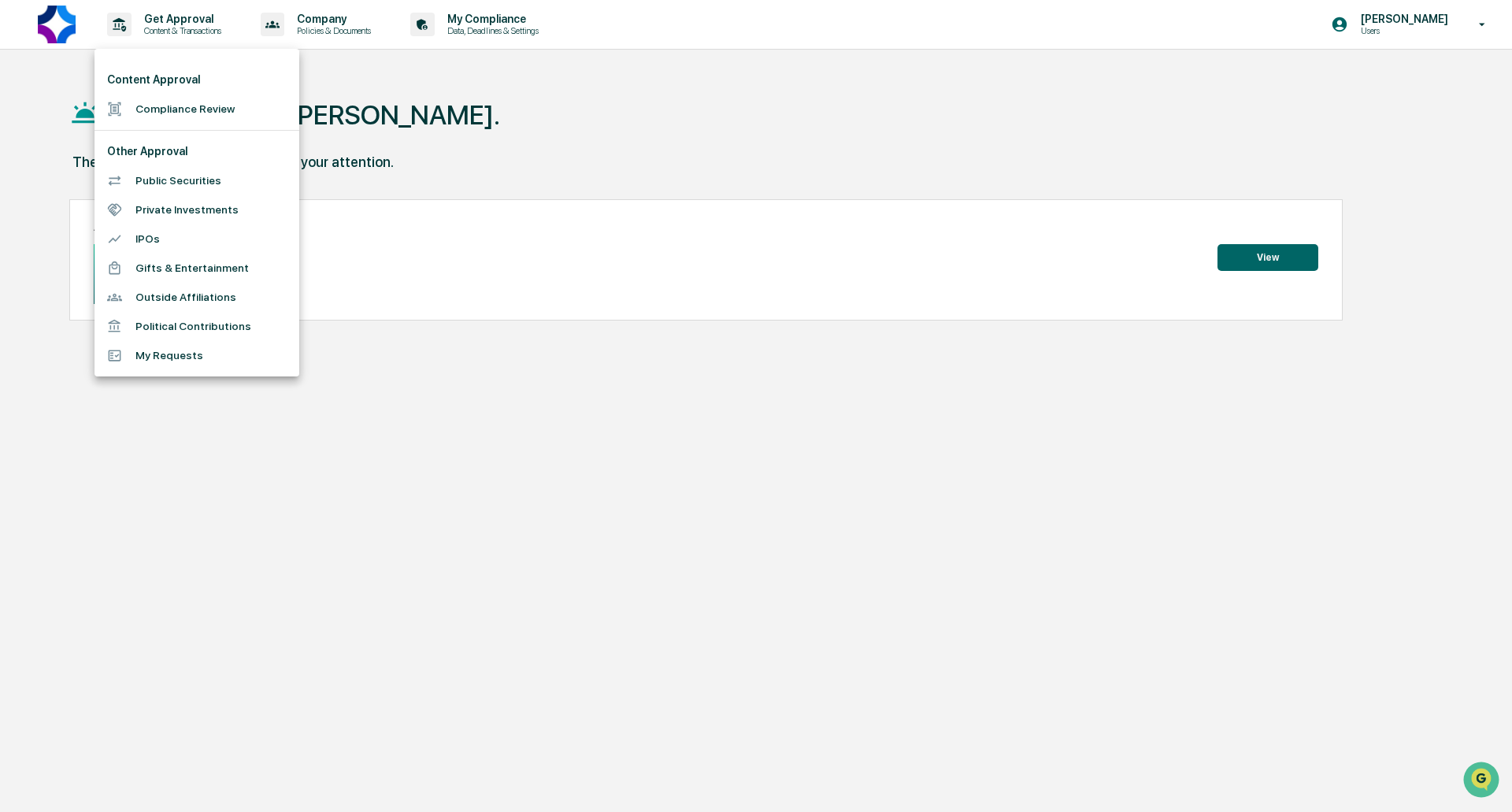
click at [158, 181] on li "Public Securities" at bounding box center [196, 180] width 205 height 29
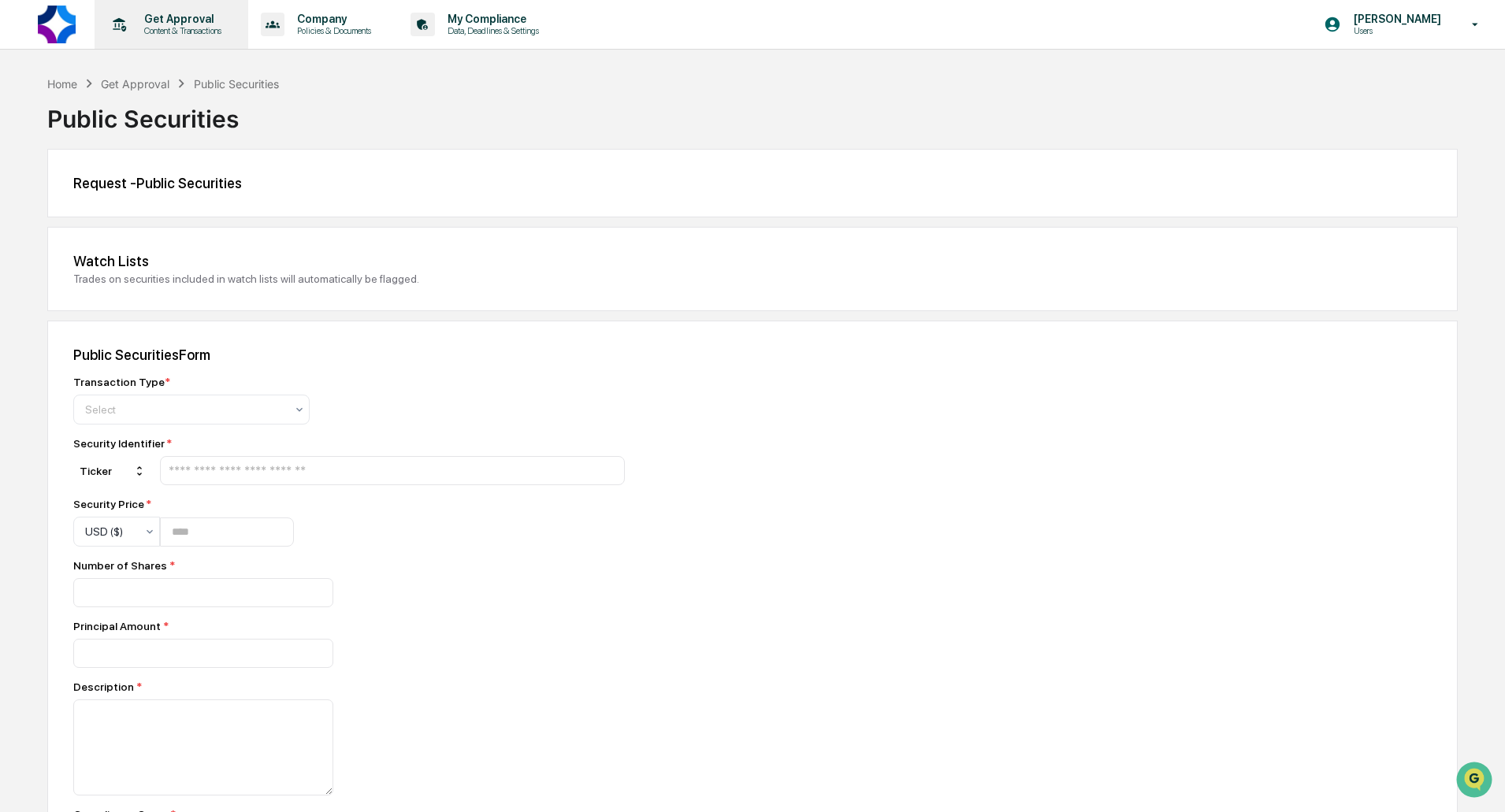
click at [198, 24] on p "Get Approval" at bounding box center [180, 19] width 97 height 13
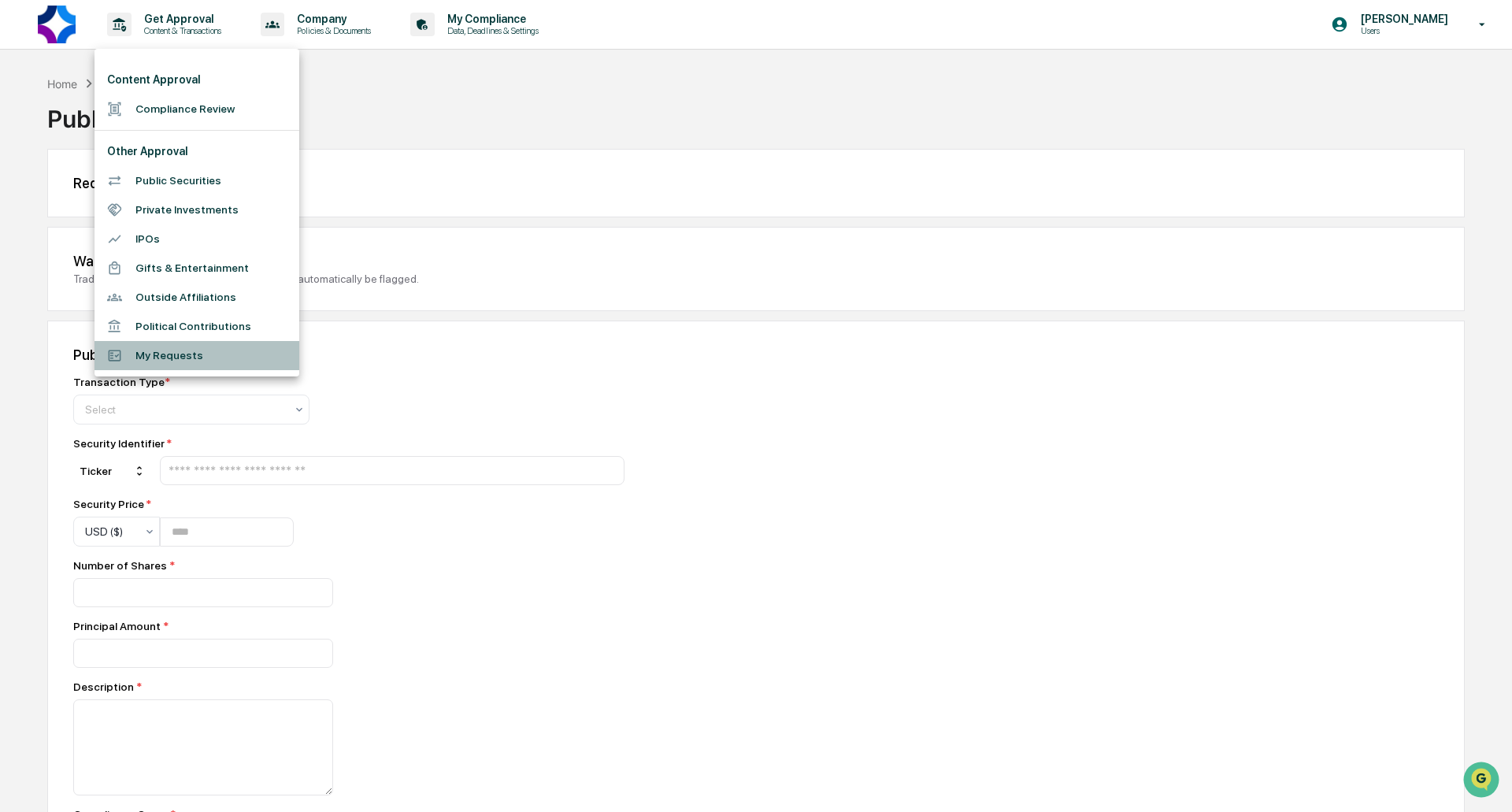
click at [143, 361] on li "My Requests" at bounding box center [196, 356] width 205 height 29
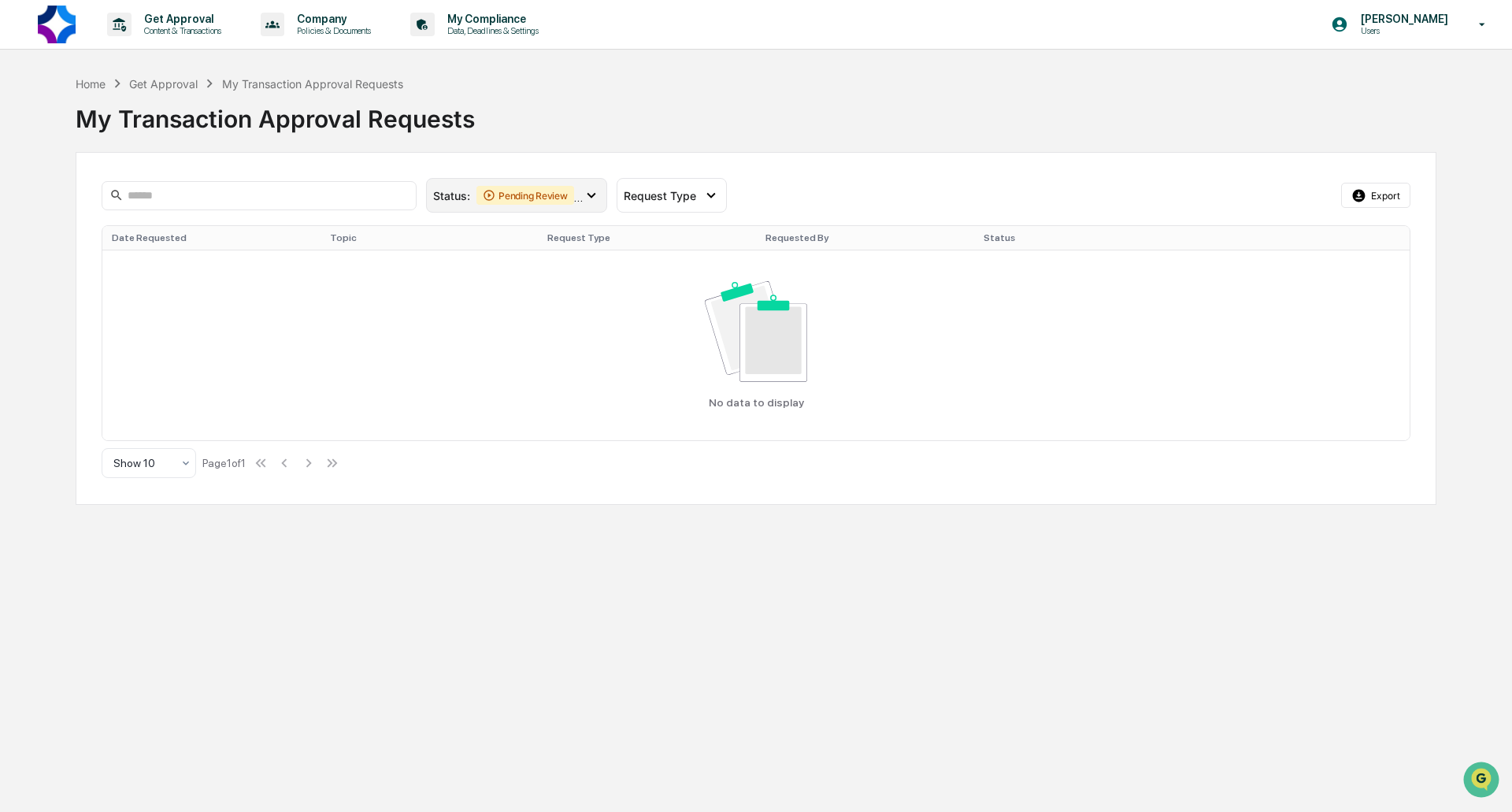
click at [590, 196] on icon at bounding box center [590, 195] width 17 height 17
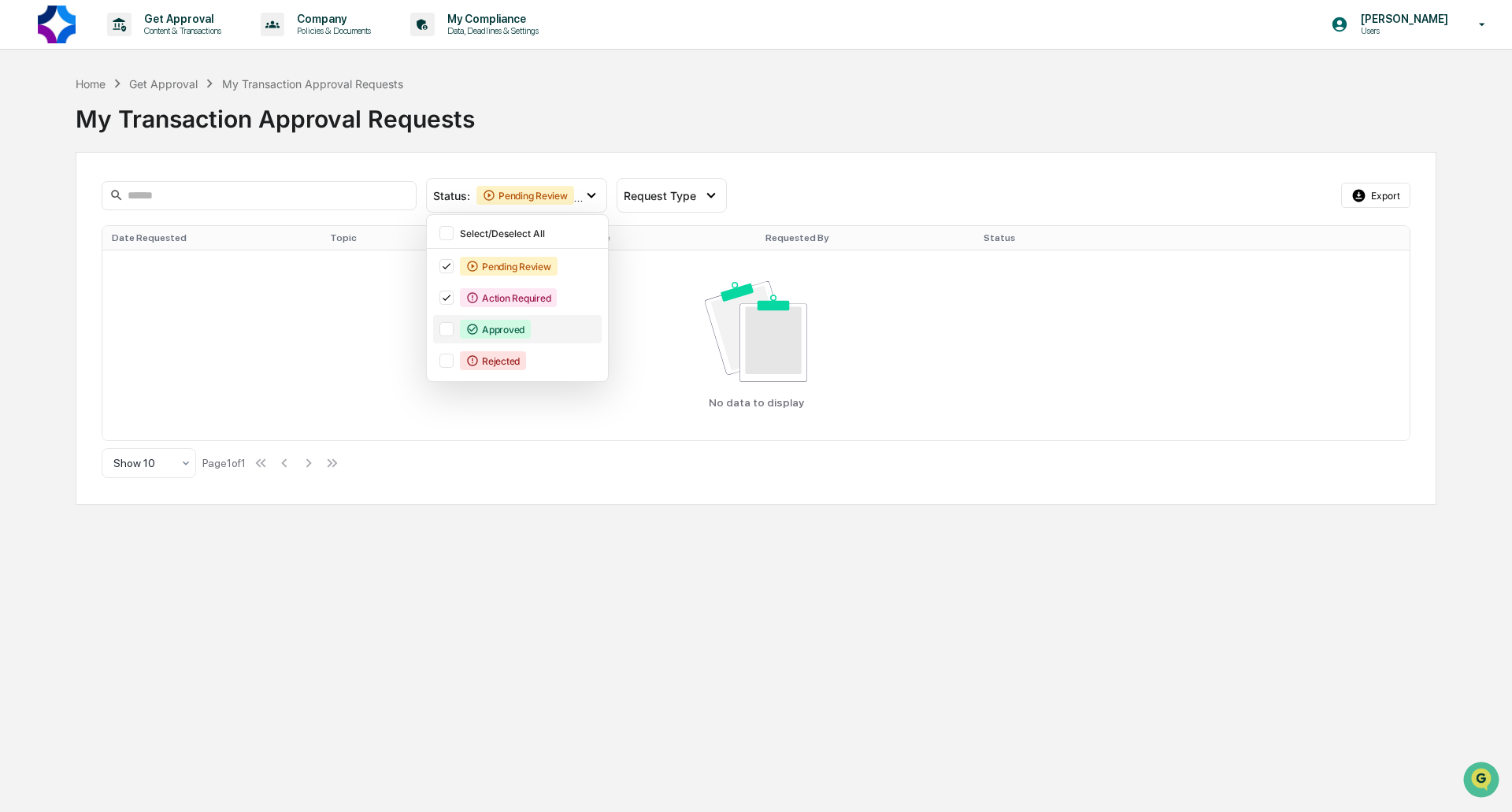
click at [448, 325] on div at bounding box center [447, 330] width 14 height 14
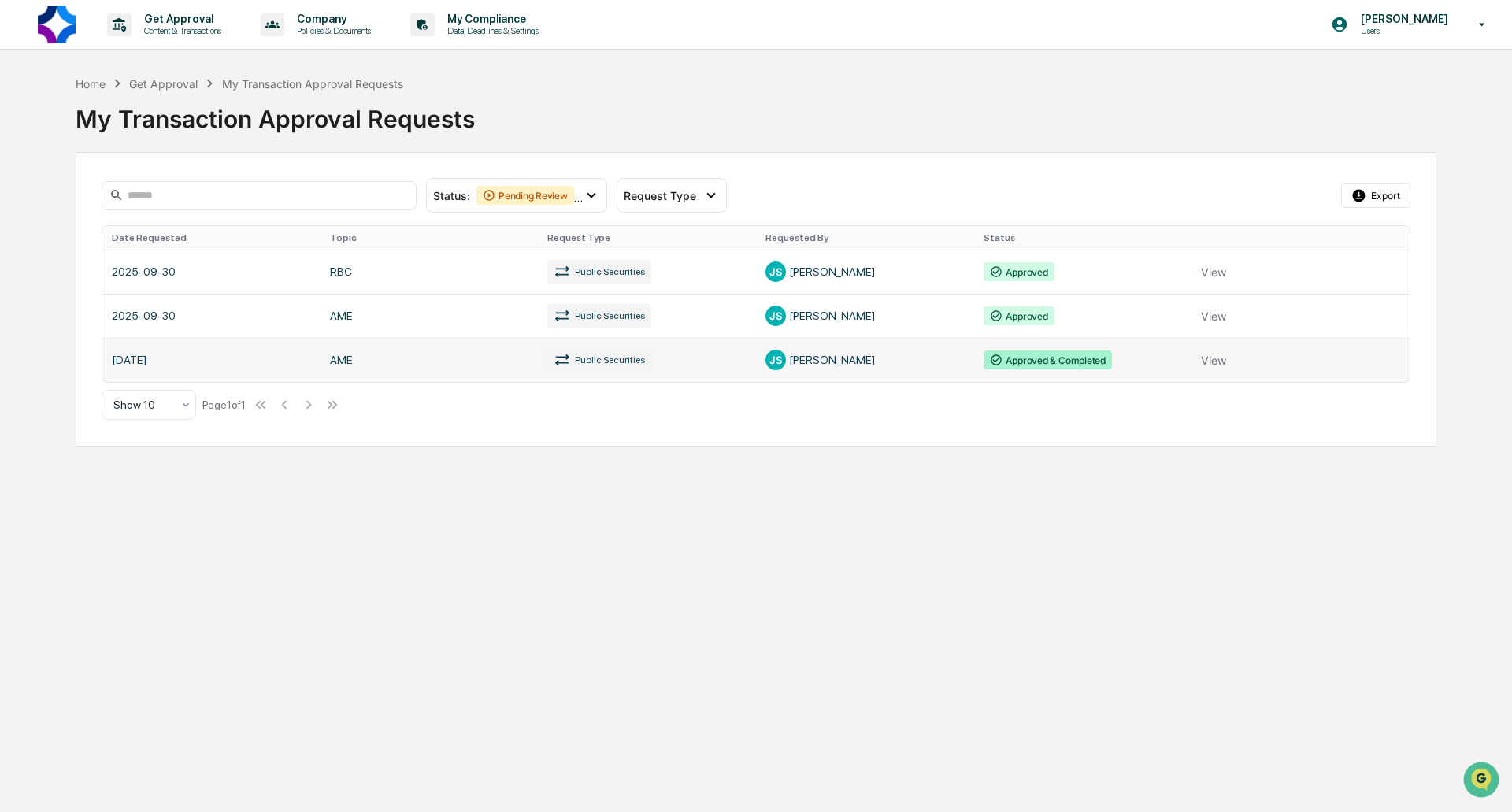
click at [486, 370] on link at bounding box center [756, 359] width 1307 height 44
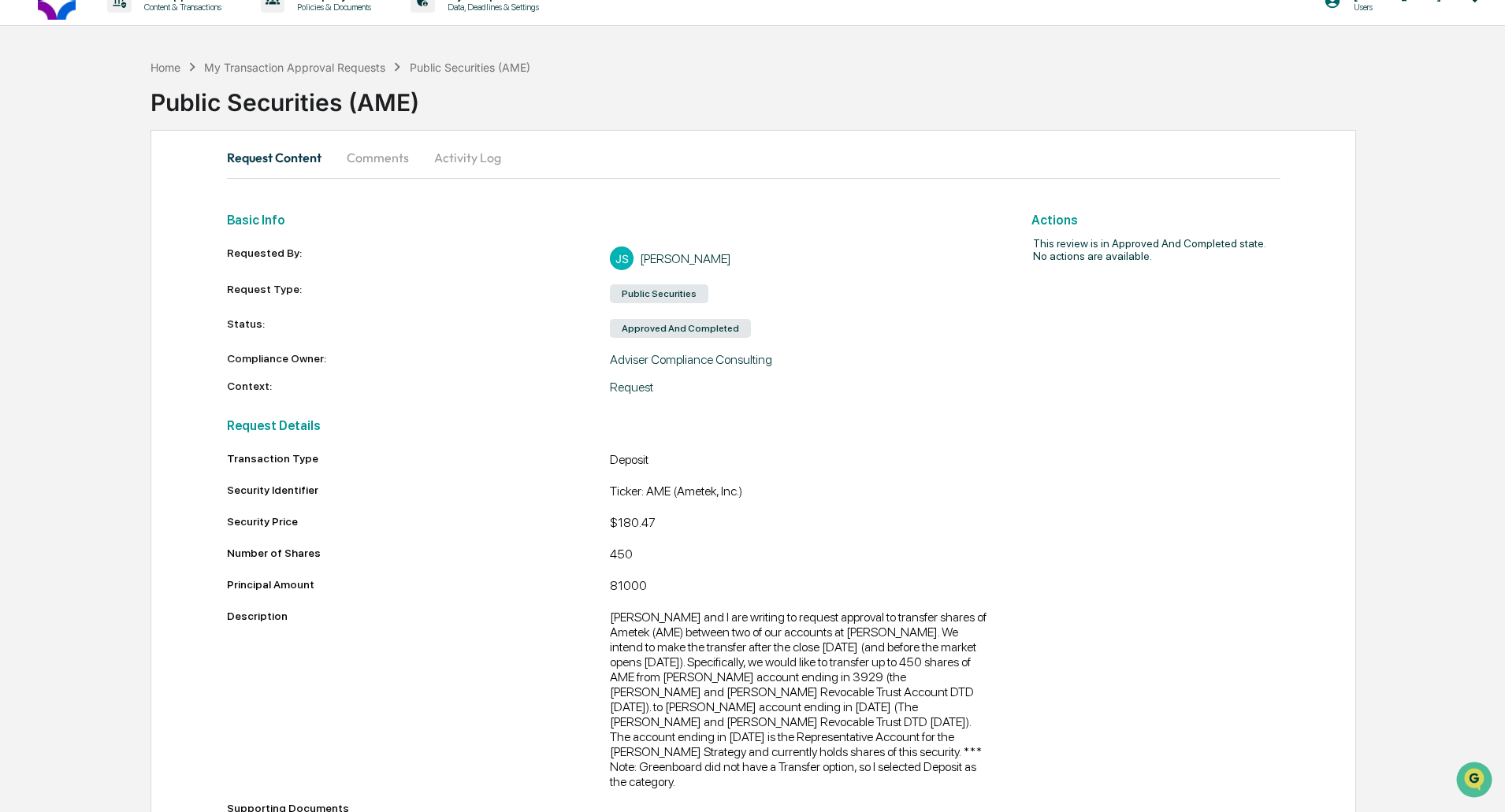
scroll to position [37, 0]
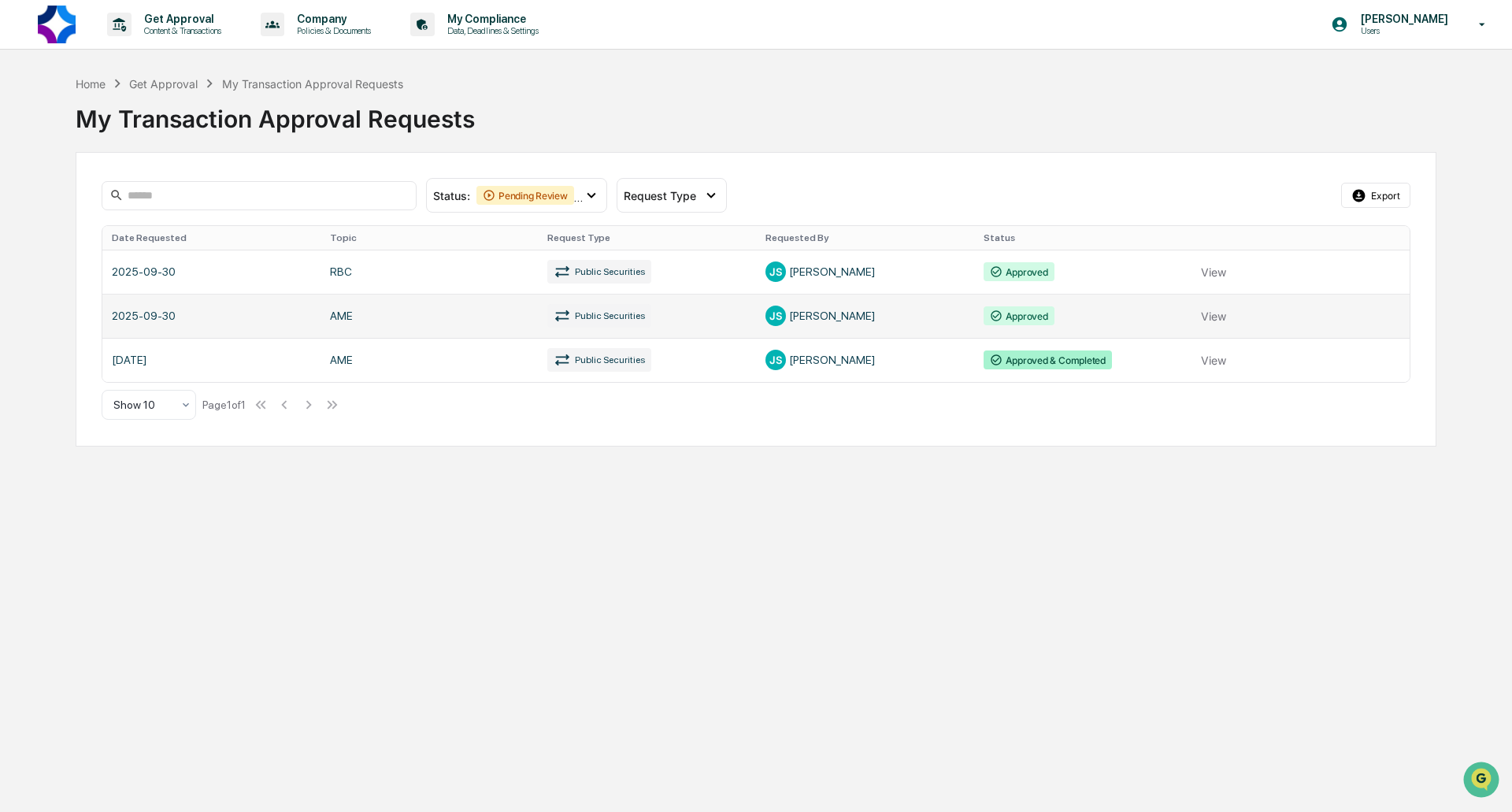
click at [388, 323] on link at bounding box center [756, 315] width 1307 height 44
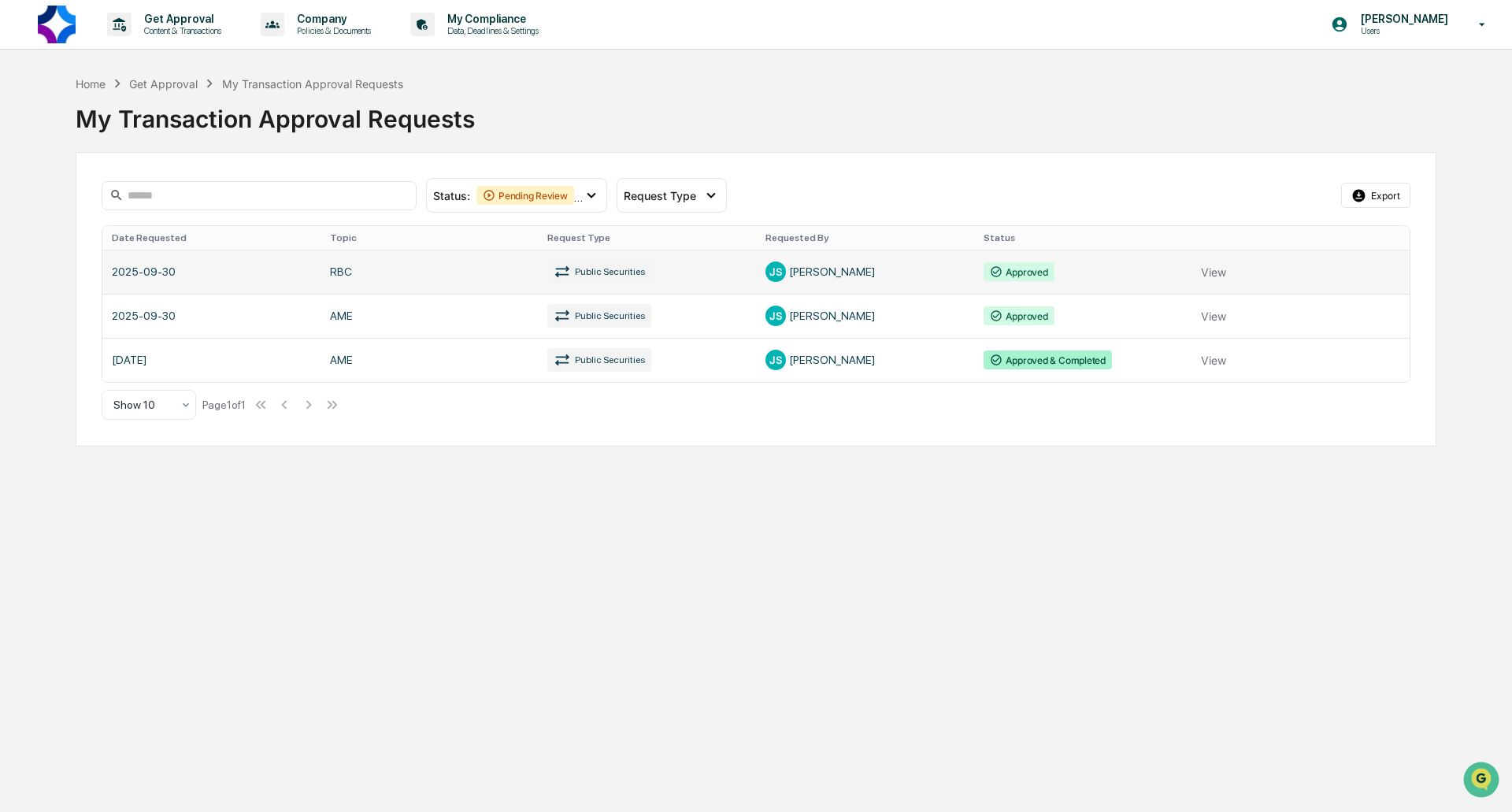
click at [1085, 273] on link at bounding box center [756, 271] width 1307 height 44
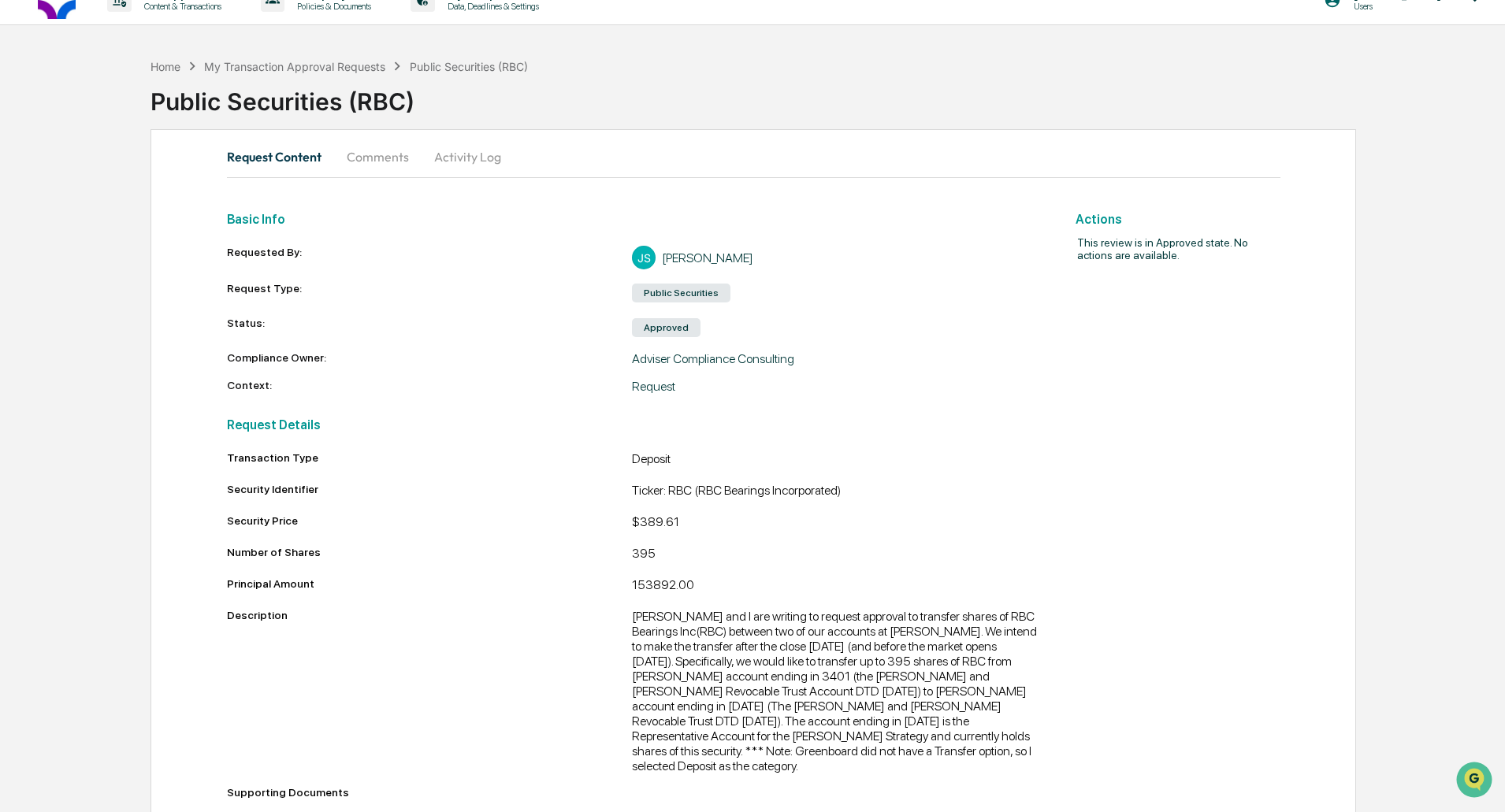
scroll to position [37, 0]
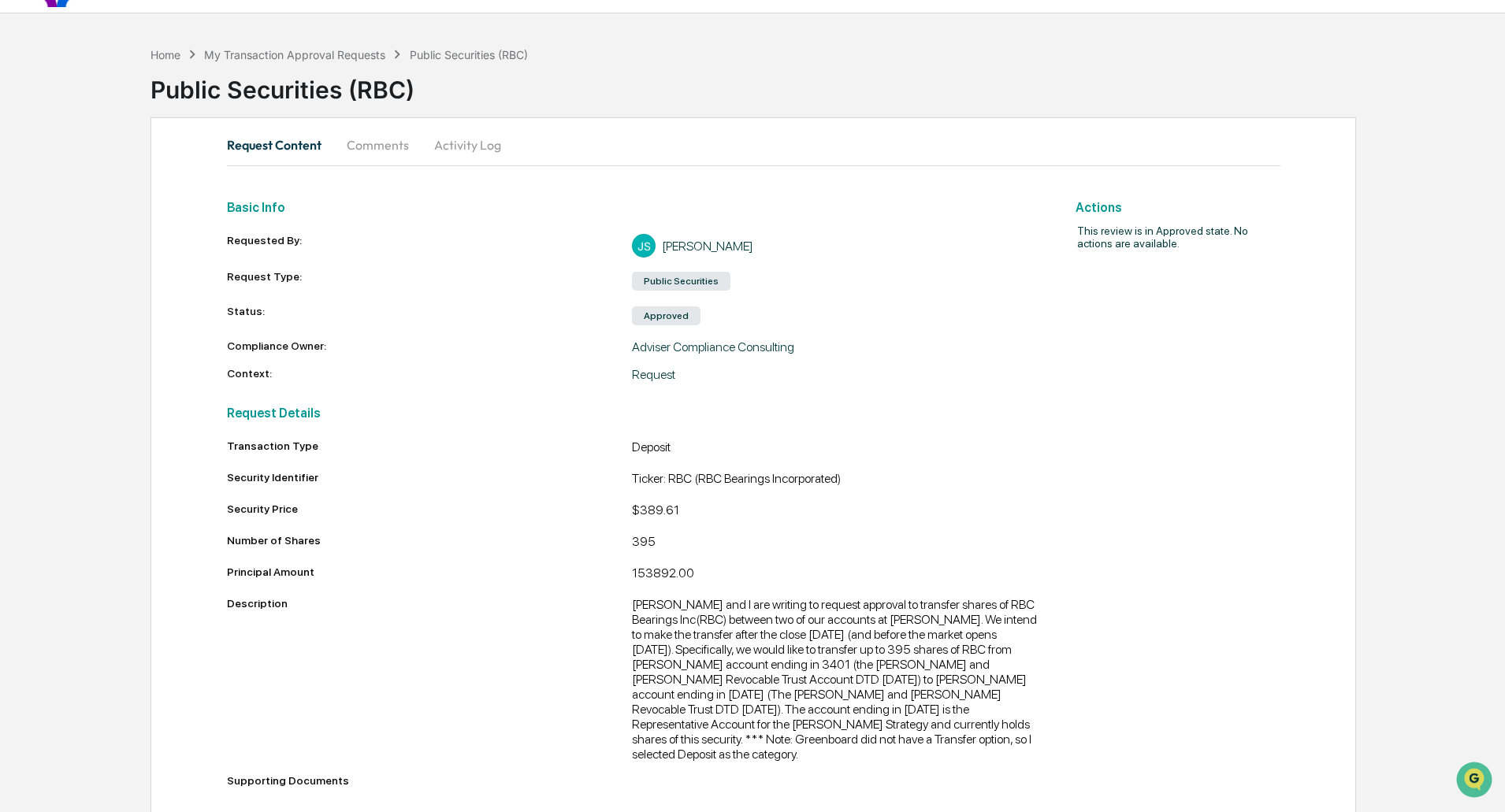
click at [1010, 529] on div "Transaction Type Deposit Security Identifier Ticker: RBC (RBC Bearings Incorpor…" at bounding box center [632, 616] width 811 height 354
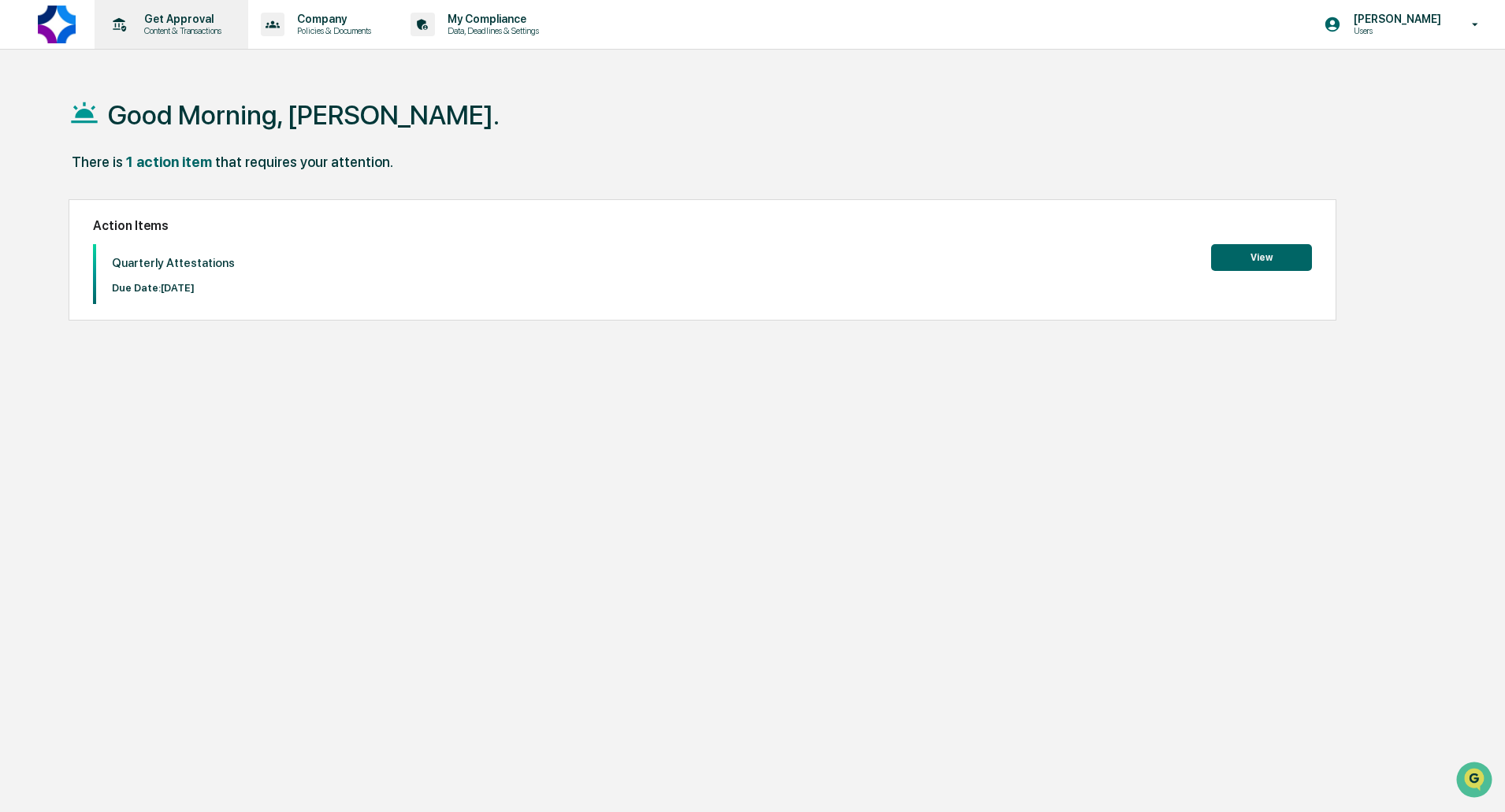
click at [170, 18] on p "Get Approval" at bounding box center [180, 19] width 97 height 13
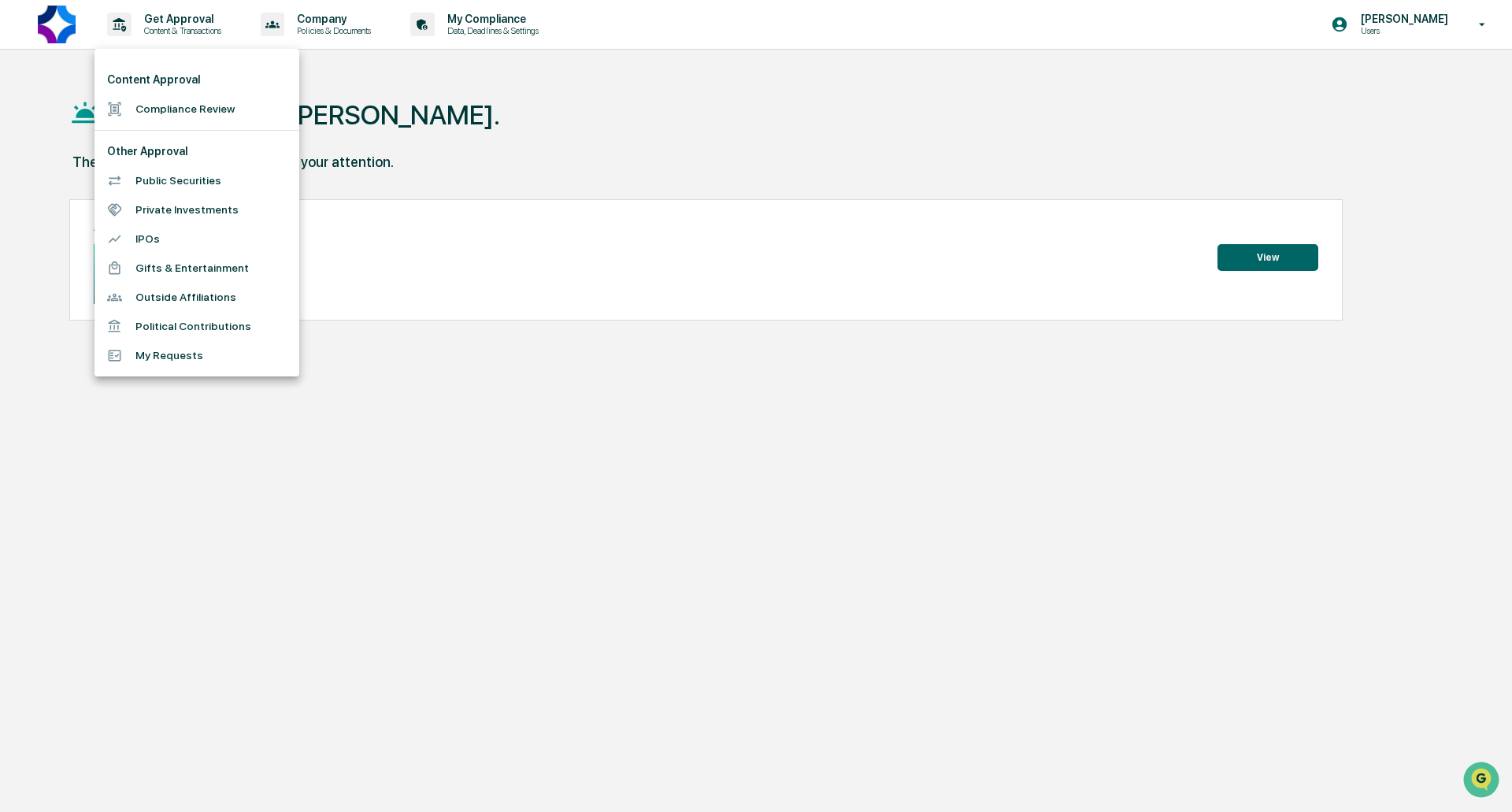
click at [150, 366] on li "My Requests" at bounding box center [196, 356] width 205 height 29
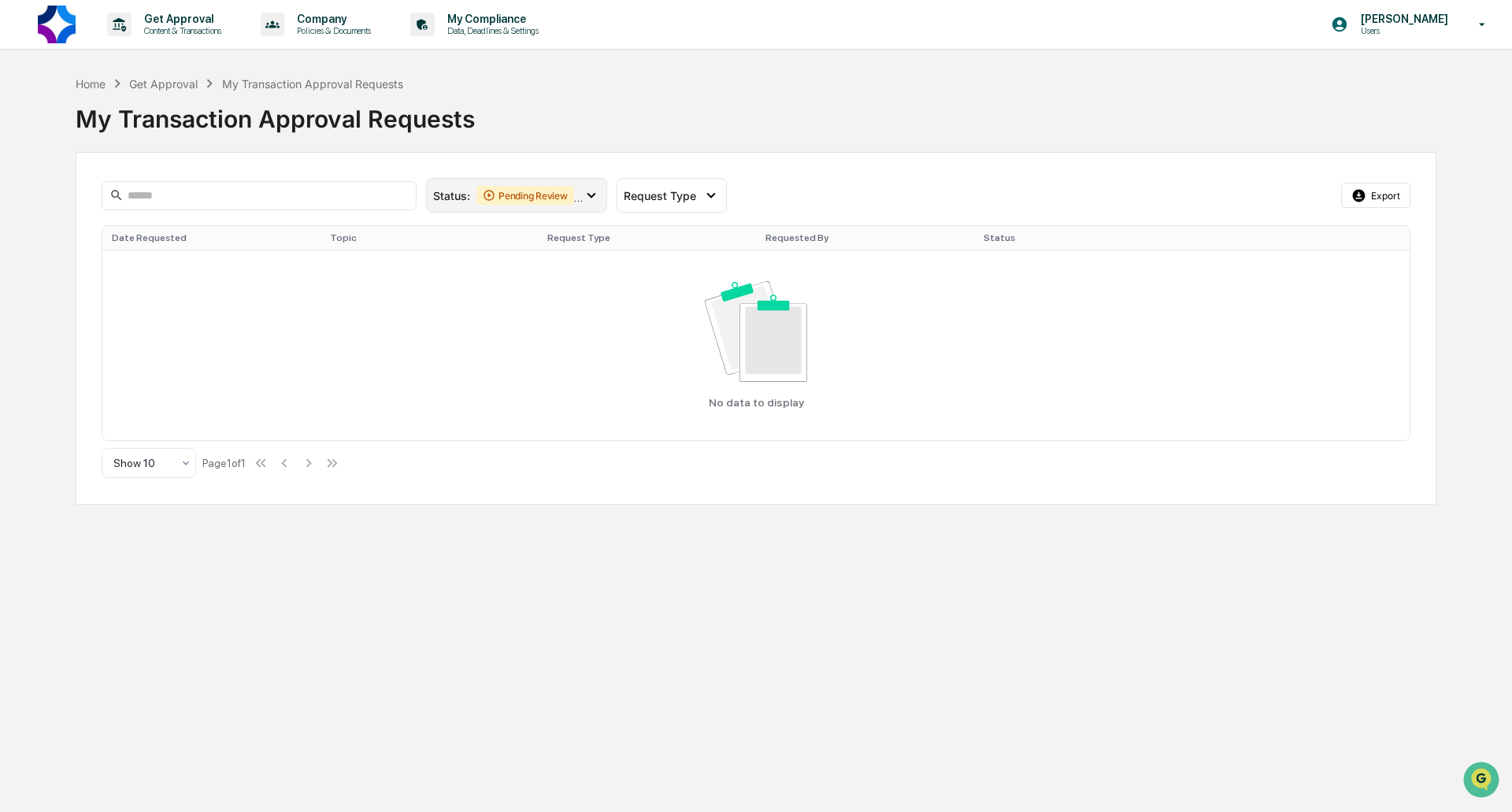
click at [592, 197] on icon at bounding box center [590, 195] width 17 height 17
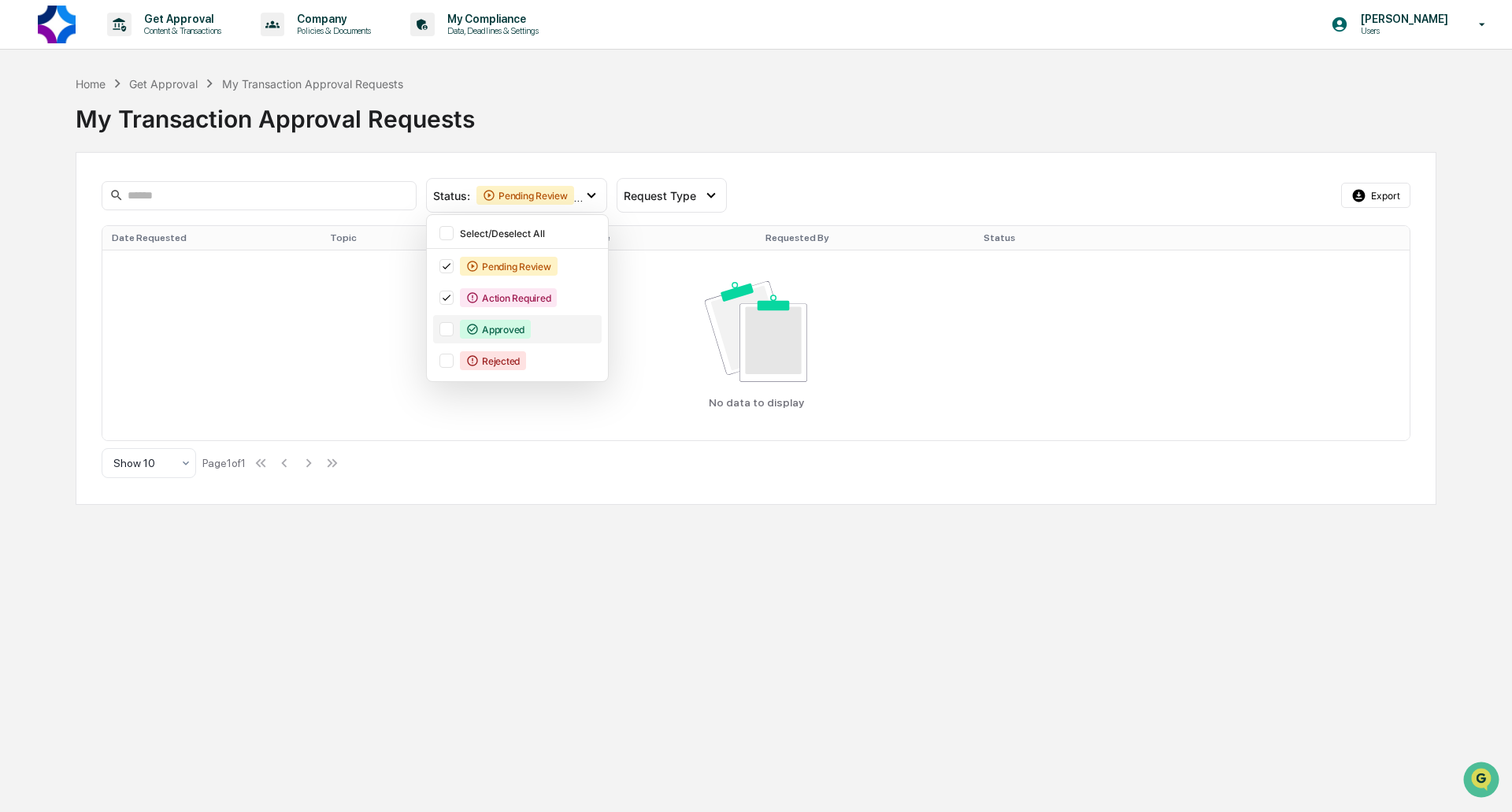
click at [500, 330] on div "Approved" at bounding box center [495, 329] width 71 height 19
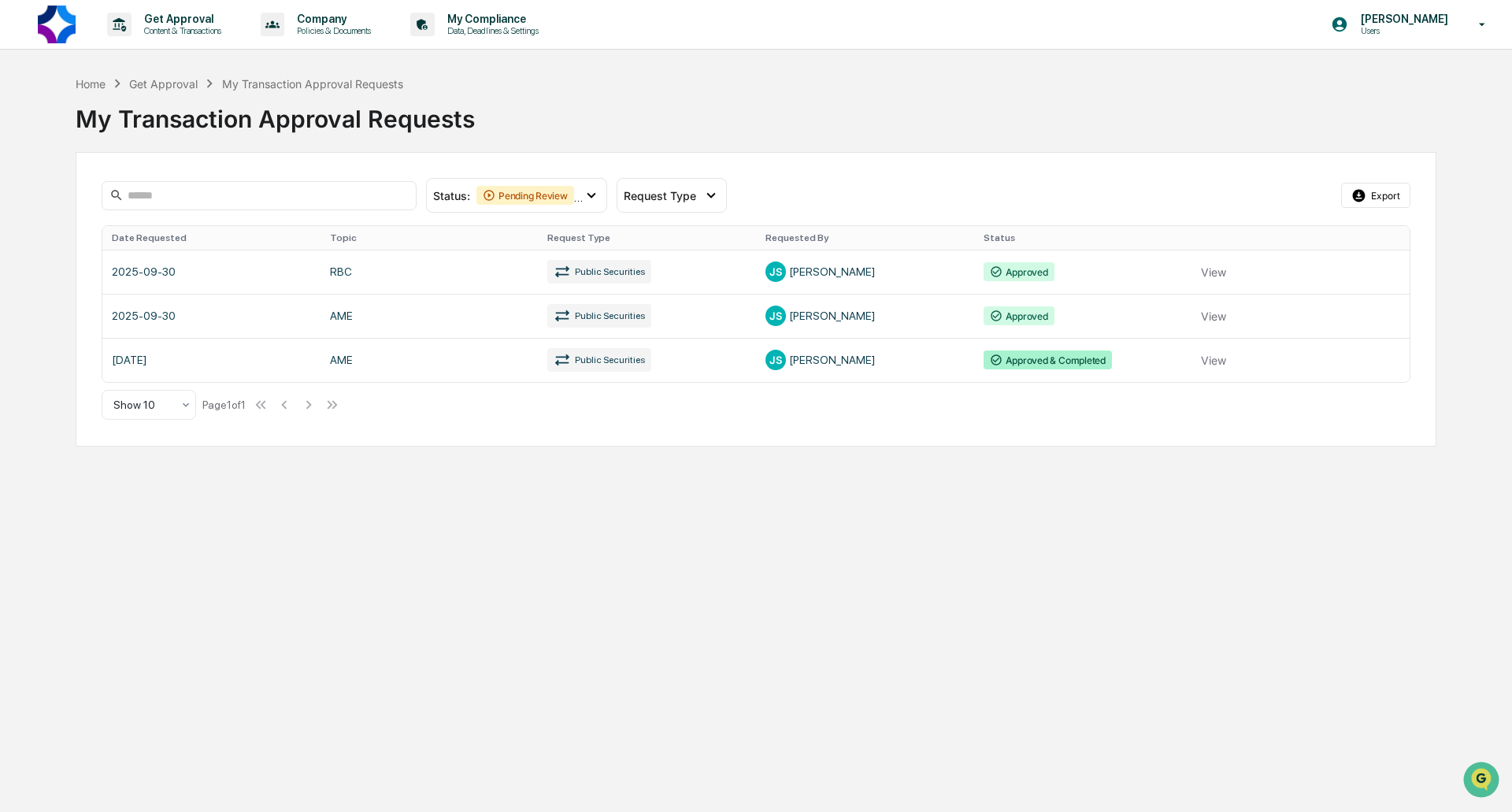
click at [1276, 273] on link at bounding box center [756, 271] width 1307 height 44
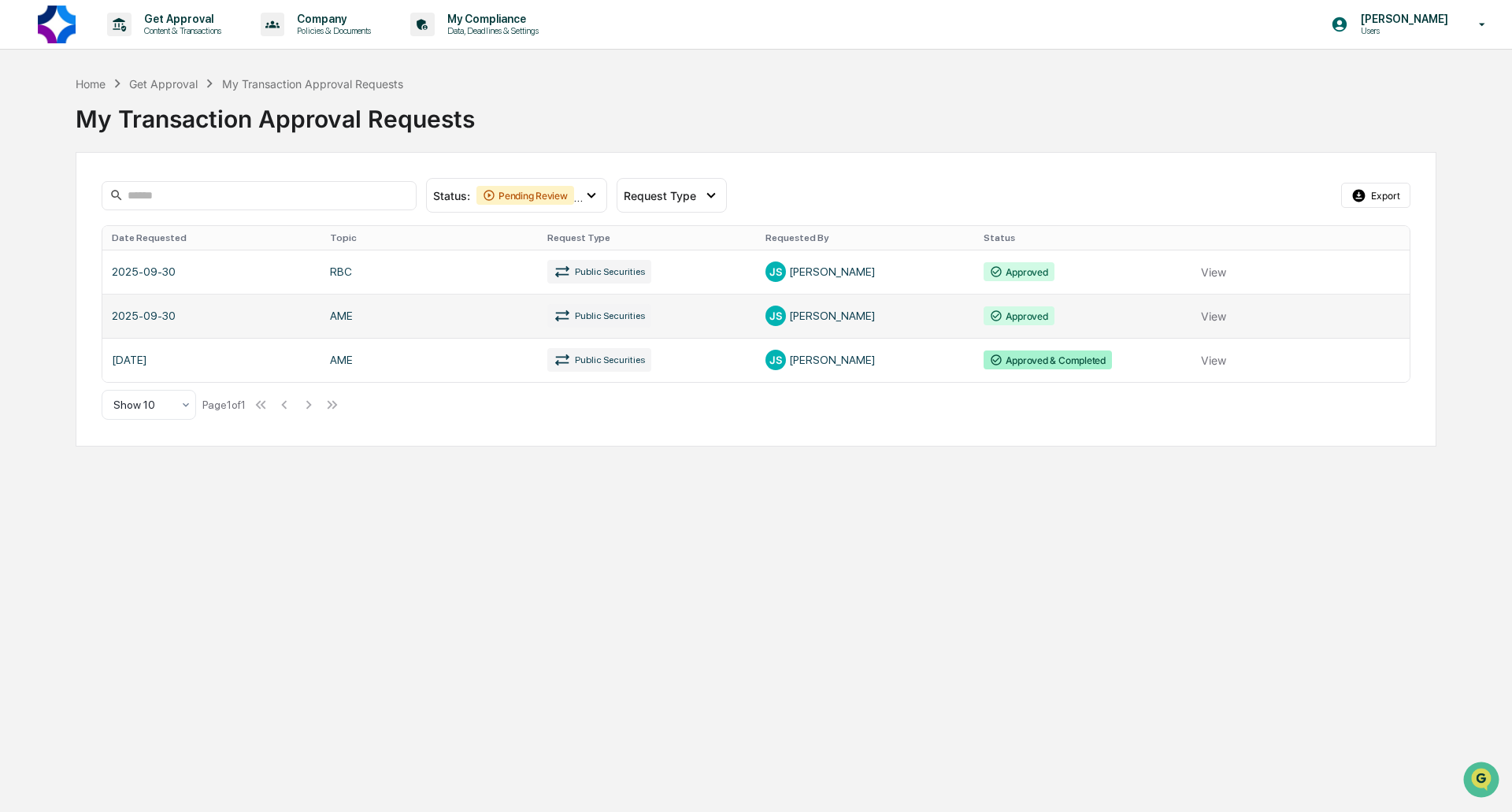
click at [906, 322] on link at bounding box center [756, 315] width 1307 height 44
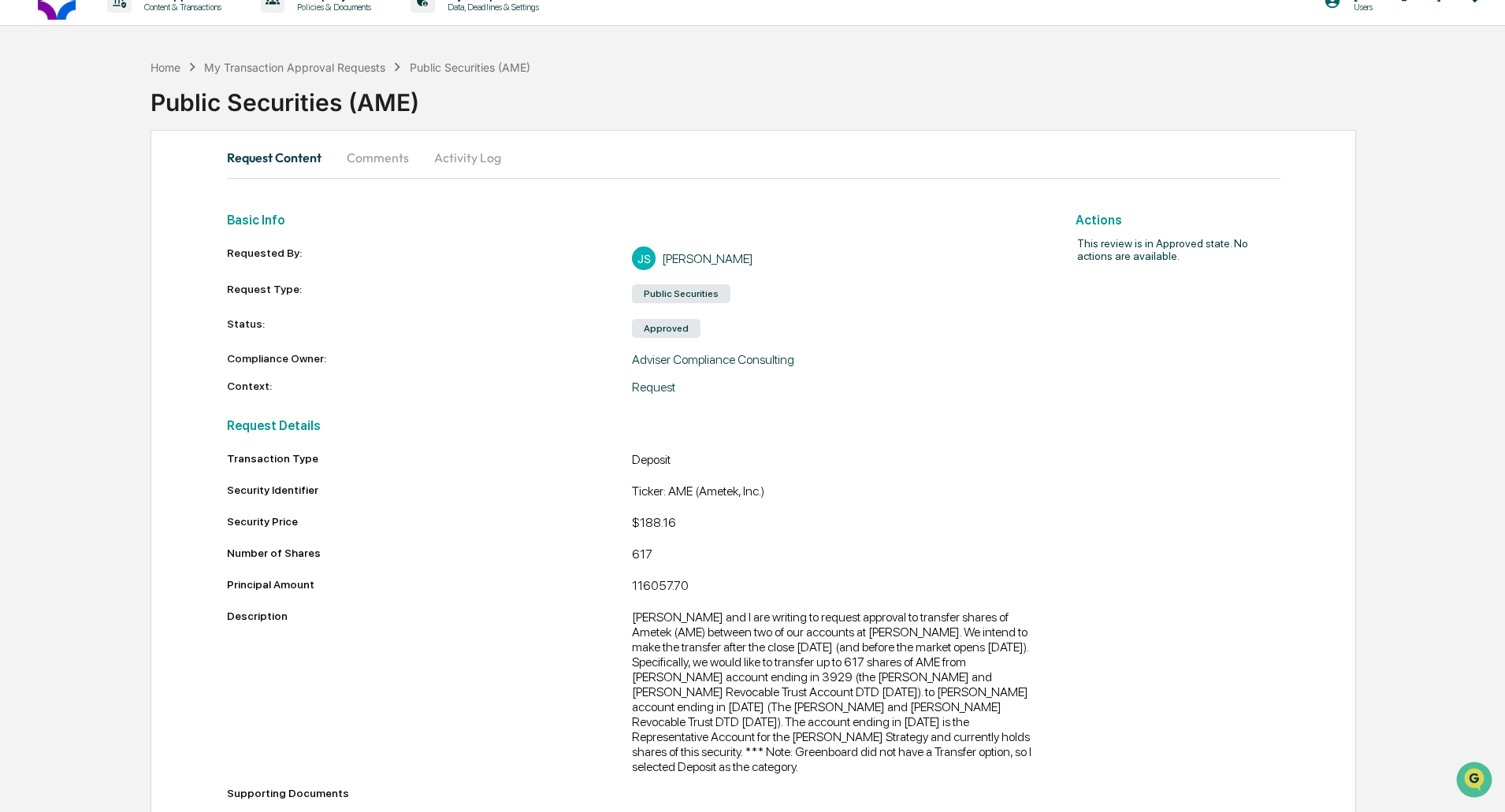
scroll to position [37, 0]
